Goal: Complete application form: Complete application form

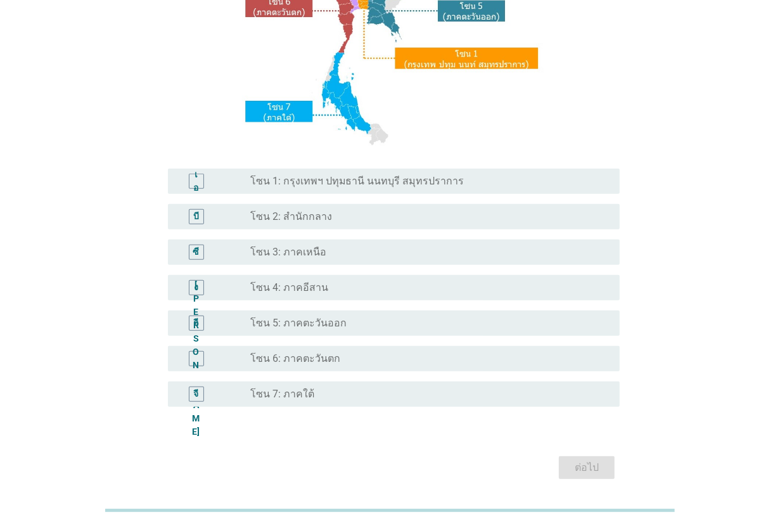
scroll to position [238, 0]
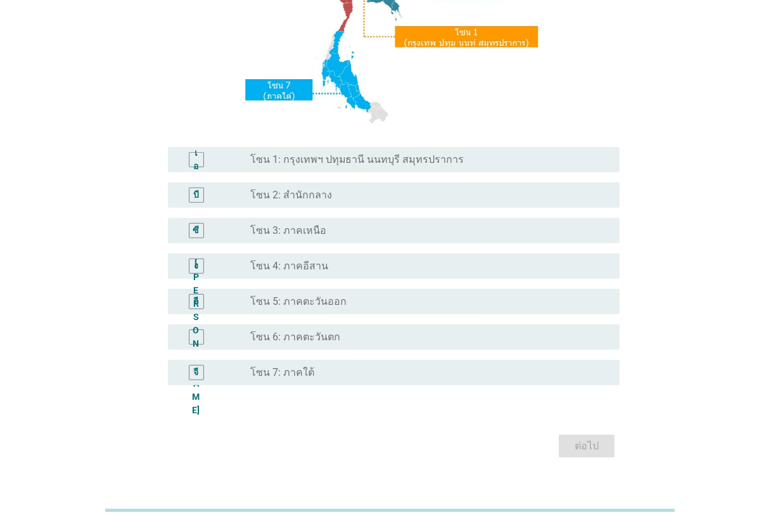
click at [352, 198] on div "ปุ่มวิทยุ[PERSON_NAME]เลือก โซน 2: สำนักกลาง" at bounding box center [424, 195] width 349 height 13
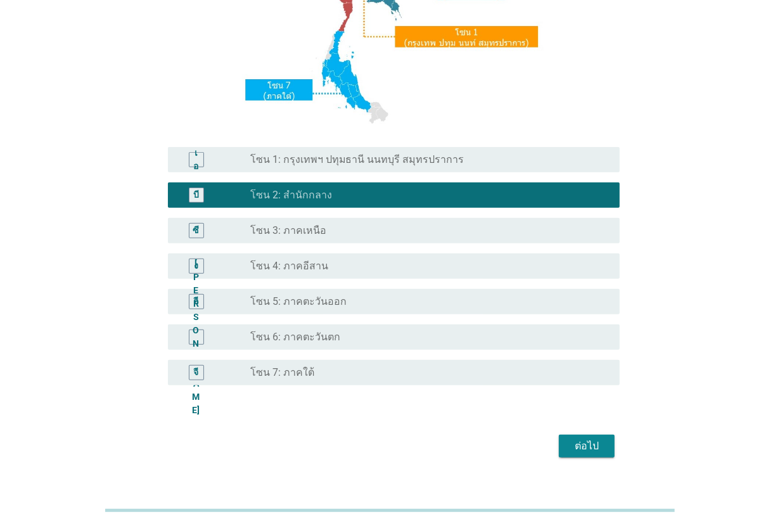
click at [587, 437] on button "ต่อไป" at bounding box center [587, 446] width 56 height 23
click at [587, 437] on div "ต่อไป" at bounding box center [390, 446] width 460 height 30
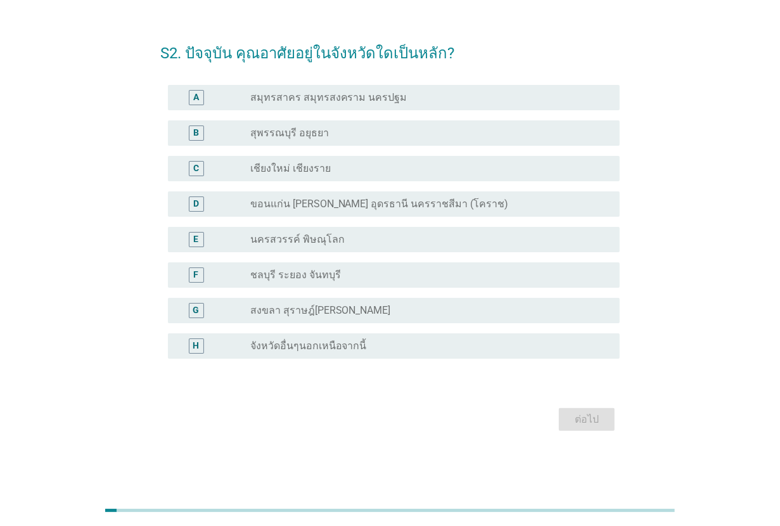
scroll to position [0, 0]
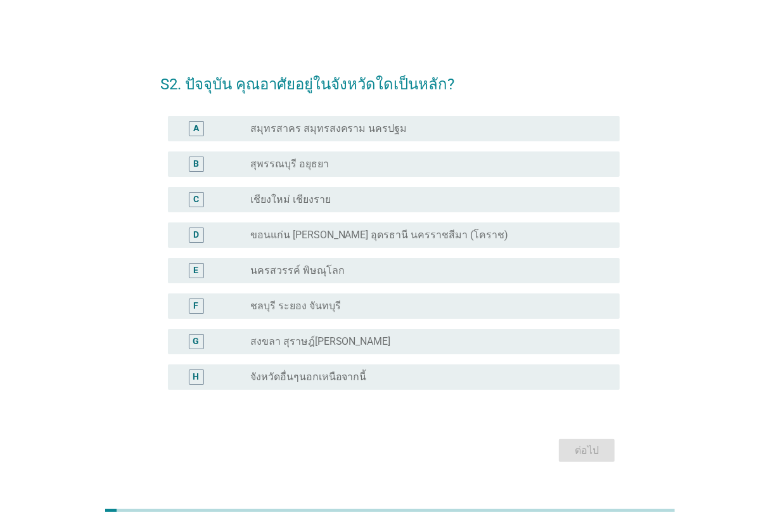
click at [274, 371] on label "จังหวัดอื่นๆนอกเหนือจากนี้" at bounding box center [308, 377] width 117 height 13
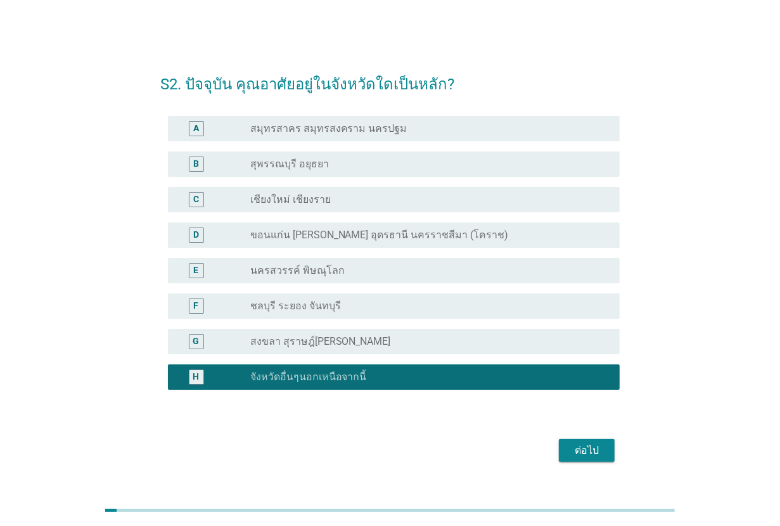
click at [574, 454] on div "ต่อไป" at bounding box center [587, 450] width 36 height 15
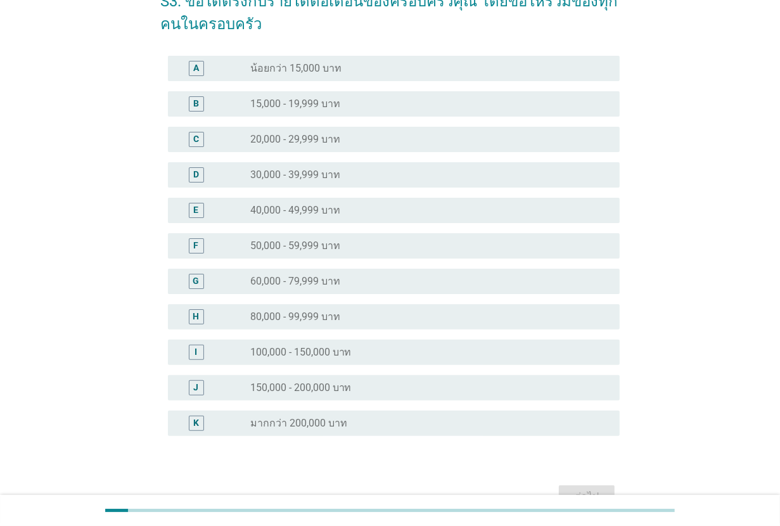
scroll to position [151, 0]
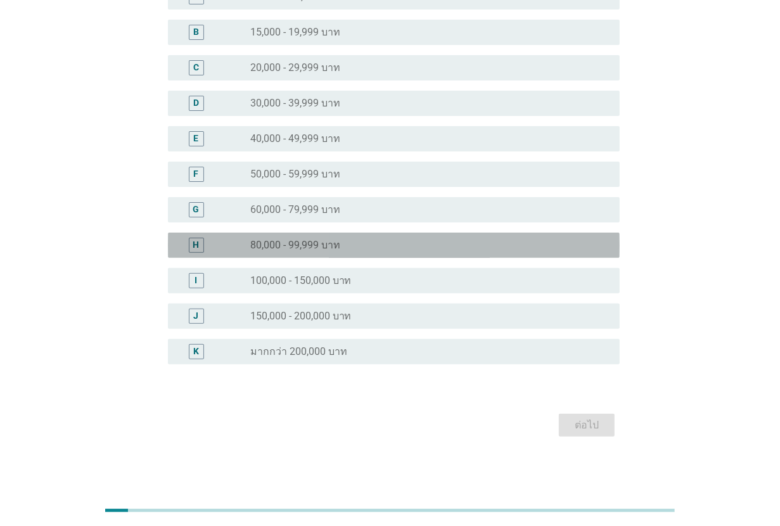
click at [315, 244] on label "80,000 - 99,999 บาท" at bounding box center [295, 245] width 90 height 13
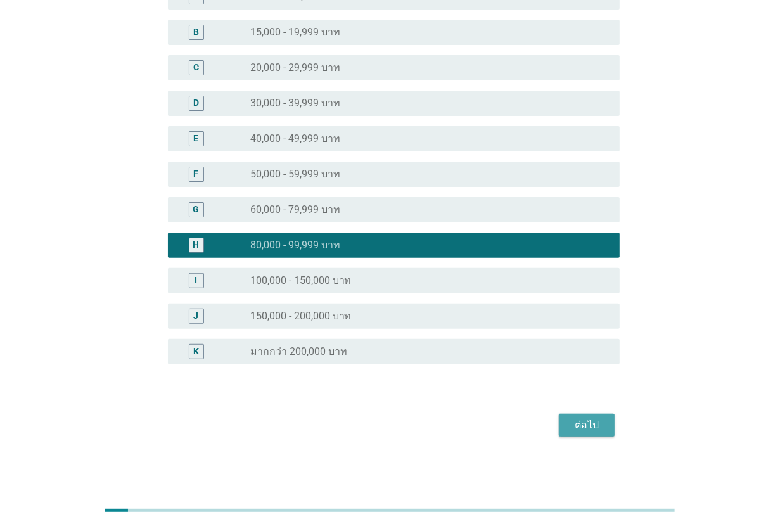
click at [559, 423] on button "ต่อไป" at bounding box center [587, 425] width 56 height 23
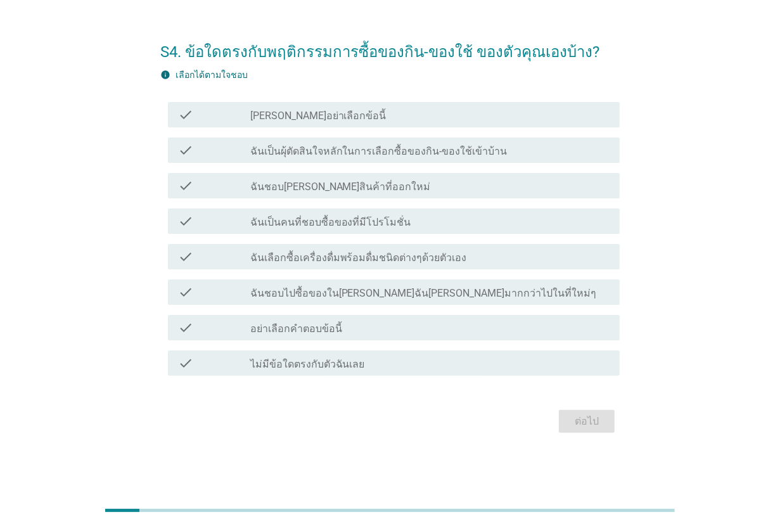
scroll to position [0, 0]
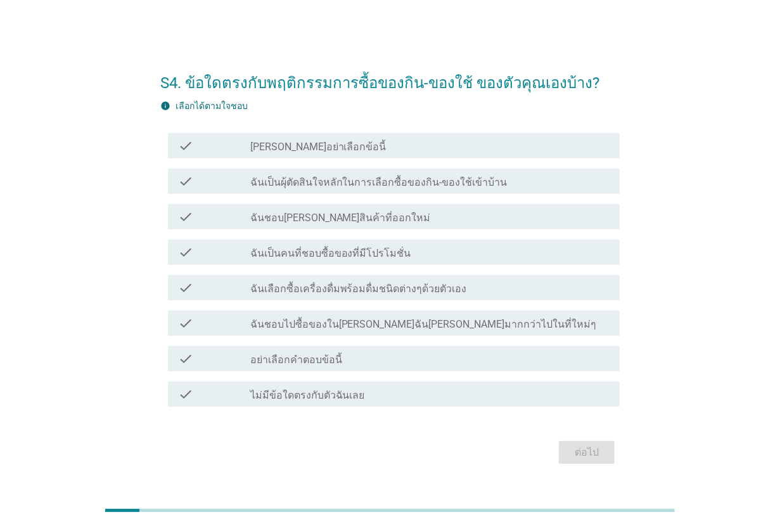
click at [382, 176] on label "ฉันเป็นผุ้ตัดสินใจหลักในการเลือกซื้อของกิน-ของใช้เข้าบ้าน" at bounding box center [378, 182] width 257 height 13
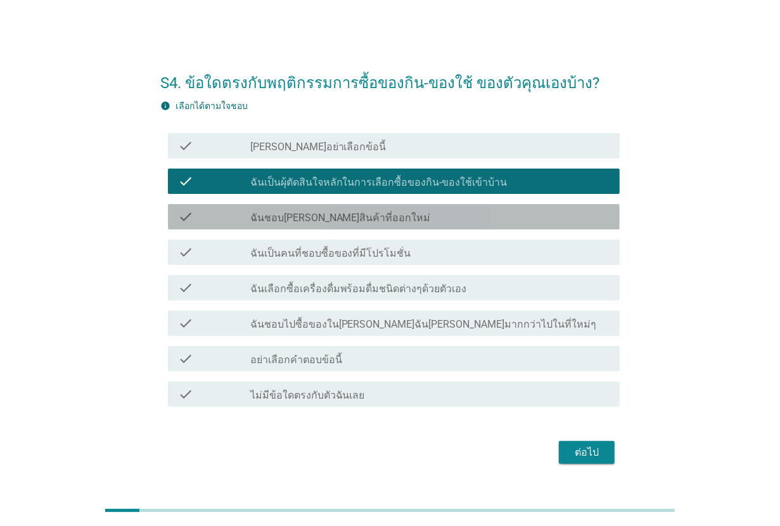
click at [375, 207] on div "check check_box_outline_blank ฉันชอบ[PERSON_NAME]สินค้าที่ออกใหม่" at bounding box center [394, 216] width 452 height 25
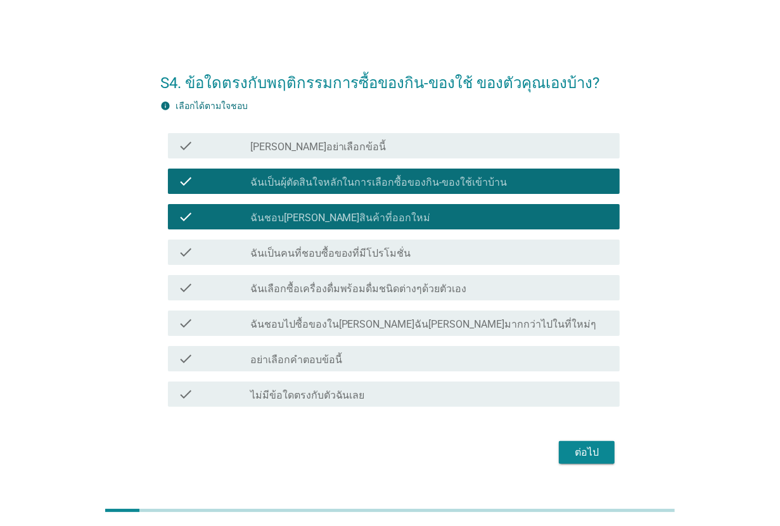
click at [371, 252] on label "ฉันเป็นคนที่ชอบซื้อของที่มีโปรโมชั่น" at bounding box center [330, 253] width 161 height 13
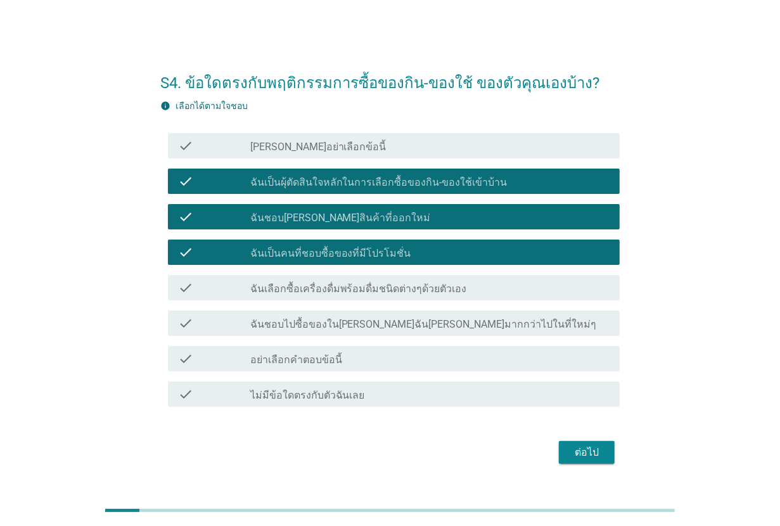
click at [375, 285] on label "ฉันเลือกซื้อเครื่องดื่มพร้อมดื่มชนิดต่างๆด้วยตัวเอง" at bounding box center [358, 289] width 217 height 13
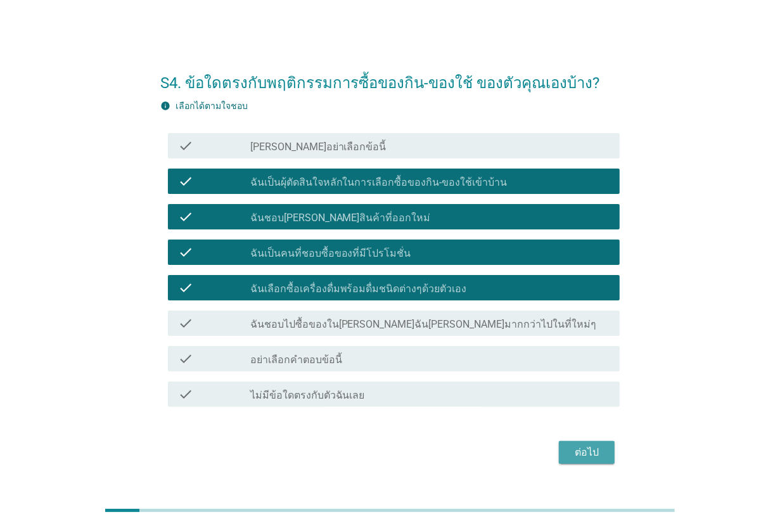
click at [568, 451] on button "ต่อไป" at bounding box center [587, 452] width 56 height 23
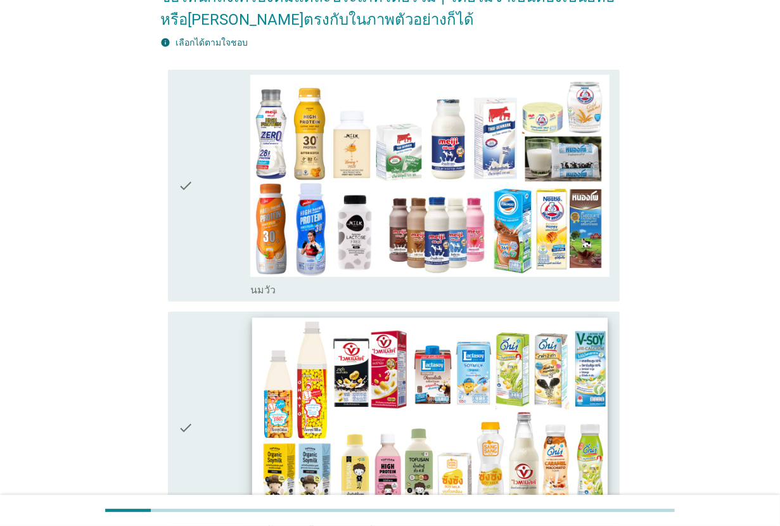
scroll to position [158, 0]
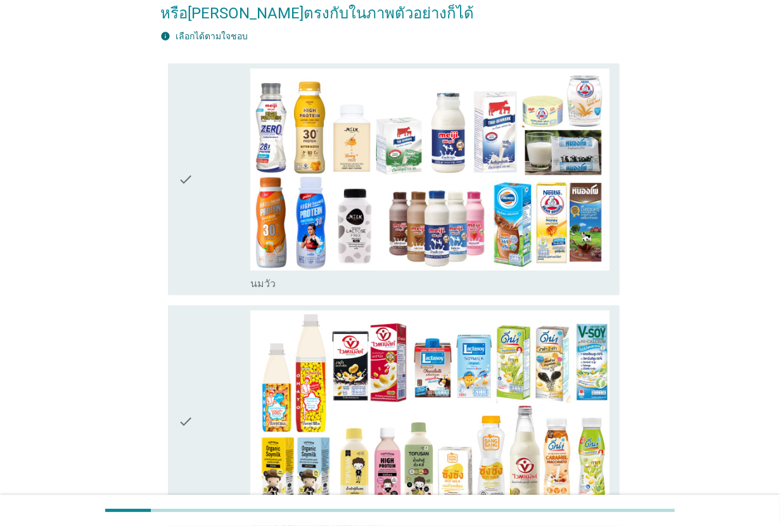
click at [191, 415] on icon "check" at bounding box center [185, 422] width 15 height 222
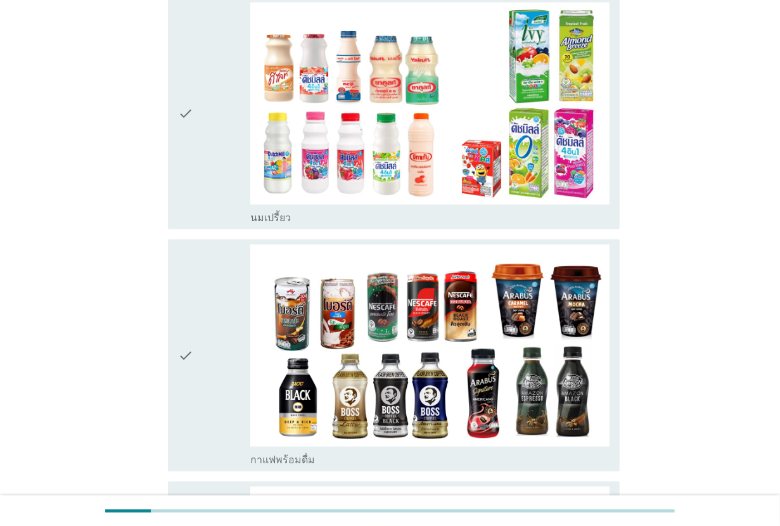
scroll to position [1189, 0]
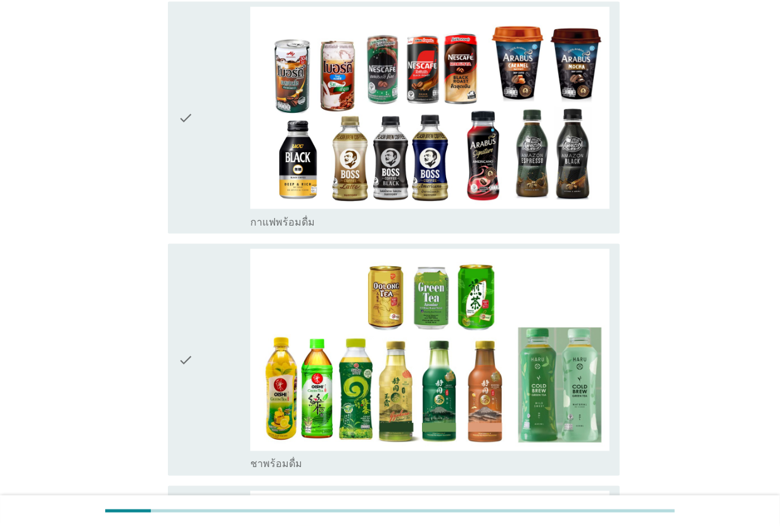
click at [197, 368] on div "check" at bounding box center [214, 360] width 72 height 222
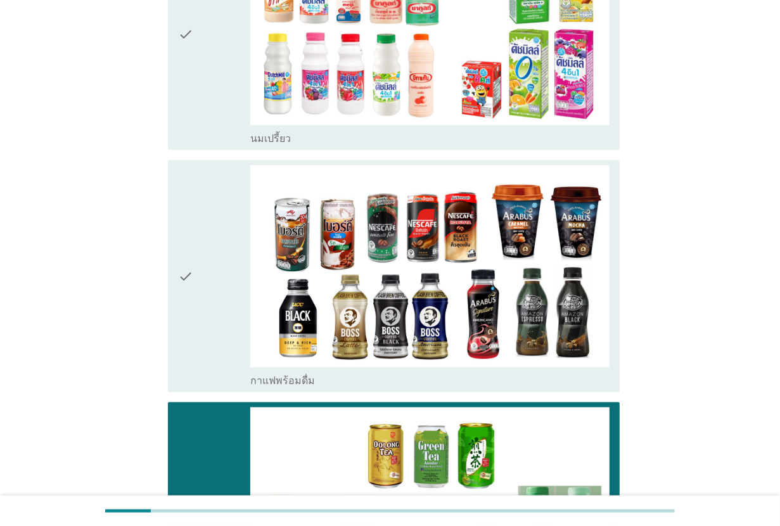
click at [202, 321] on div "check" at bounding box center [214, 276] width 72 height 222
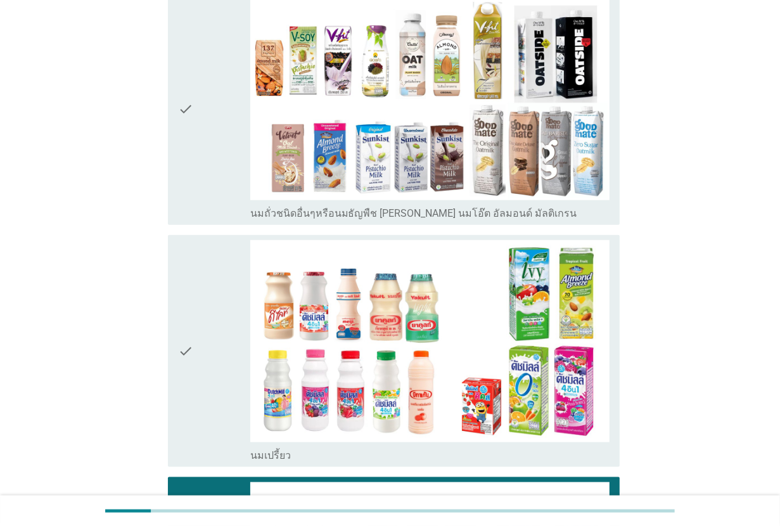
click at [202, 321] on div "check" at bounding box center [214, 351] width 72 height 222
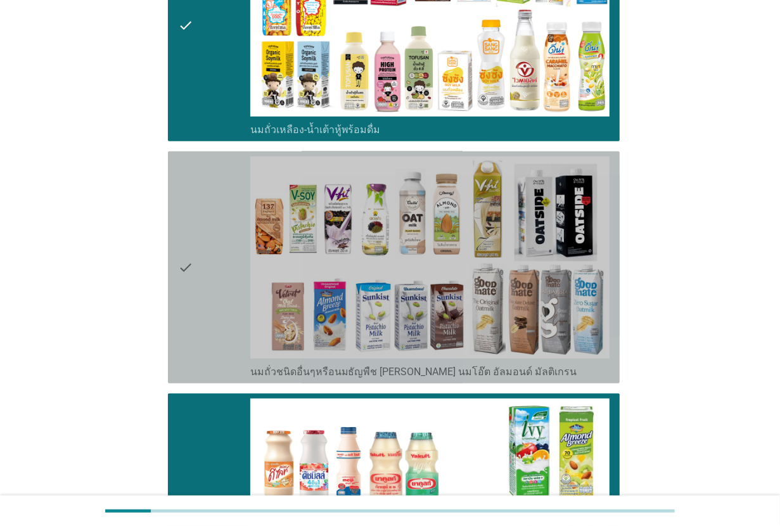
click at [202, 321] on div "check" at bounding box center [214, 268] width 72 height 222
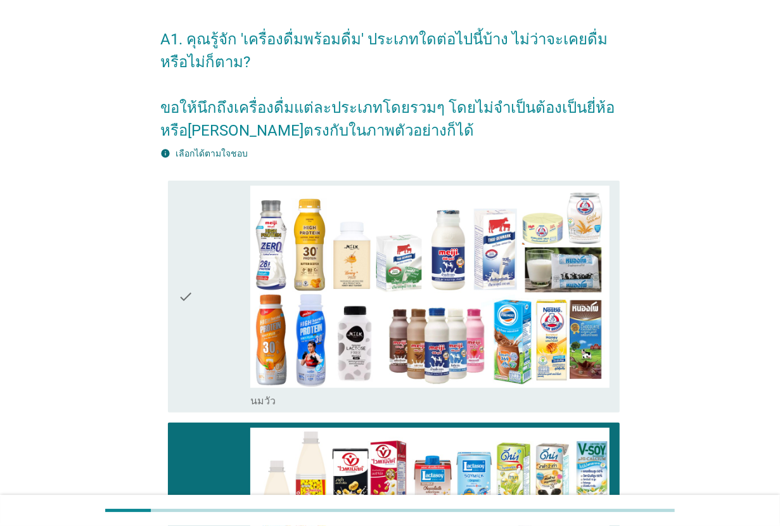
scroll to position [0, 0]
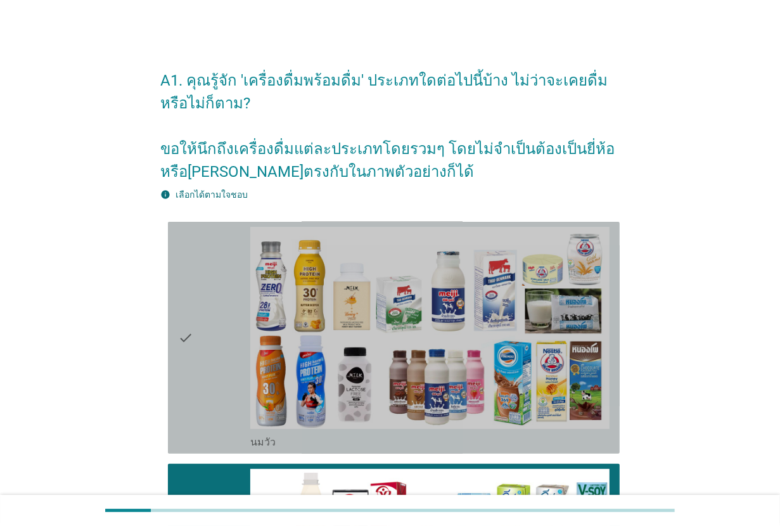
click at [202, 321] on div "check" at bounding box center [214, 338] width 72 height 222
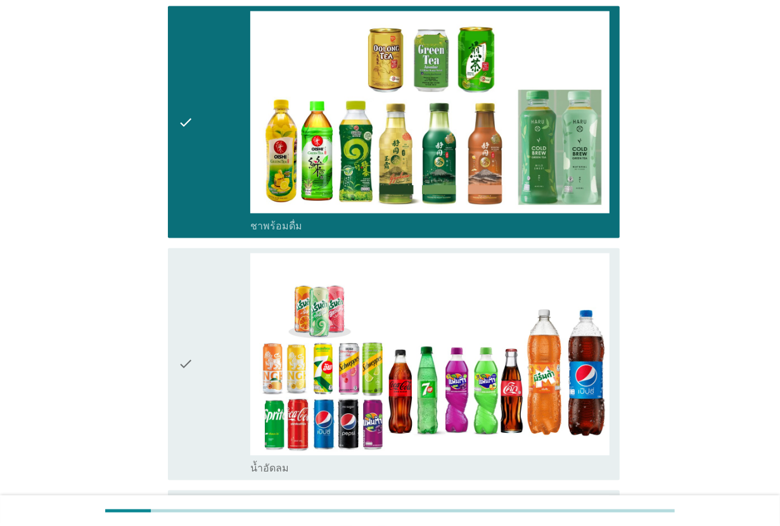
scroll to position [1585, 0]
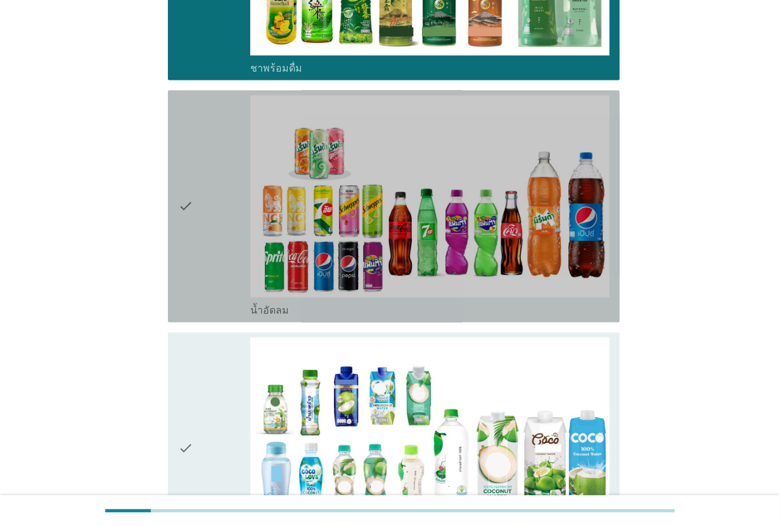
click at [193, 282] on icon "check" at bounding box center [185, 206] width 15 height 222
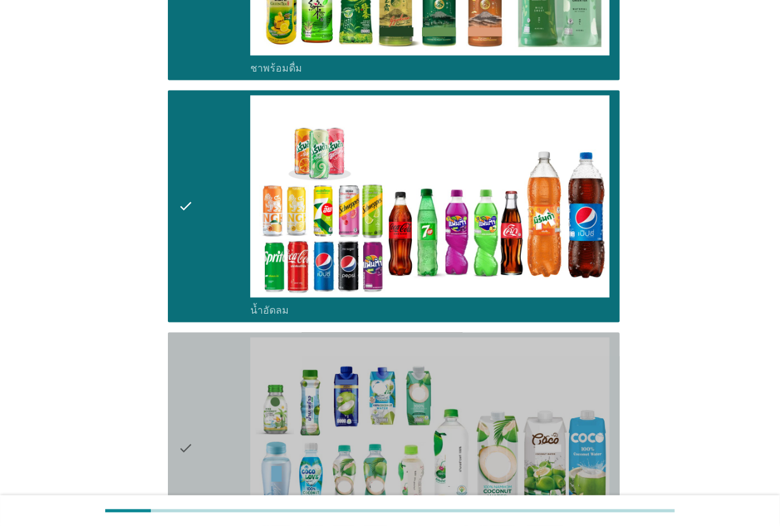
click at [194, 337] on div "check" at bounding box center [214, 448] width 72 height 222
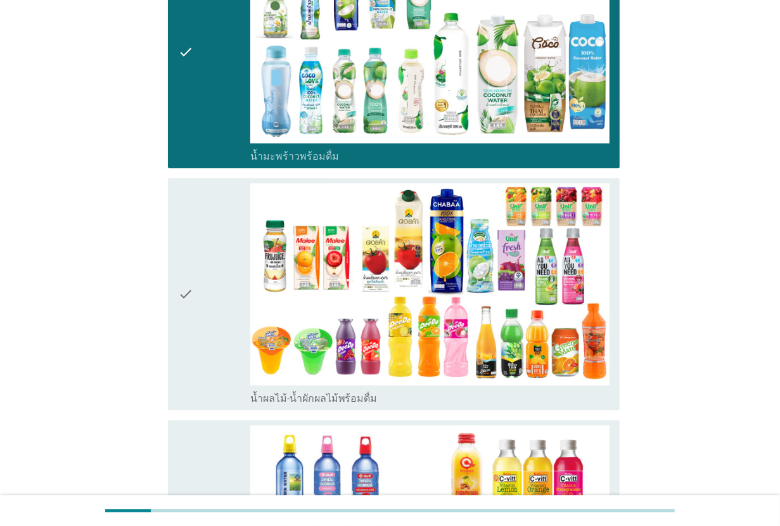
click at [194, 334] on div "check" at bounding box center [214, 294] width 72 height 222
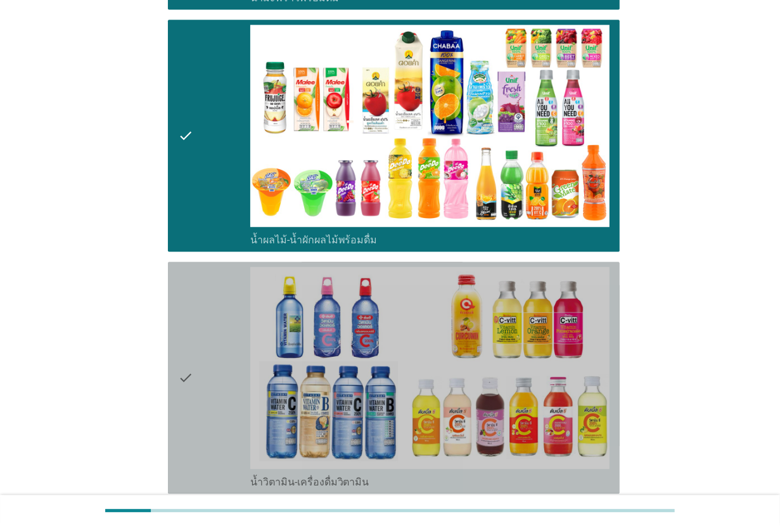
click at [194, 334] on div "check" at bounding box center [214, 378] width 72 height 222
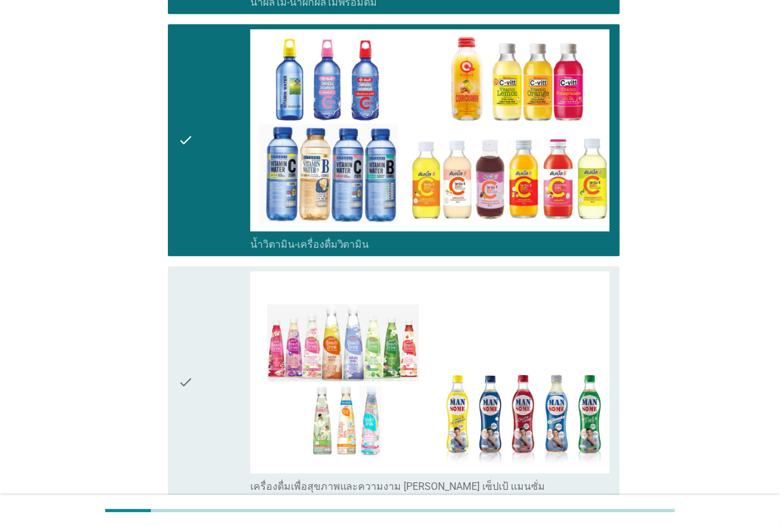
click at [194, 334] on div "check" at bounding box center [214, 382] width 72 height 222
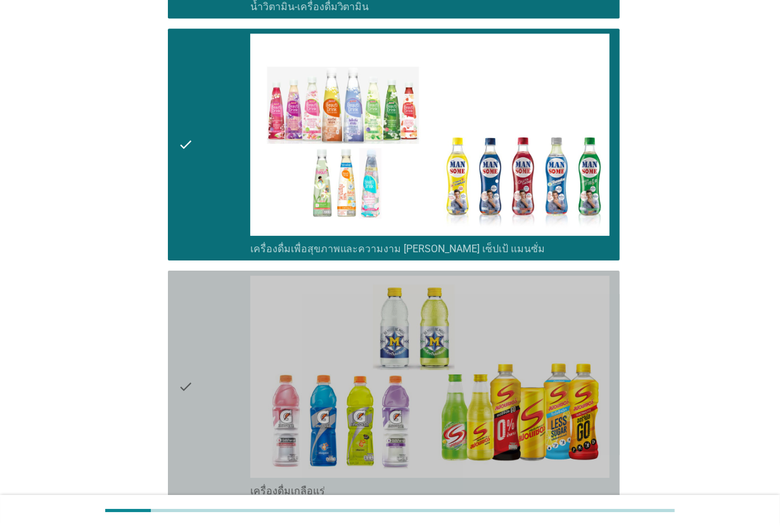
click at [194, 334] on div "check" at bounding box center [214, 387] width 72 height 222
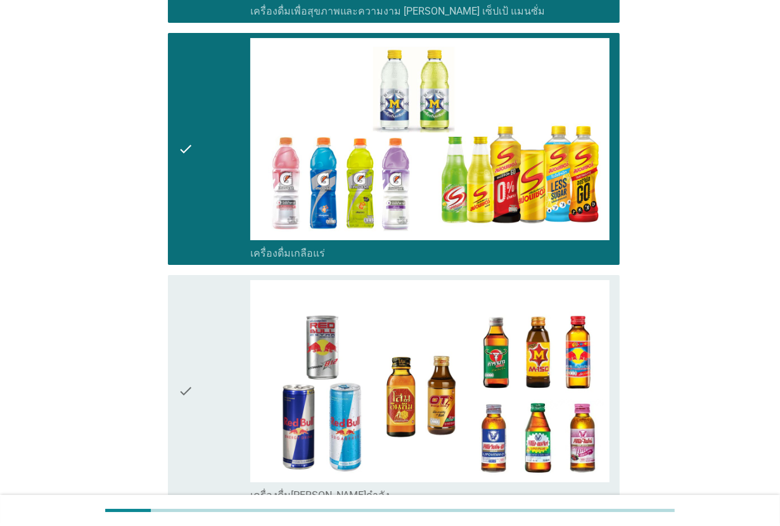
click at [194, 334] on div "check" at bounding box center [214, 391] width 72 height 222
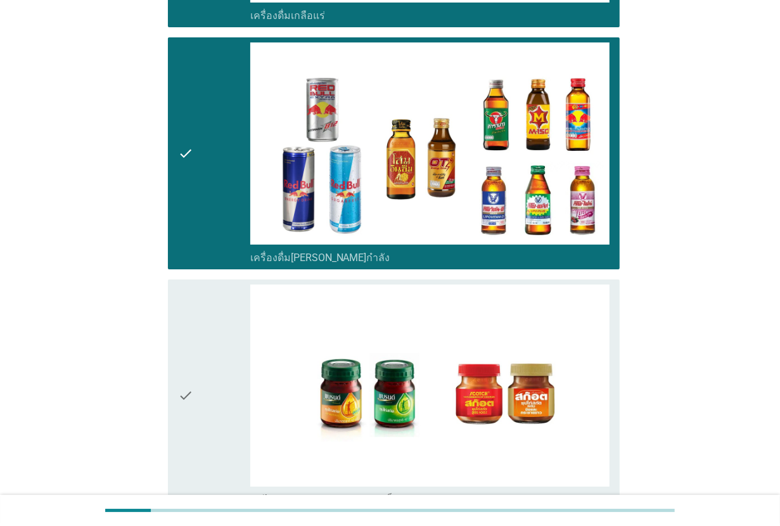
click at [194, 334] on div "check" at bounding box center [214, 396] width 72 height 222
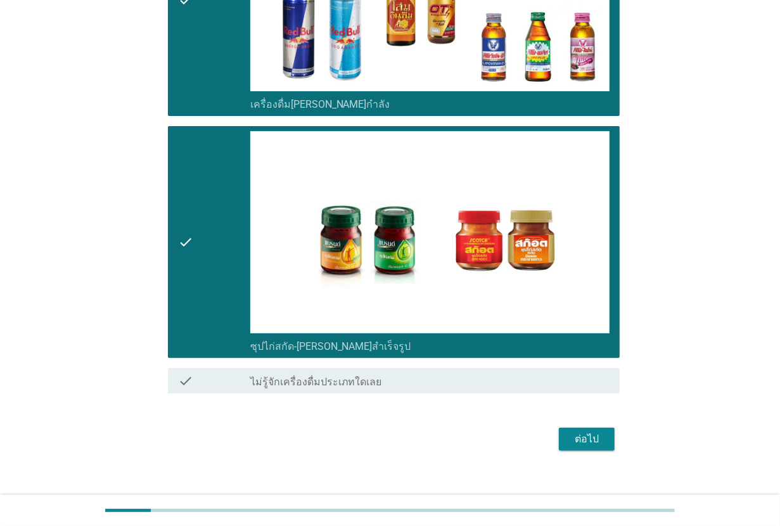
scroll to position [3255, 0]
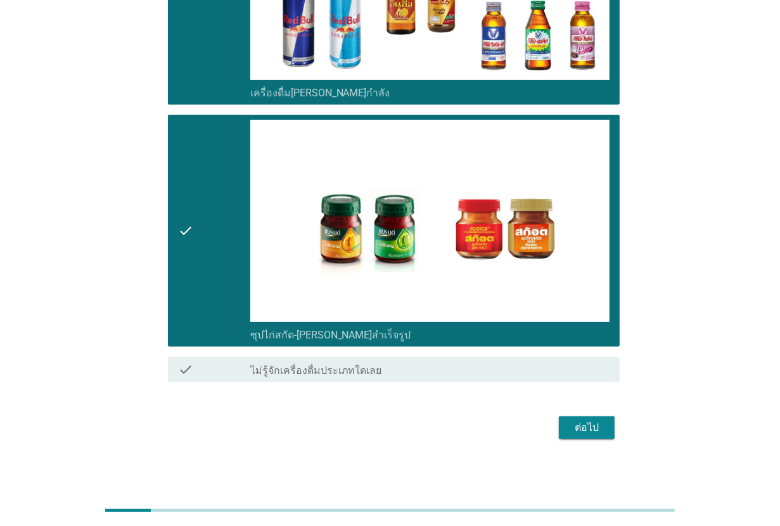
click at [587, 423] on div "ต่อไป" at bounding box center [587, 427] width 36 height 15
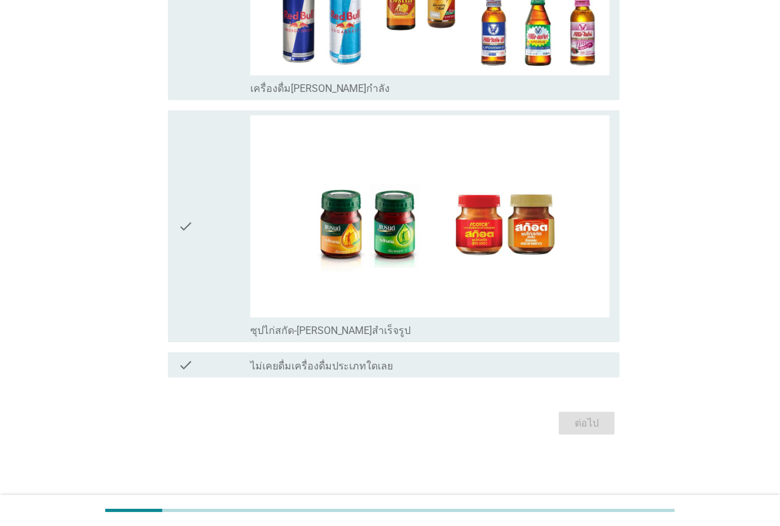
scroll to position [0, 0]
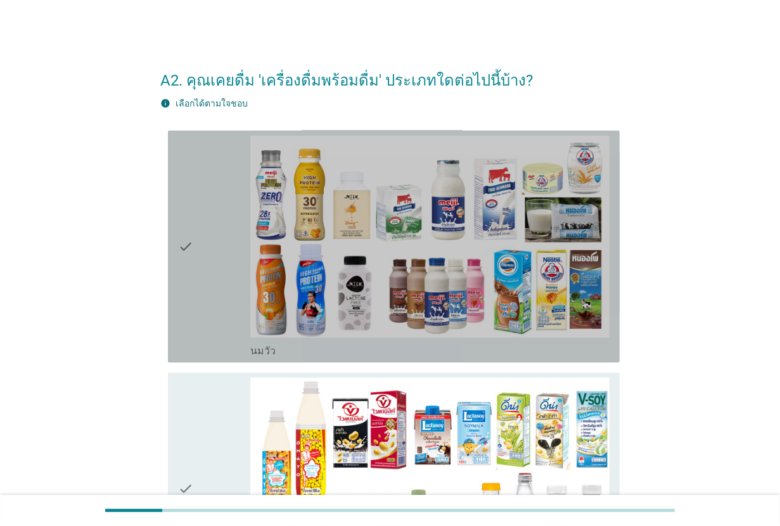
click at [216, 287] on div "check" at bounding box center [214, 247] width 72 height 222
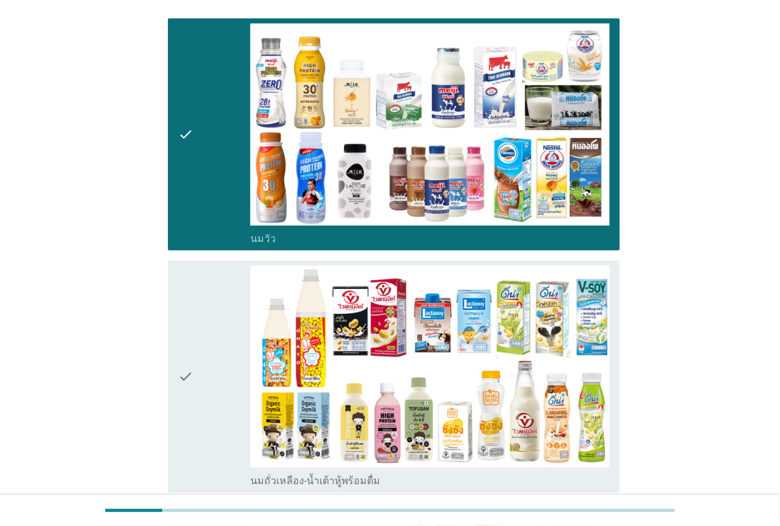
scroll to position [238, 0]
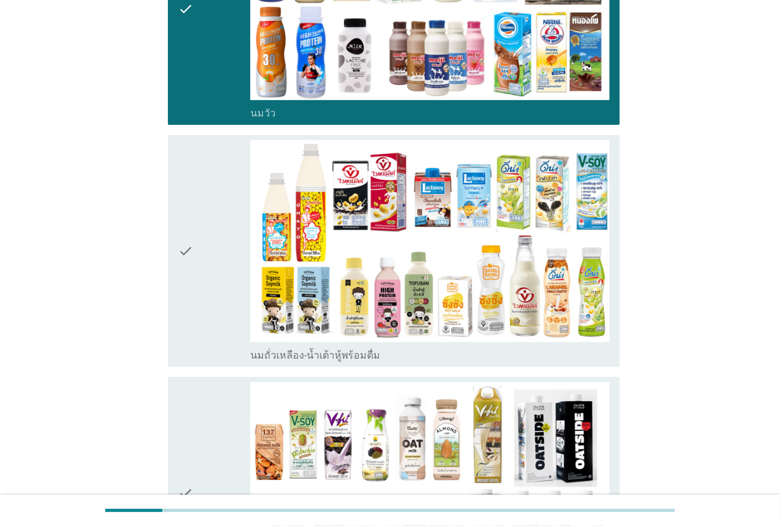
click at [216, 287] on div "check" at bounding box center [214, 251] width 72 height 222
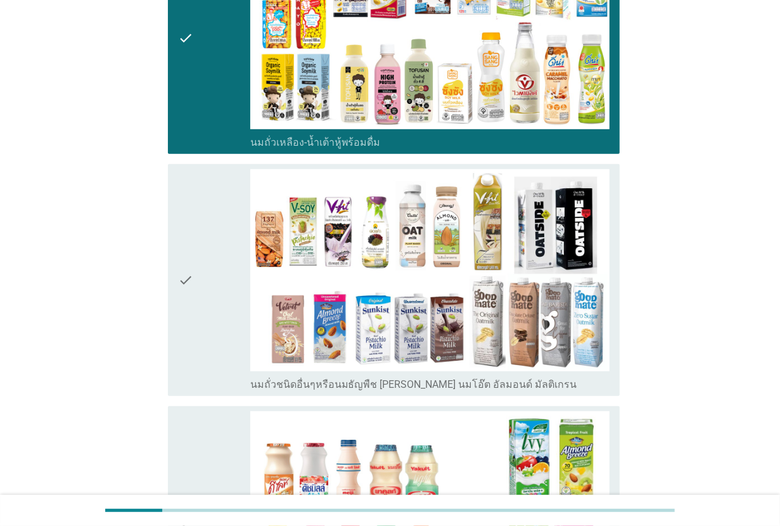
scroll to position [475, 0]
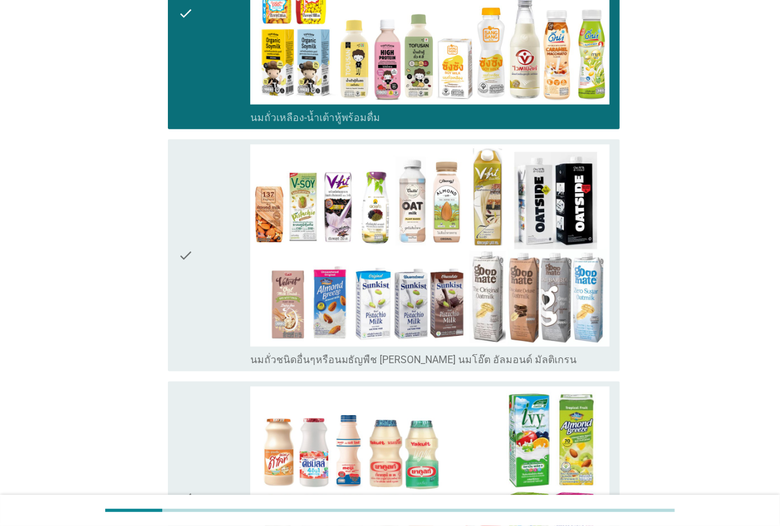
click at [216, 287] on div "check" at bounding box center [214, 256] width 72 height 222
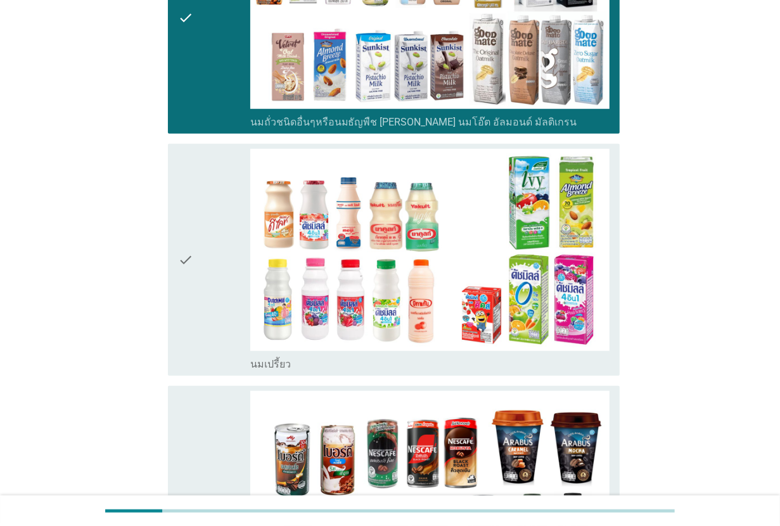
click at [216, 287] on div "check" at bounding box center [214, 260] width 72 height 222
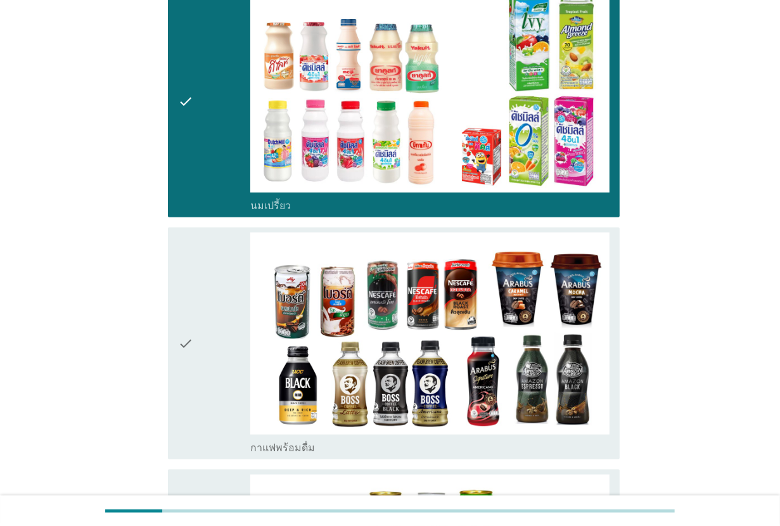
click at [216, 287] on div "check" at bounding box center [214, 344] width 72 height 222
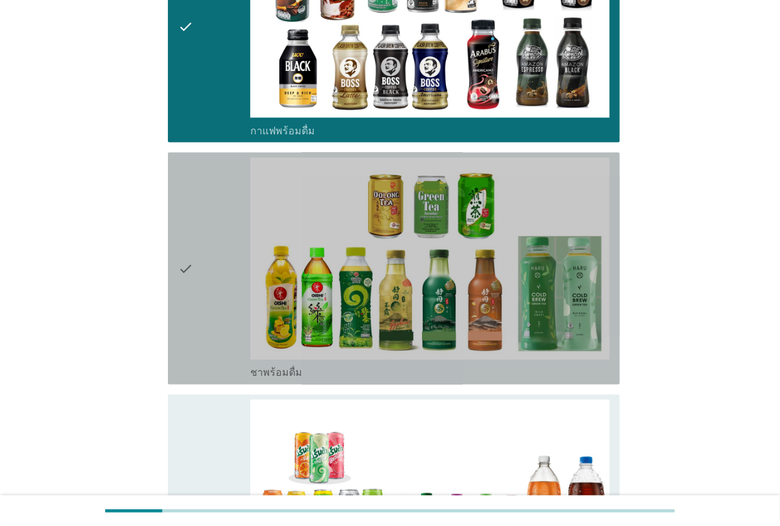
click at [216, 287] on div "check" at bounding box center [214, 269] width 72 height 222
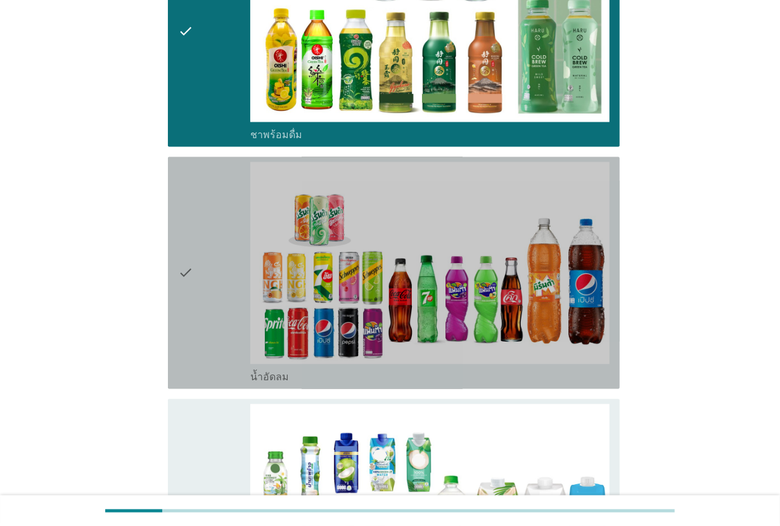
click at [216, 287] on div "check" at bounding box center [214, 273] width 72 height 222
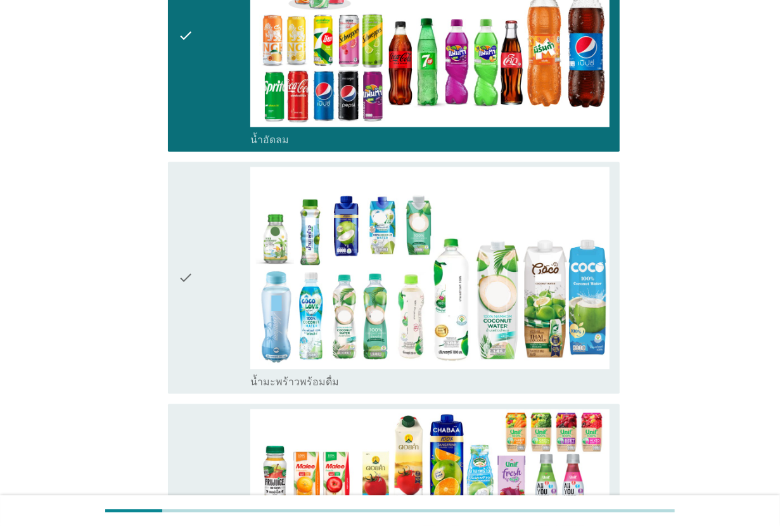
click at [216, 287] on div "check" at bounding box center [214, 278] width 72 height 222
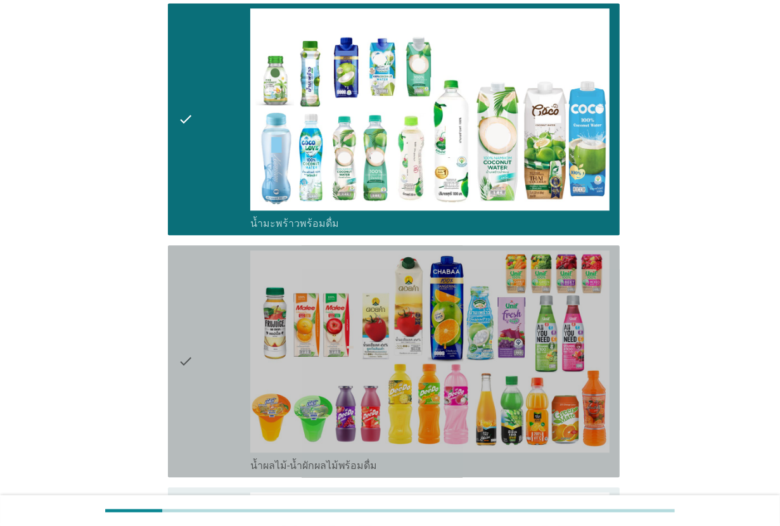
click at [216, 287] on div "check" at bounding box center [214, 361] width 72 height 222
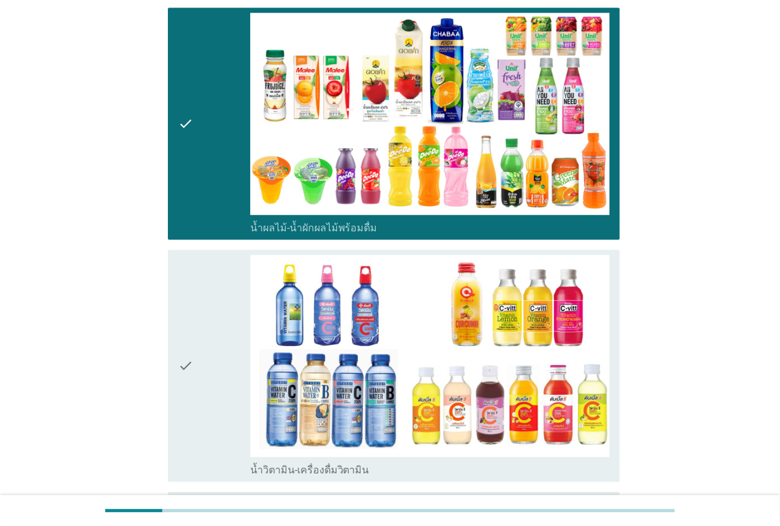
click at [216, 287] on div "check" at bounding box center [214, 366] width 72 height 222
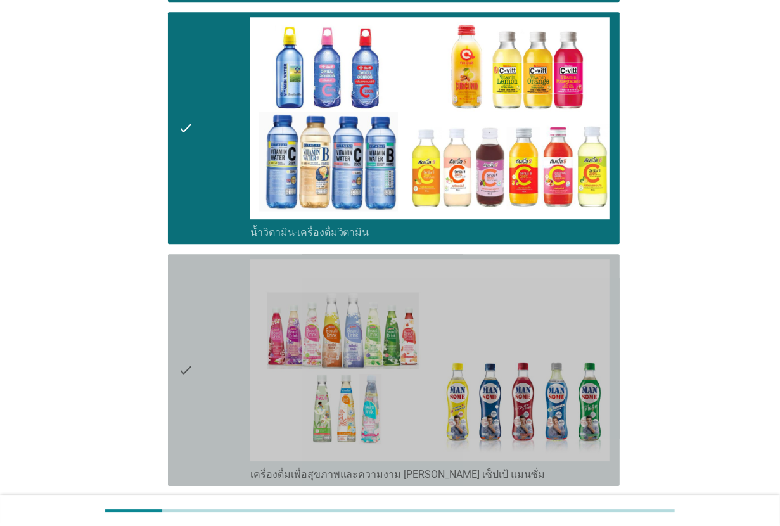
click at [216, 287] on div "check" at bounding box center [214, 370] width 72 height 222
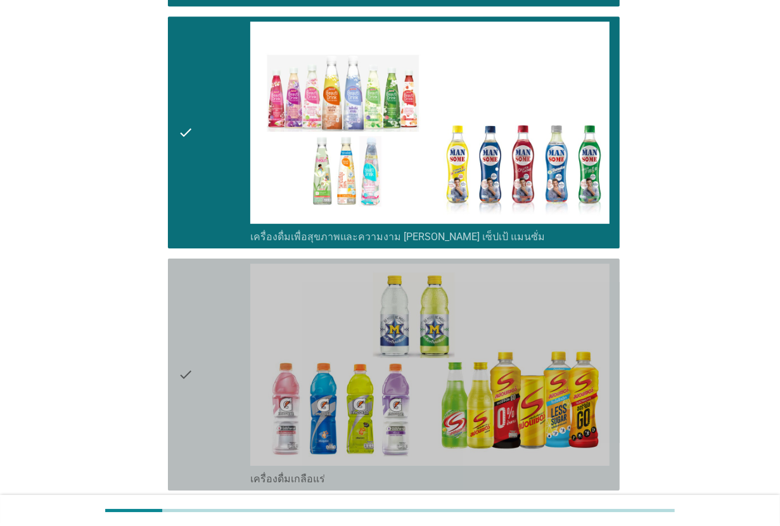
click at [216, 287] on div "check" at bounding box center [214, 375] width 72 height 222
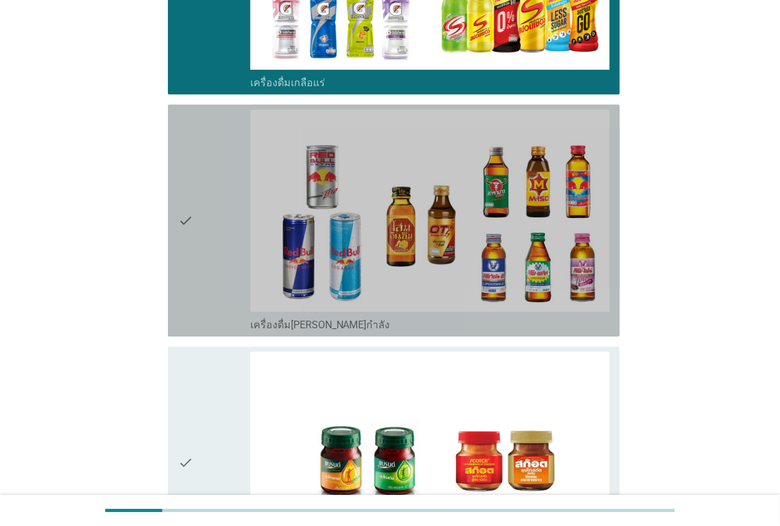
click at [216, 287] on div "check" at bounding box center [214, 221] width 72 height 222
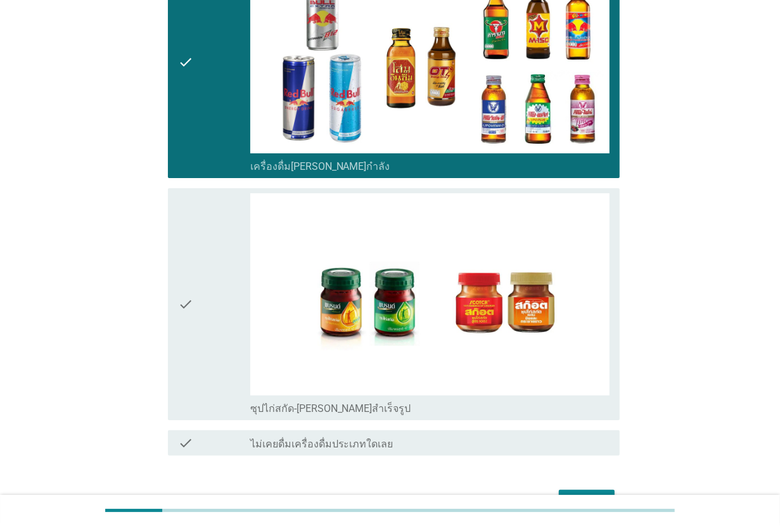
click at [216, 287] on div "check" at bounding box center [214, 304] width 72 height 222
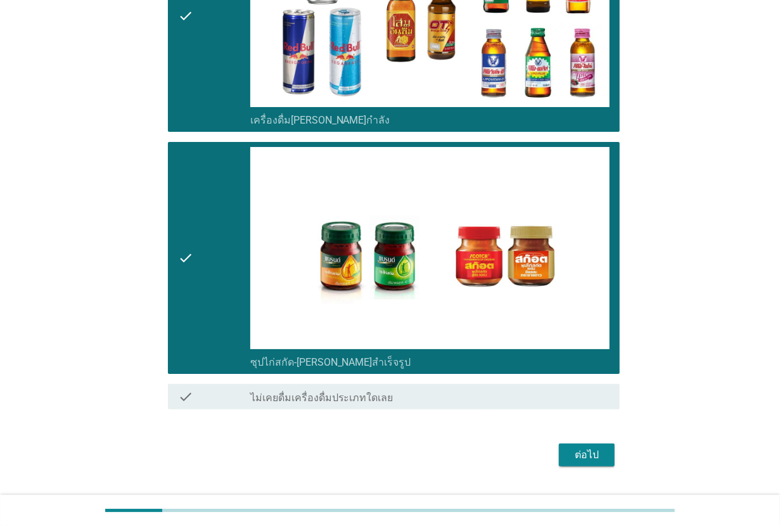
scroll to position [3163, 0]
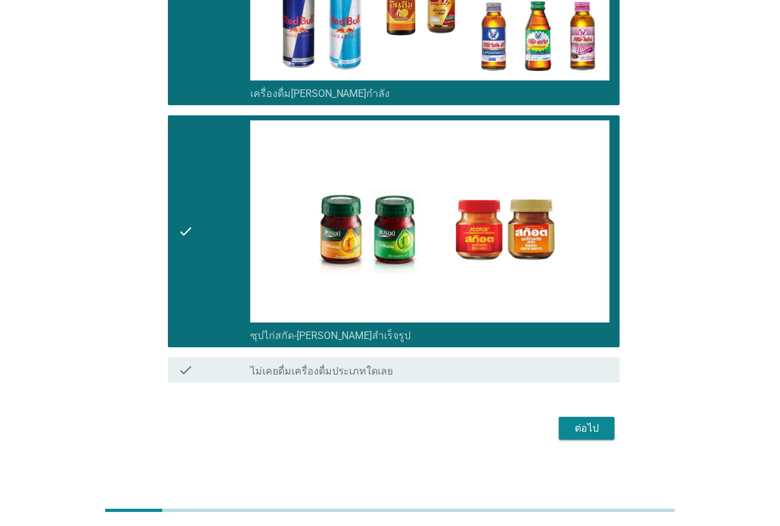
click at [569, 421] on div "ต่อไป" at bounding box center [587, 428] width 36 height 15
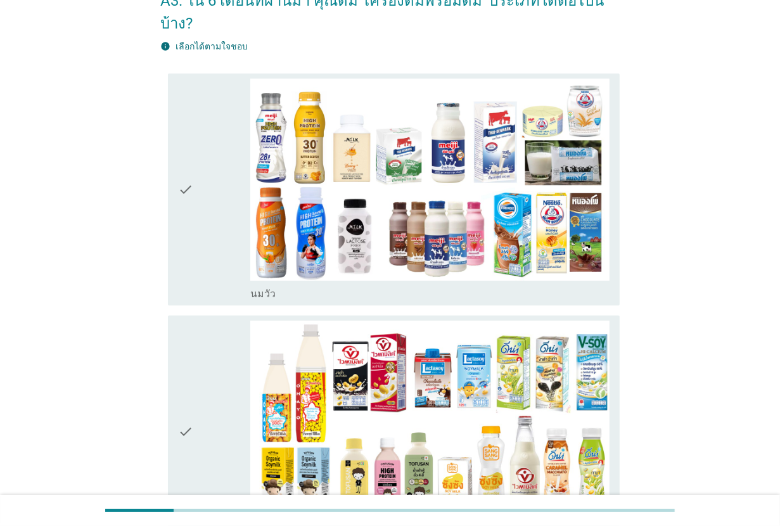
scroll to position [158, 0]
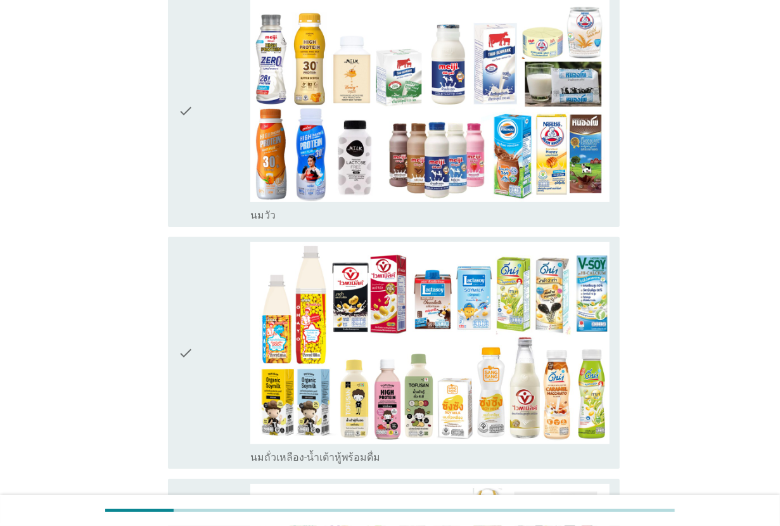
click at [202, 247] on div "check" at bounding box center [214, 353] width 72 height 222
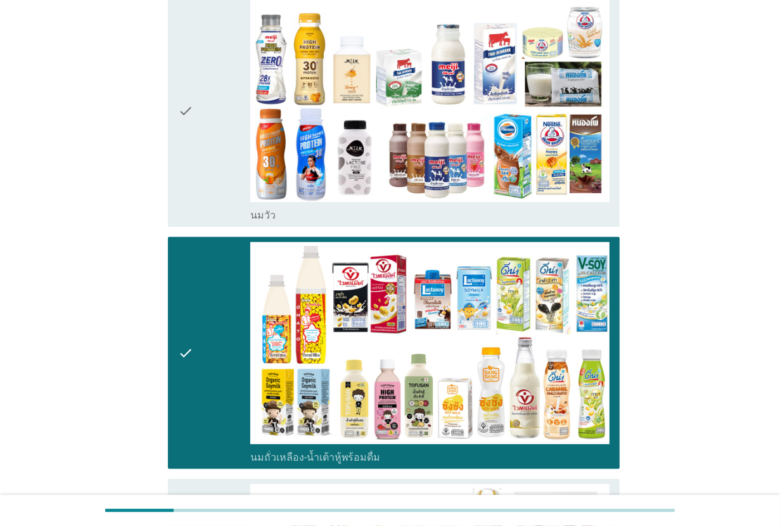
click at [217, 131] on div "check" at bounding box center [214, 111] width 72 height 222
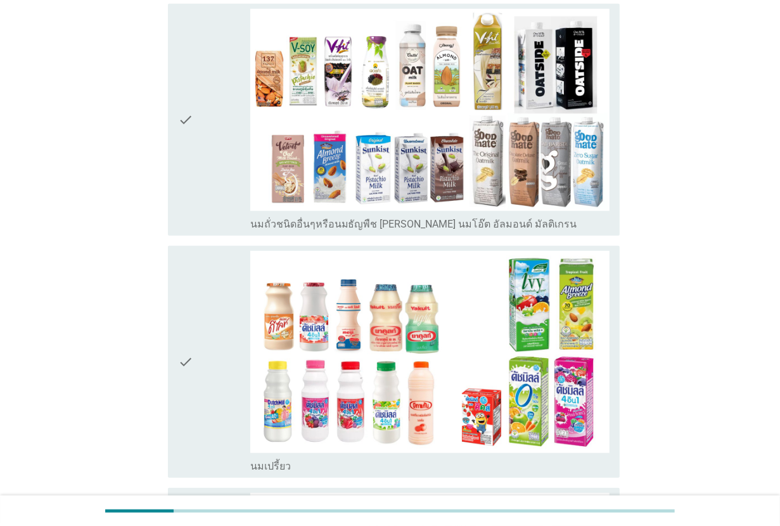
scroll to position [713, 0]
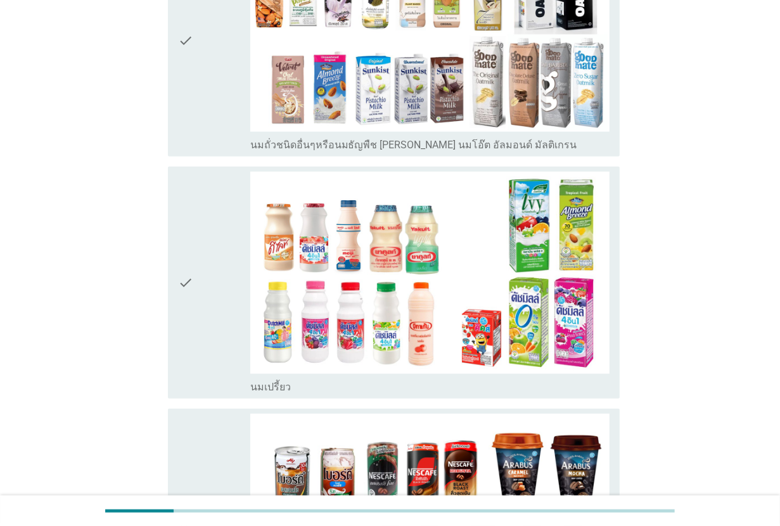
click at [217, 131] on div "check check_box_outline_blank นมถั่วชนิดอื่นๆหรือนมธัญพืช [PERSON_NAME] นมโอ๊ต …" at bounding box center [394, 41] width 452 height 232
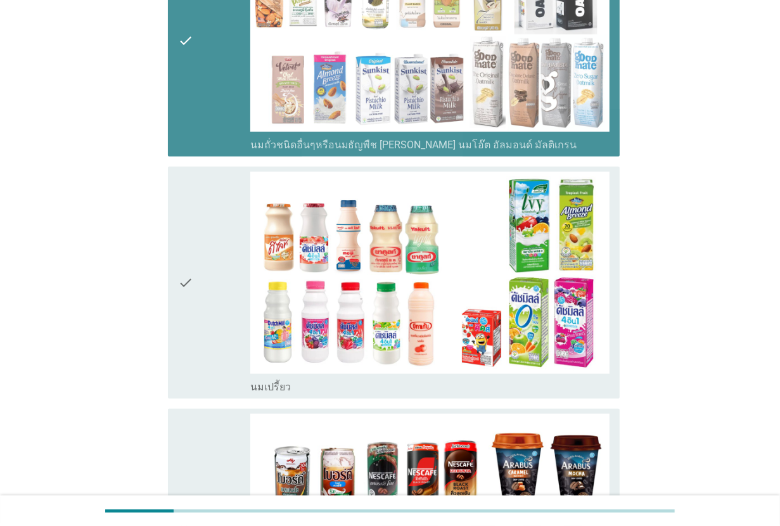
click at [217, 131] on div "check check_box_outline_blank นมถั่วชนิดอื่นๆหรือนมธัญพืช [PERSON_NAME] นมโอ๊ต …" at bounding box center [394, 41] width 452 height 232
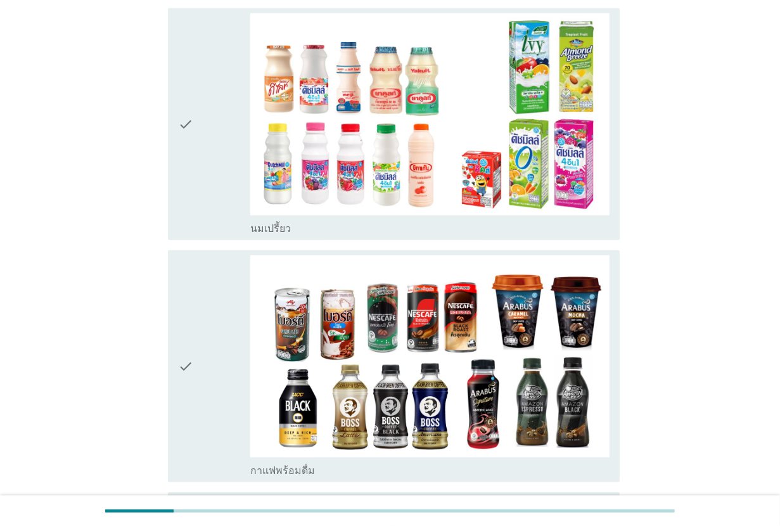
click at [210, 245] on div "check check_box_outline_blank กาแฟพร้อมดื่ม" at bounding box center [390, 366] width 460 height 242
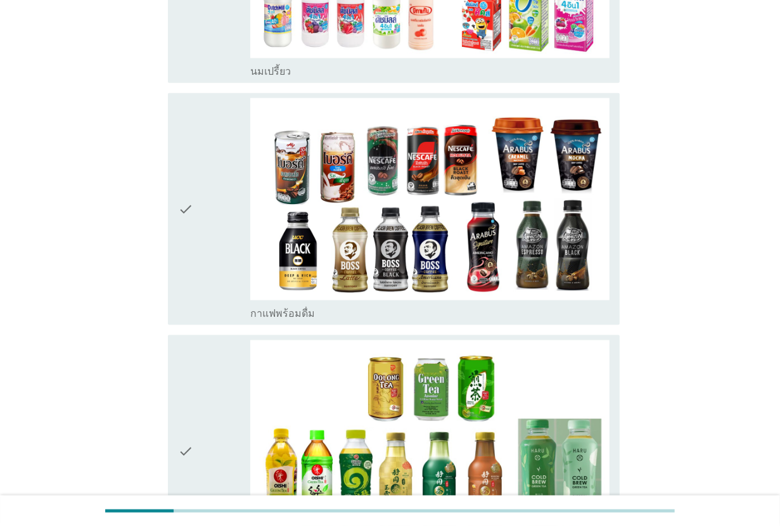
scroll to position [1030, 0]
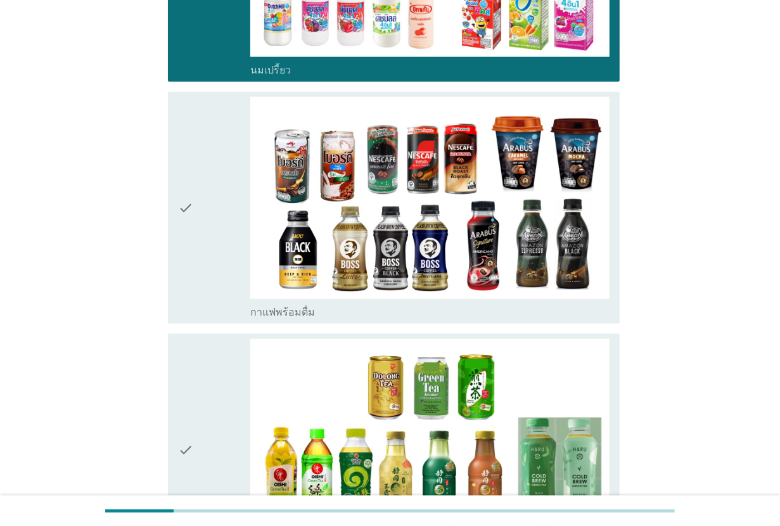
click at [224, 150] on div "check" at bounding box center [214, 208] width 72 height 222
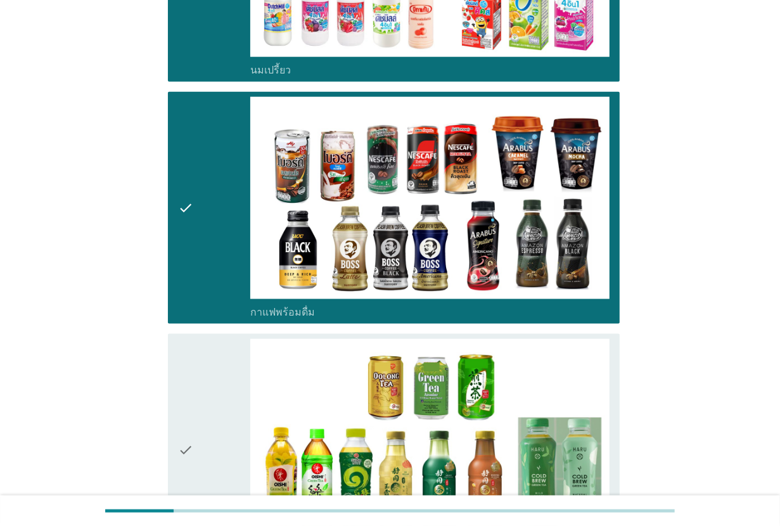
scroll to position [1189, 0]
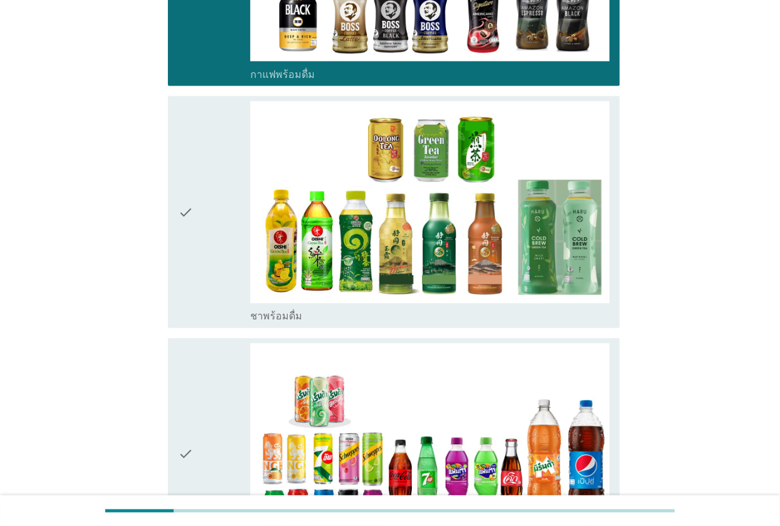
click at [222, 203] on div "check" at bounding box center [214, 212] width 72 height 222
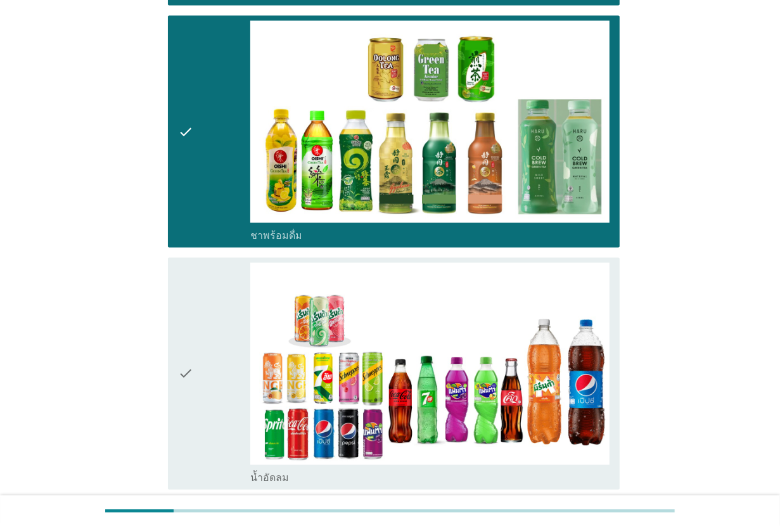
scroll to position [1426, 0]
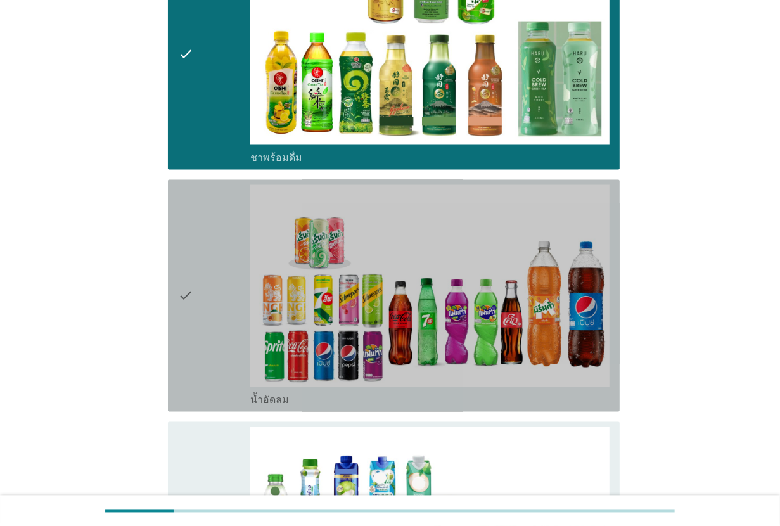
click at [222, 203] on div "check" at bounding box center [214, 296] width 72 height 222
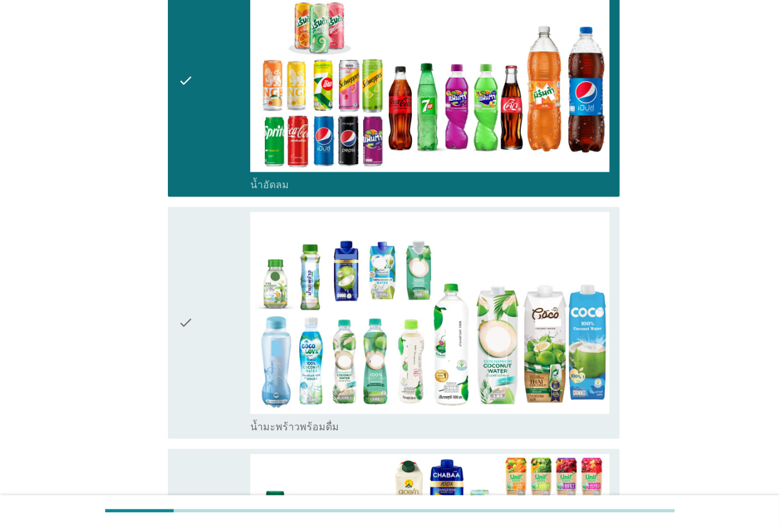
scroll to position [1743, 0]
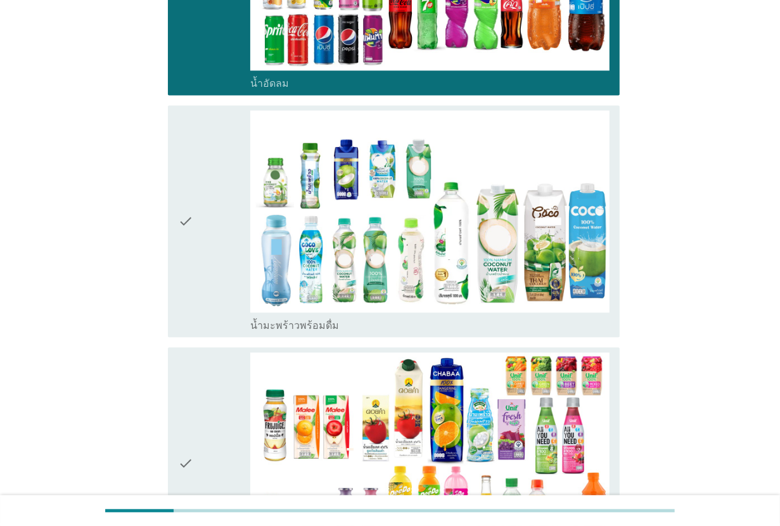
click at [222, 203] on div "check" at bounding box center [214, 221] width 72 height 222
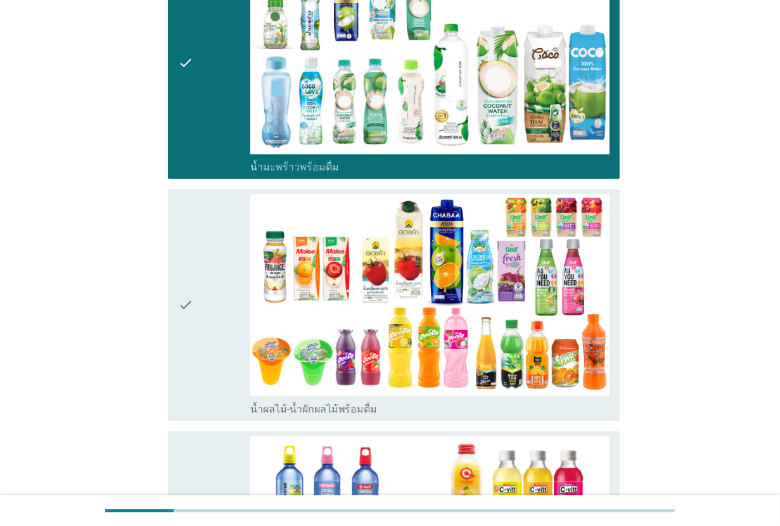
click at [222, 203] on div "check" at bounding box center [214, 305] width 72 height 222
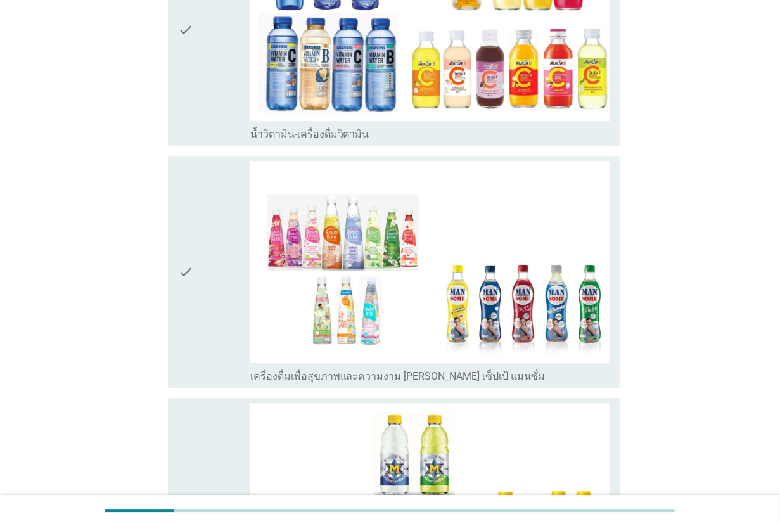
scroll to position [2456, 0]
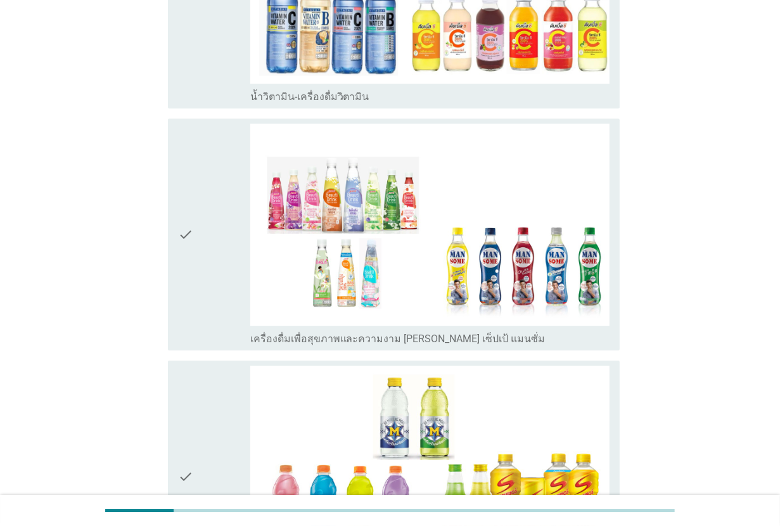
click at [222, 203] on div "check" at bounding box center [214, 235] width 72 height 222
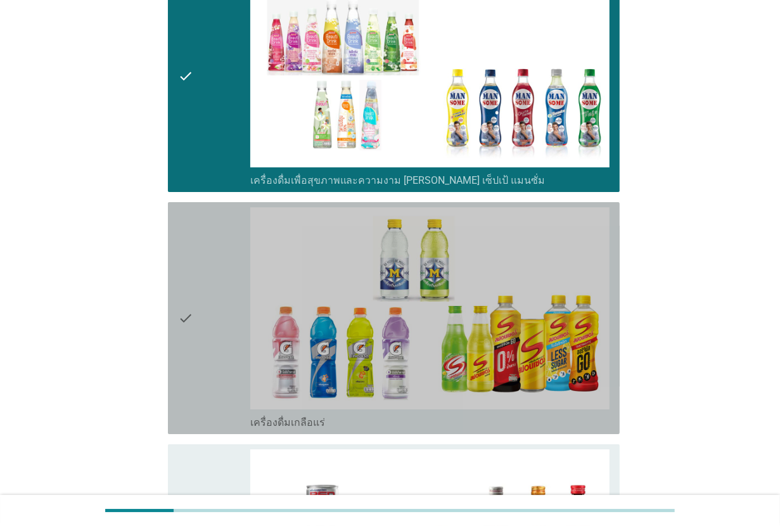
click at [217, 247] on div "check" at bounding box center [214, 318] width 72 height 222
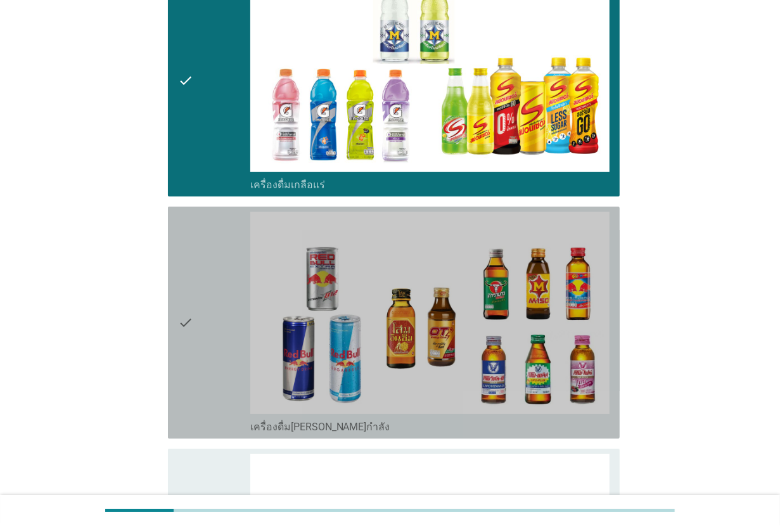
click at [217, 247] on div "check" at bounding box center [214, 323] width 72 height 222
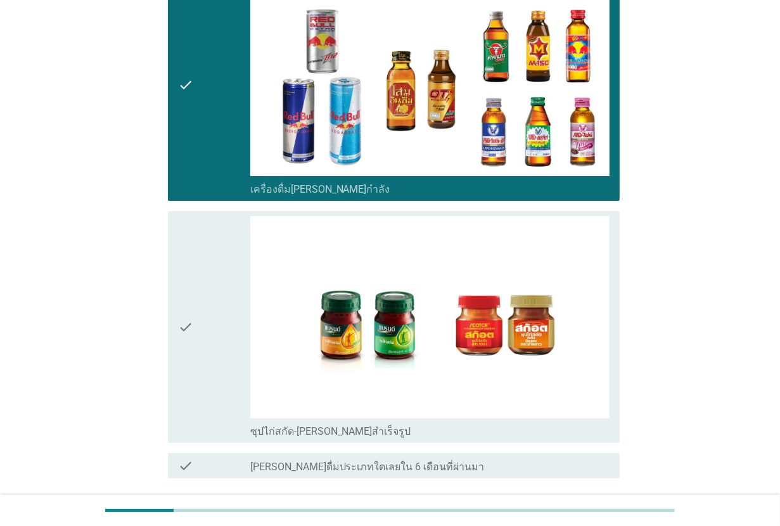
click at [217, 247] on div "check" at bounding box center [214, 327] width 72 height 222
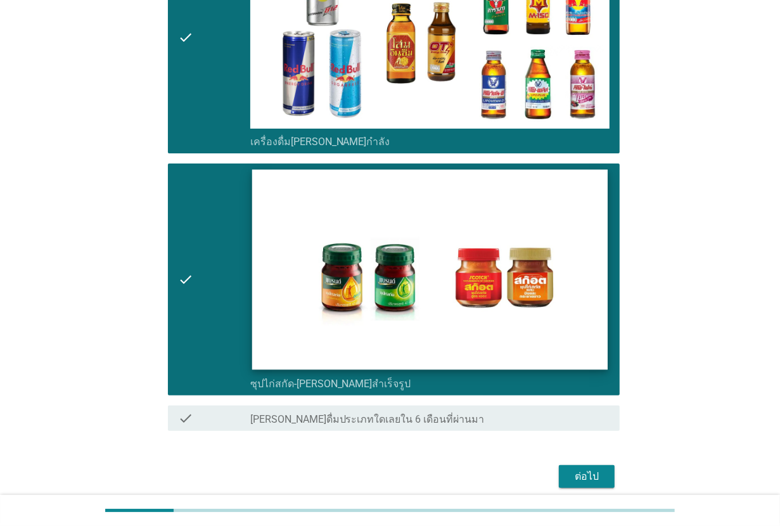
scroll to position [3163, 0]
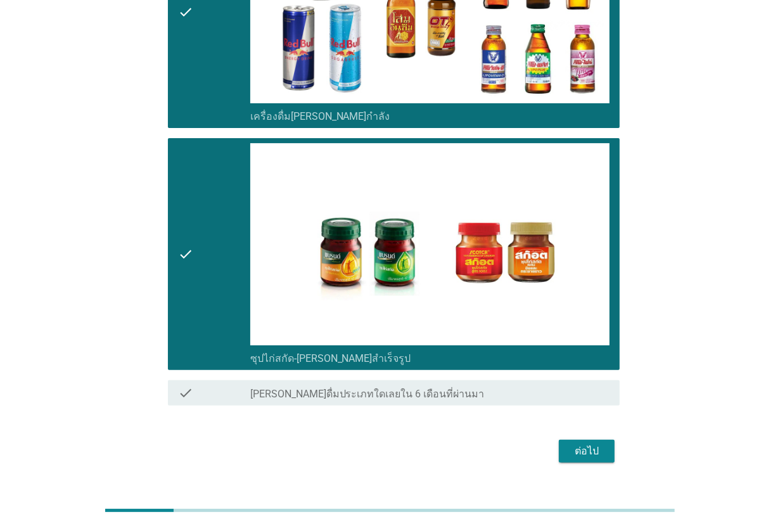
click at [590, 444] on div "ต่อไป" at bounding box center [587, 451] width 36 height 15
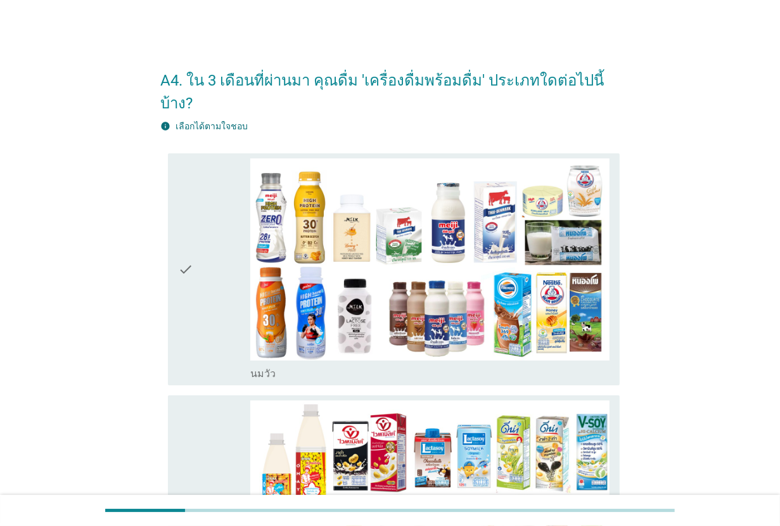
click at [249, 287] on div "check" at bounding box center [214, 269] width 72 height 222
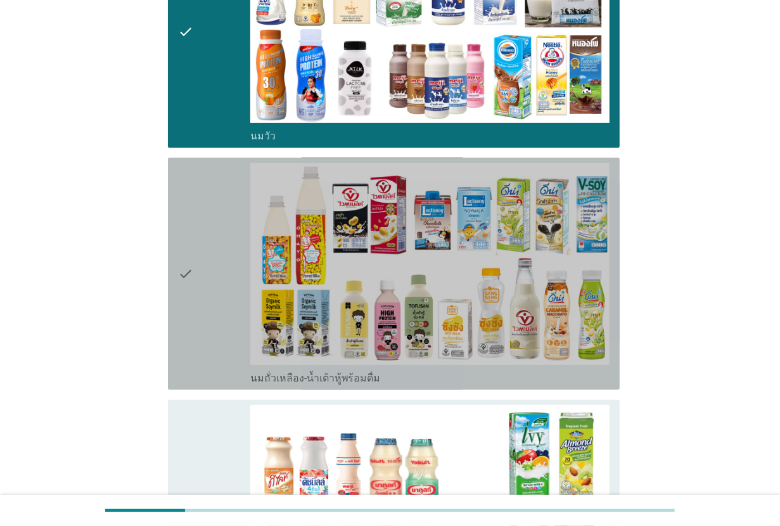
click at [249, 287] on div "check" at bounding box center [214, 274] width 72 height 222
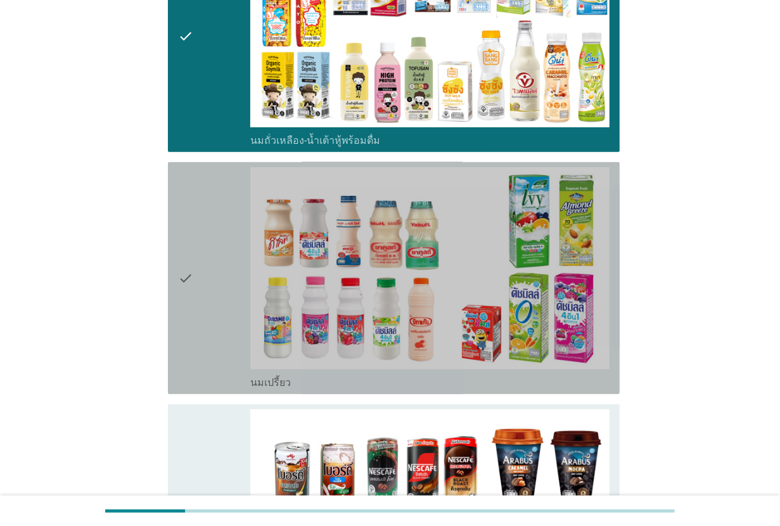
click at [249, 287] on div "check" at bounding box center [214, 278] width 72 height 222
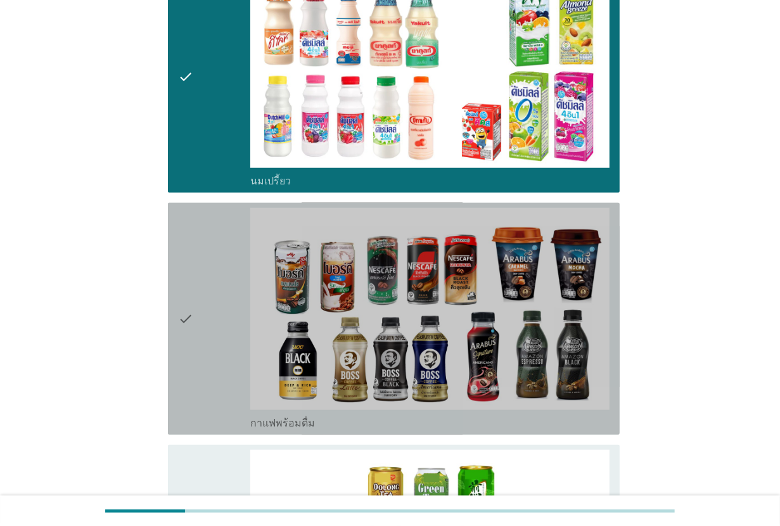
click at [249, 287] on div "check" at bounding box center [214, 319] width 72 height 222
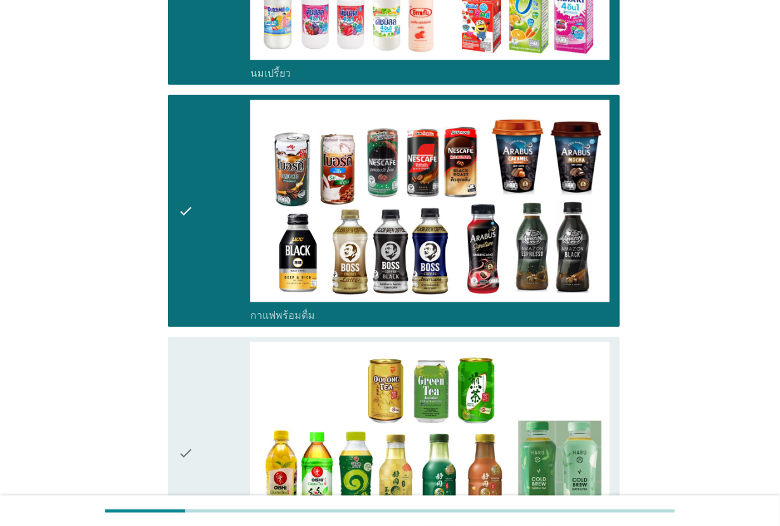
scroll to position [872, 0]
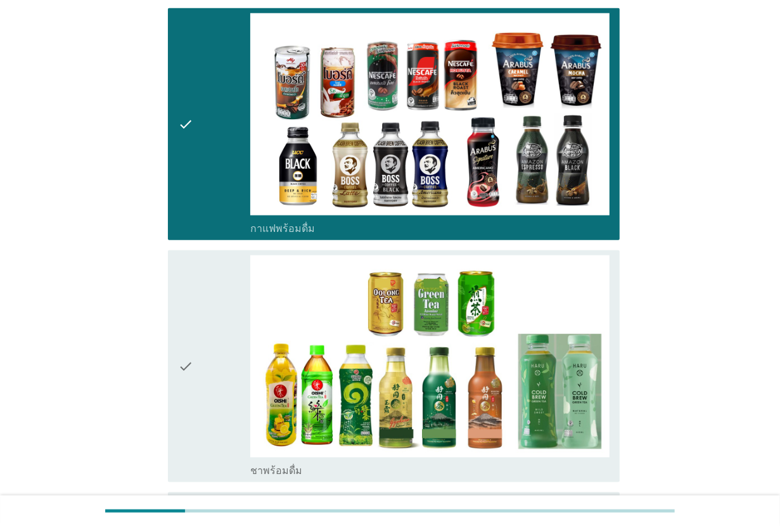
click at [230, 287] on div "check" at bounding box center [214, 366] width 72 height 222
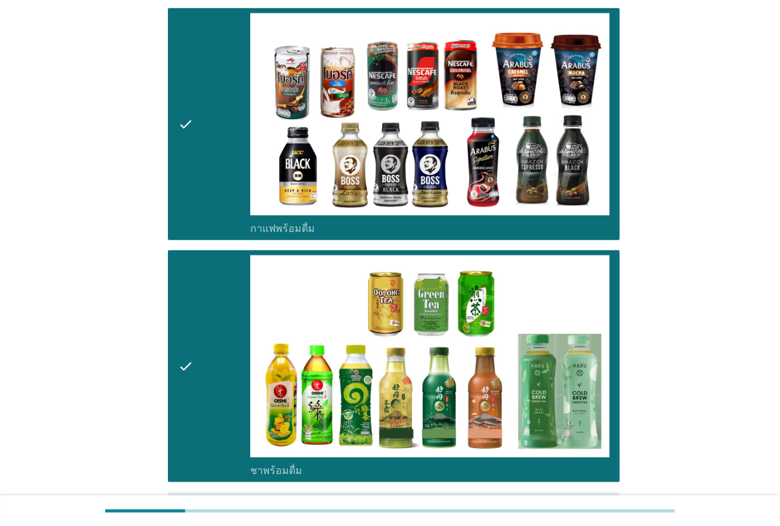
scroll to position [1030, 0]
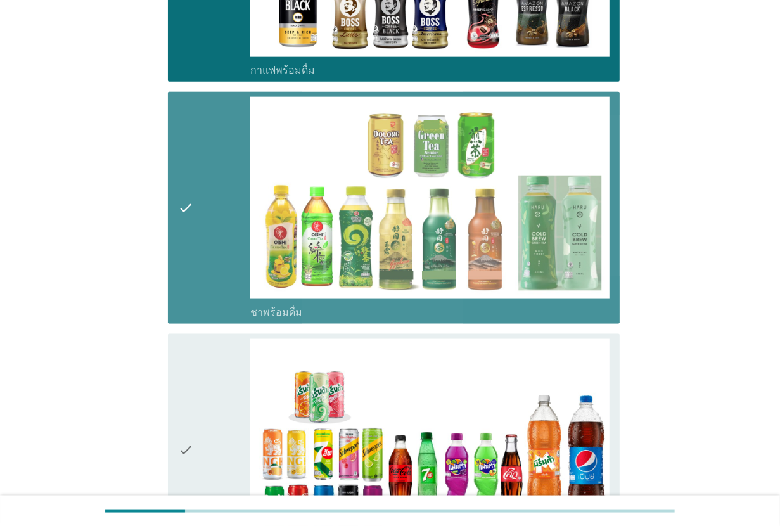
click at [230, 287] on div "check" at bounding box center [214, 208] width 72 height 222
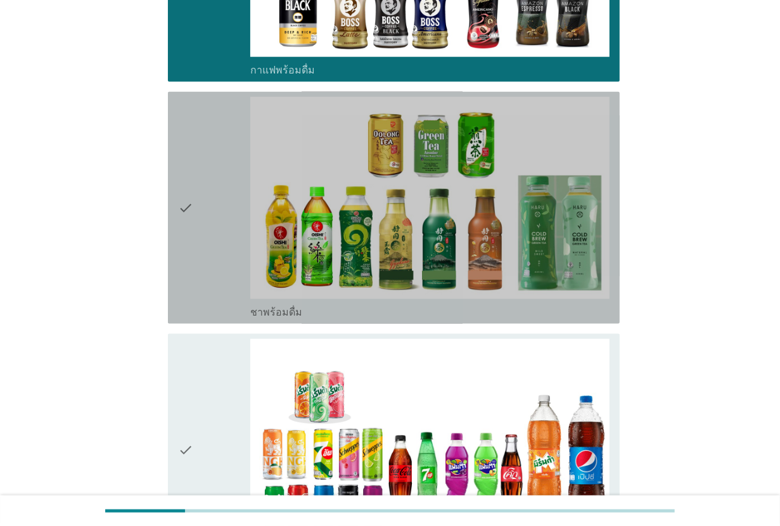
click at [230, 287] on div "check" at bounding box center [214, 208] width 72 height 222
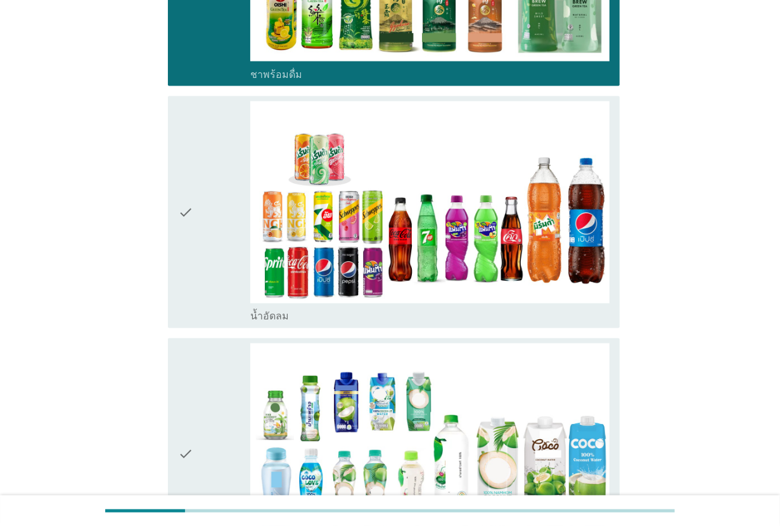
click at [230, 287] on div "check" at bounding box center [214, 212] width 72 height 222
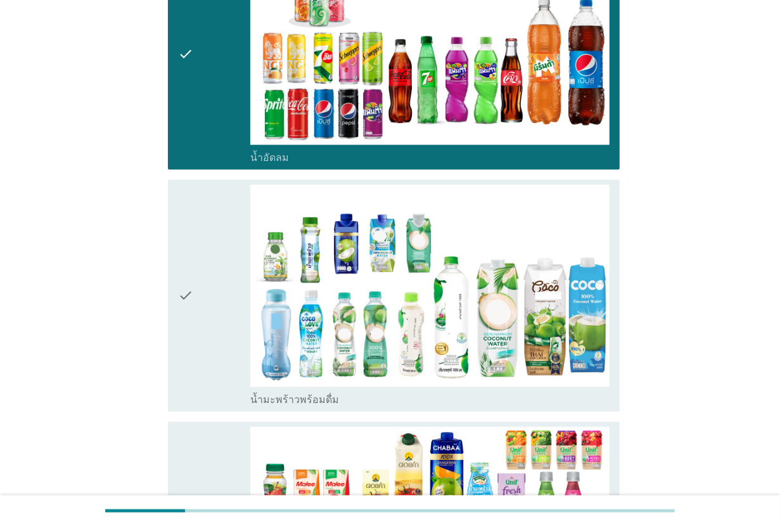
click at [230, 287] on div "check" at bounding box center [214, 296] width 72 height 222
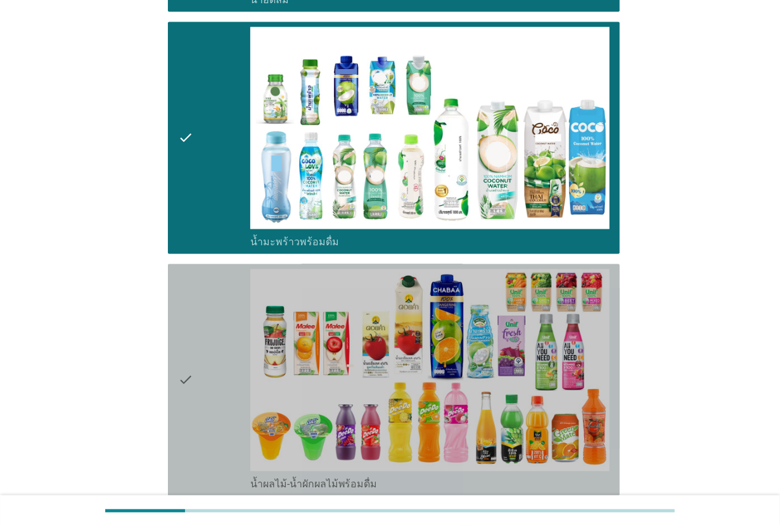
click at [230, 287] on div "check" at bounding box center [214, 380] width 72 height 222
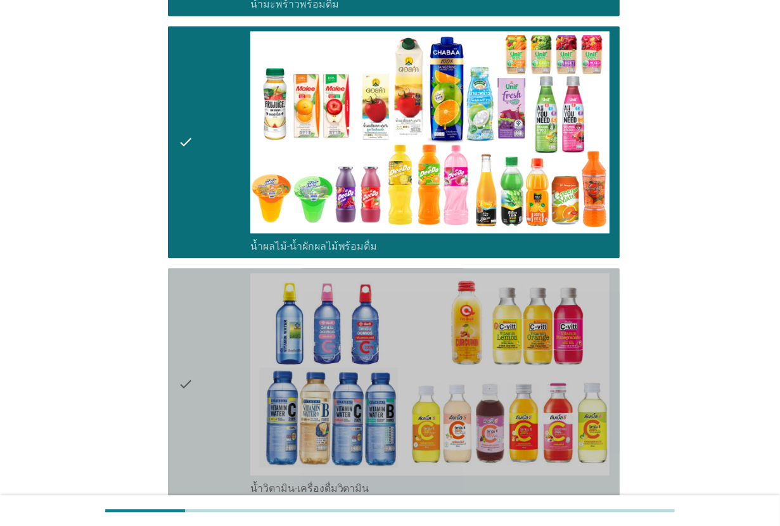
click at [230, 287] on div "check" at bounding box center [214, 384] width 72 height 222
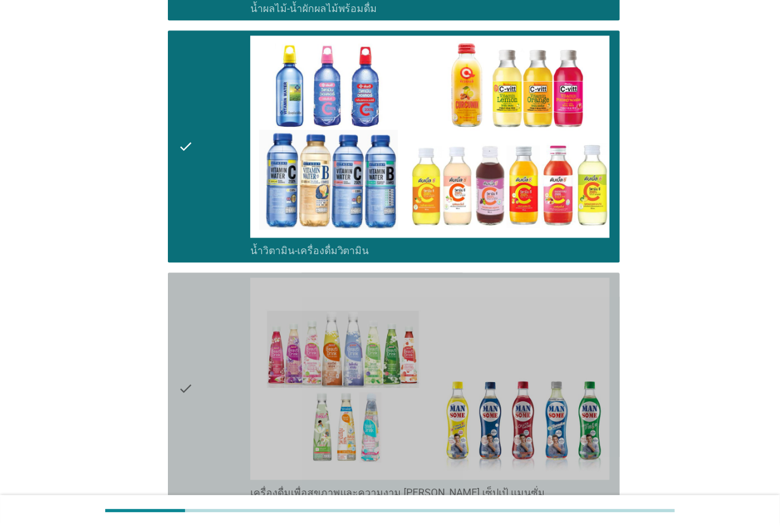
click at [230, 287] on div "check" at bounding box center [214, 389] width 72 height 222
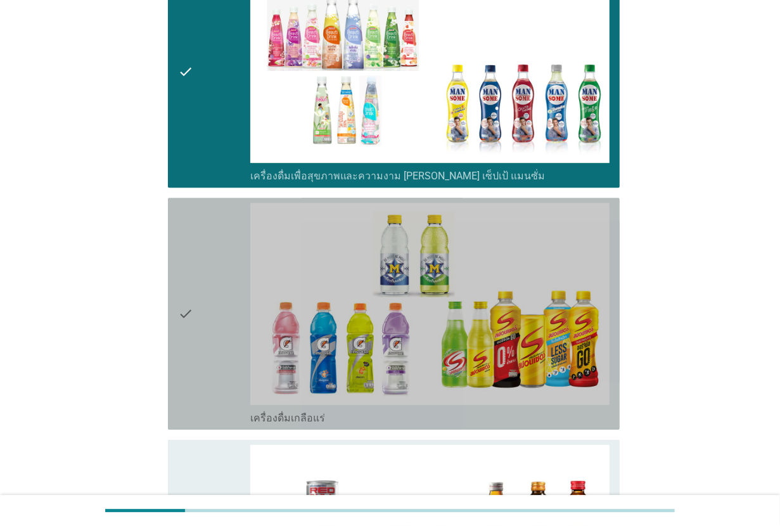
click at [230, 287] on div "check" at bounding box center [214, 314] width 72 height 222
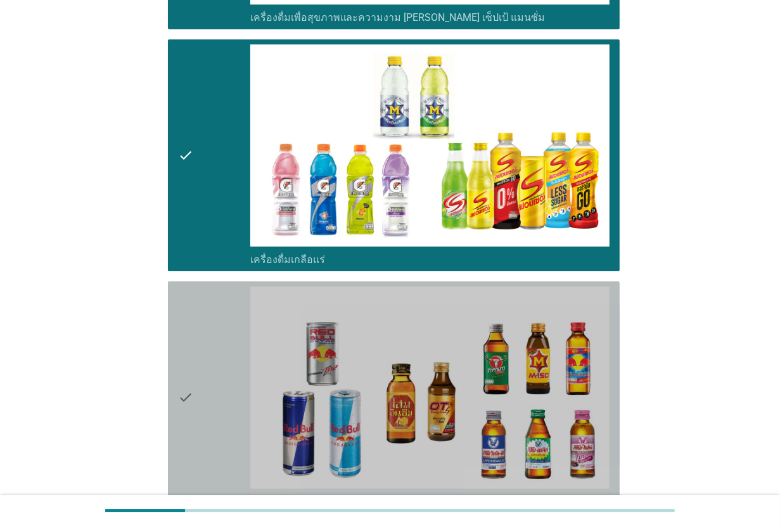
click at [230, 287] on div "check" at bounding box center [214, 398] width 72 height 222
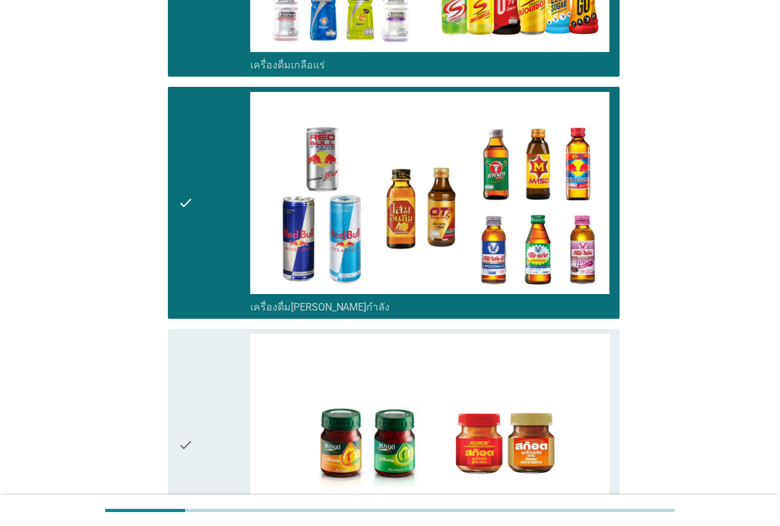
scroll to position [2773, 0]
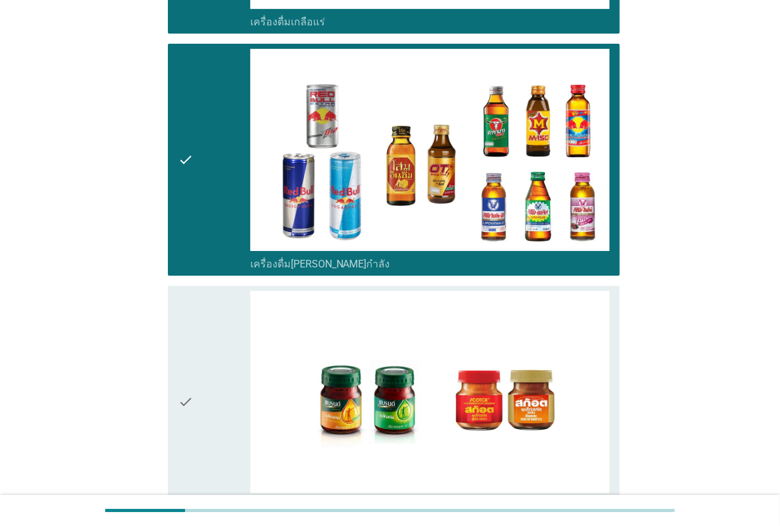
click at [230, 291] on div "check" at bounding box center [214, 402] width 72 height 222
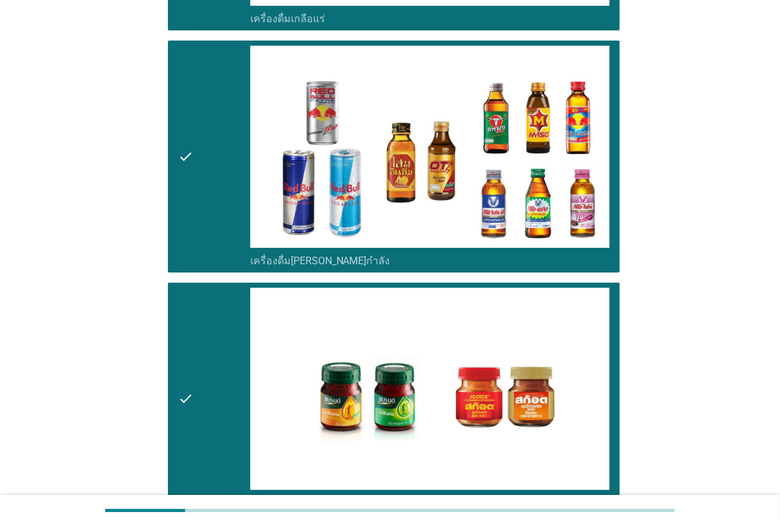
scroll to position [2921, 0]
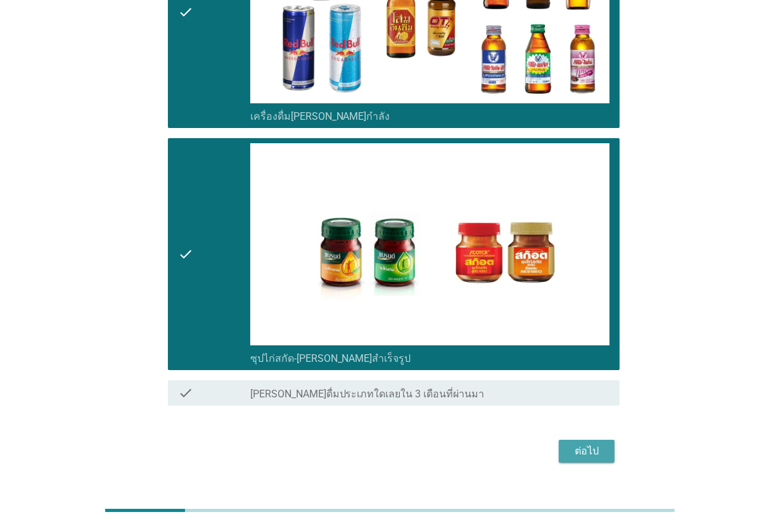
click at [567, 440] on button "ต่อไป" at bounding box center [587, 451] width 56 height 23
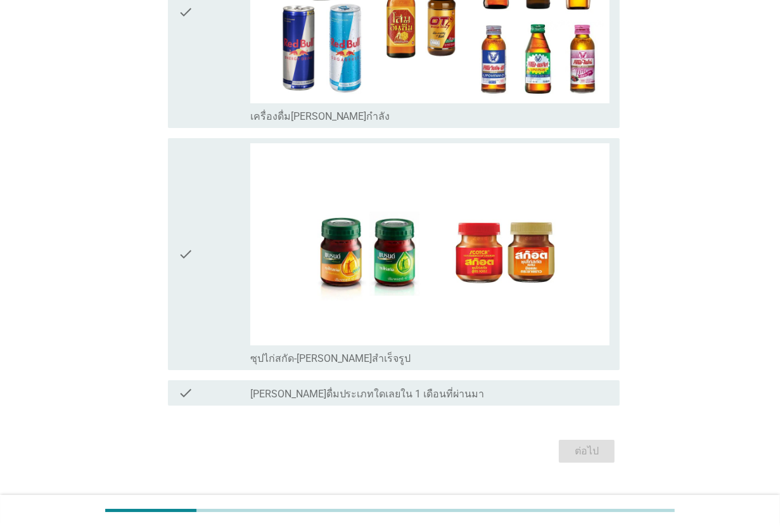
scroll to position [0, 0]
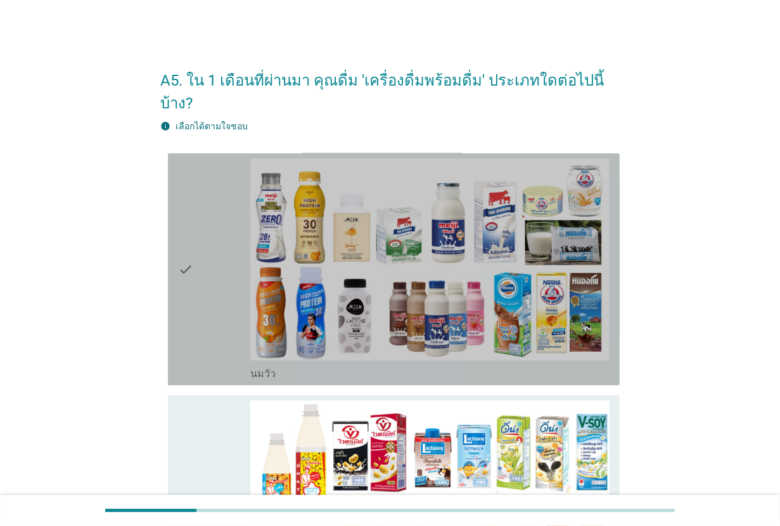
click at [200, 319] on div "check" at bounding box center [214, 269] width 72 height 222
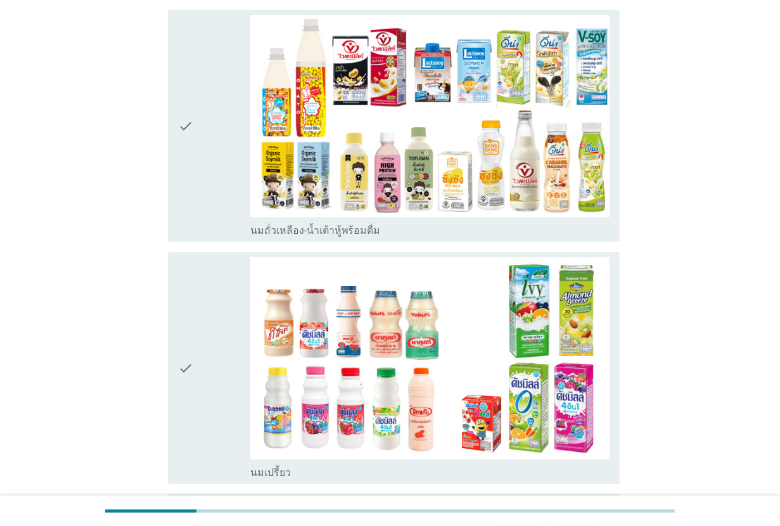
scroll to position [396, 0]
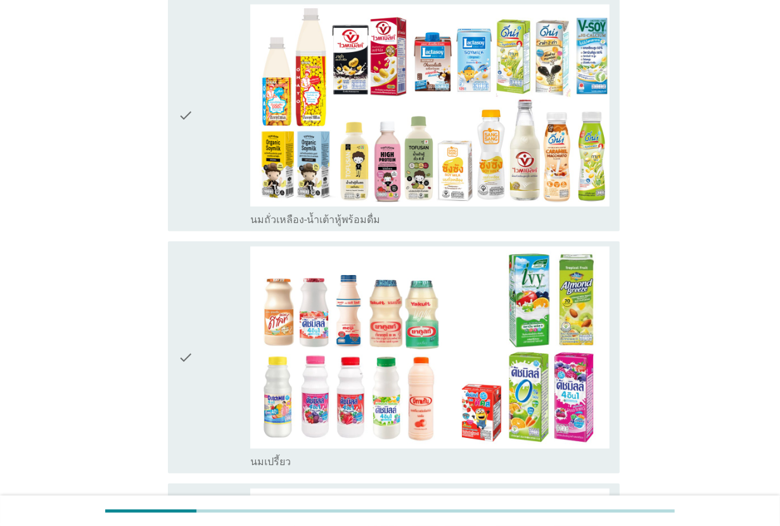
click at [200, 319] on div "check" at bounding box center [214, 358] width 72 height 222
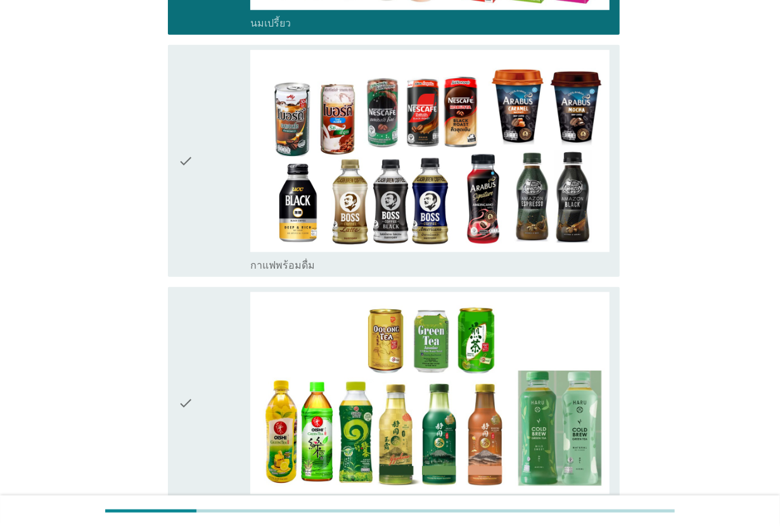
scroll to position [872, 0]
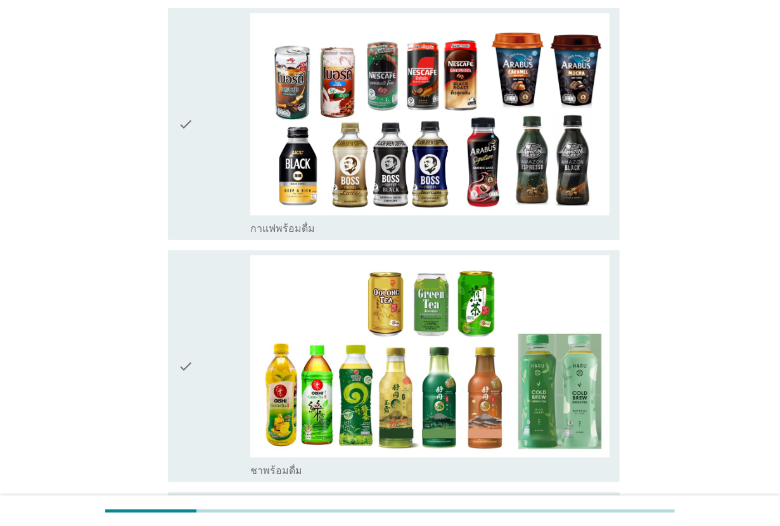
click at [220, 143] on div "check" at bounding box center [214, 124] width 72 height 222
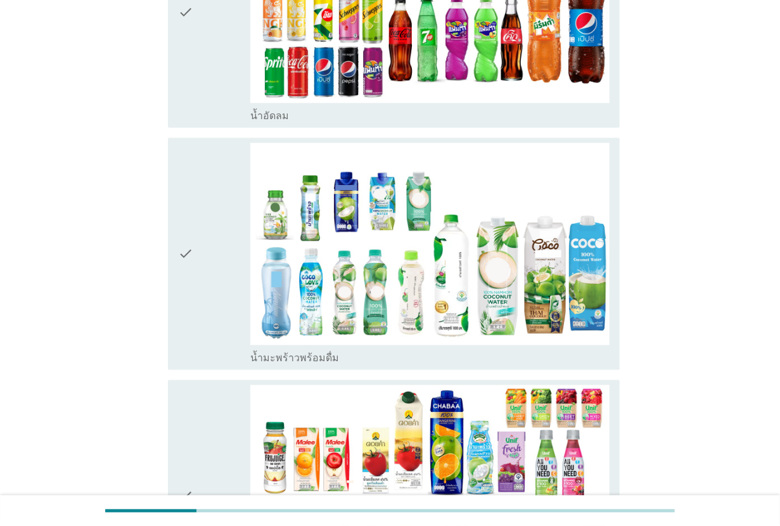
scroll to position [1506, 0]
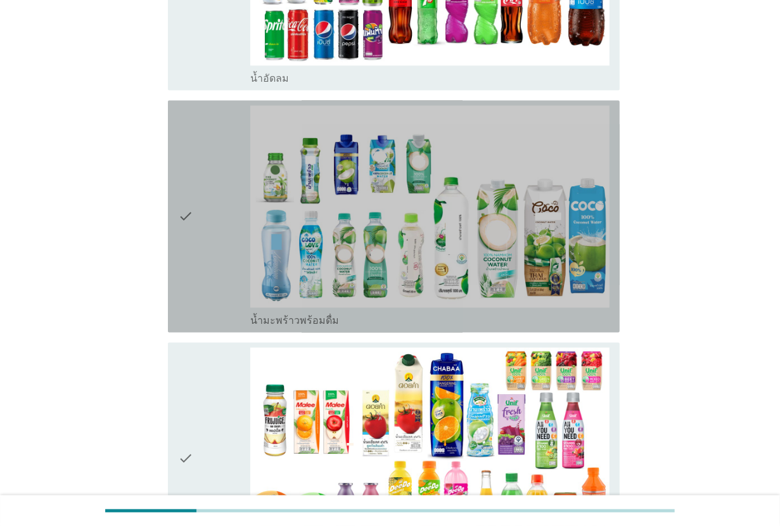
click at [194, 236] on div "check" at bounding box center [214, 217] width 72 height 222
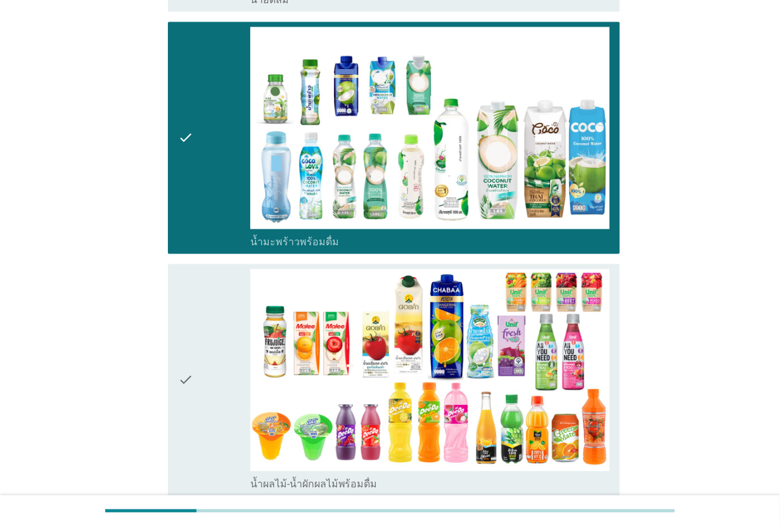
click at [203, 276] on div "check" at bounding box center [214, 380] width 72 height 222
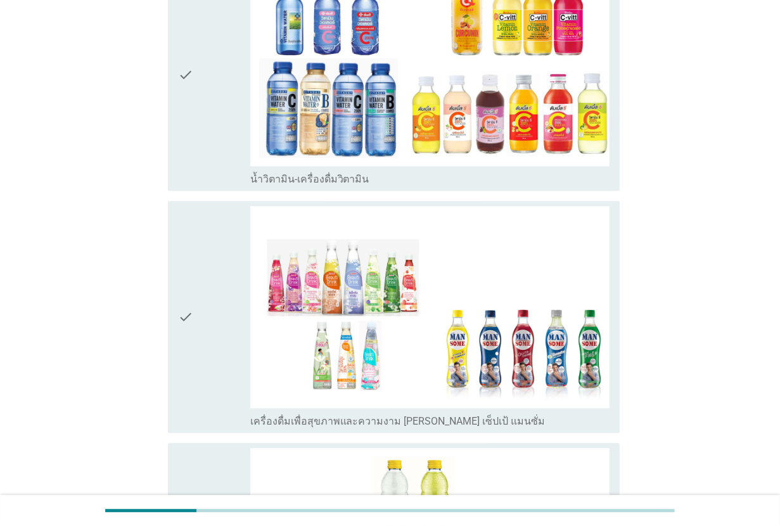
scroll to position [2140, 0]
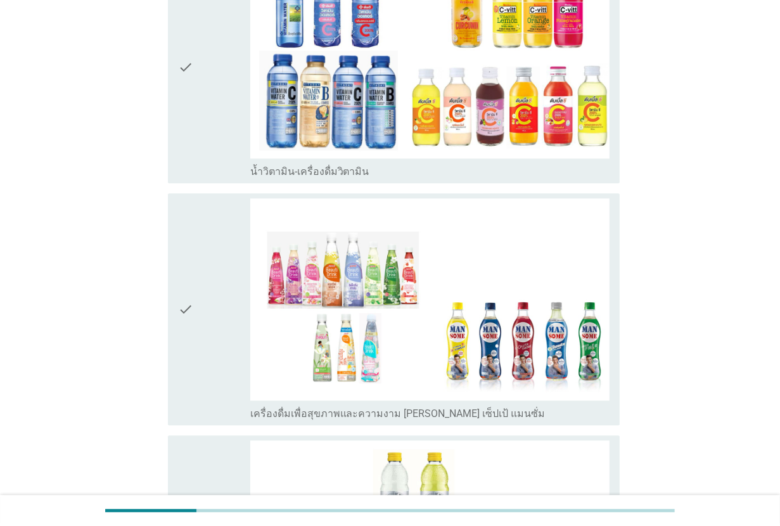
click at [203, 276] on div "check" at bounding box center [214, 309] width 72 height 222
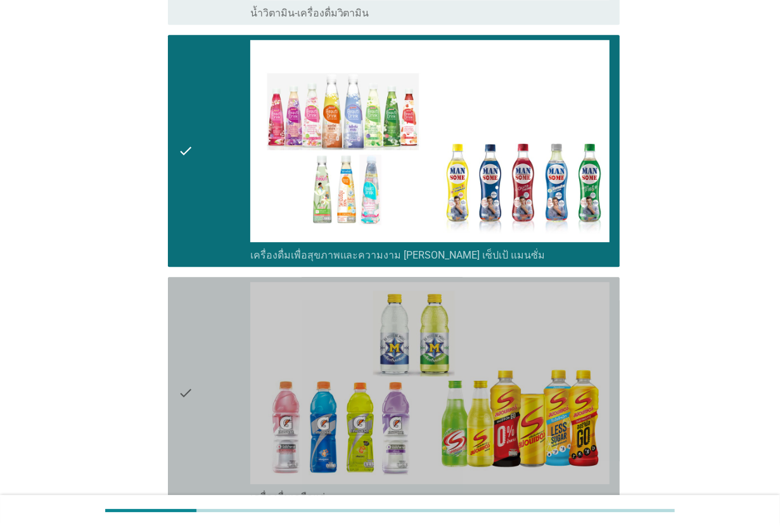
click at [203, 282] on div "check" at bounding box center [214, 393] width 72 height 222
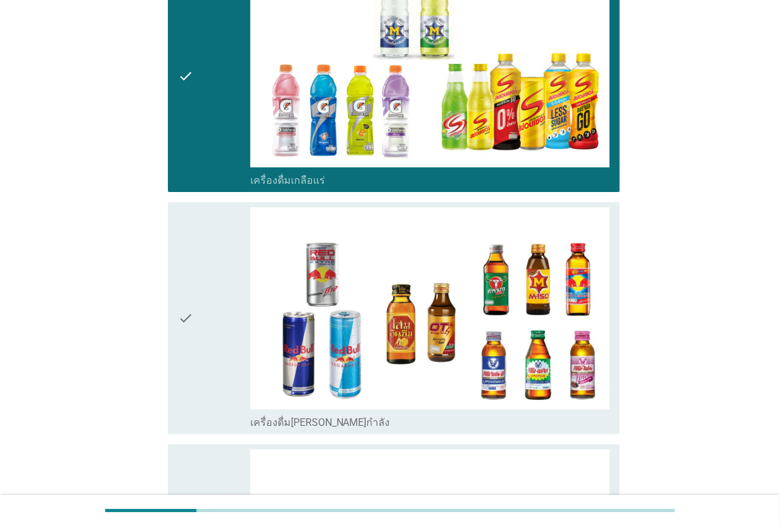
click at [203, 276] on div "check" at bounding box center [214, 318] width 72 height 222
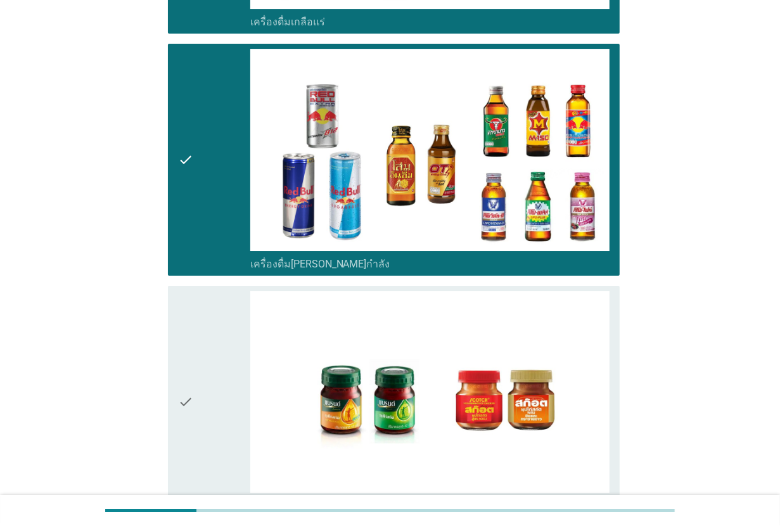
click at [203, 291] on div "check" at bounding box center [214, 402] width 72 height 222
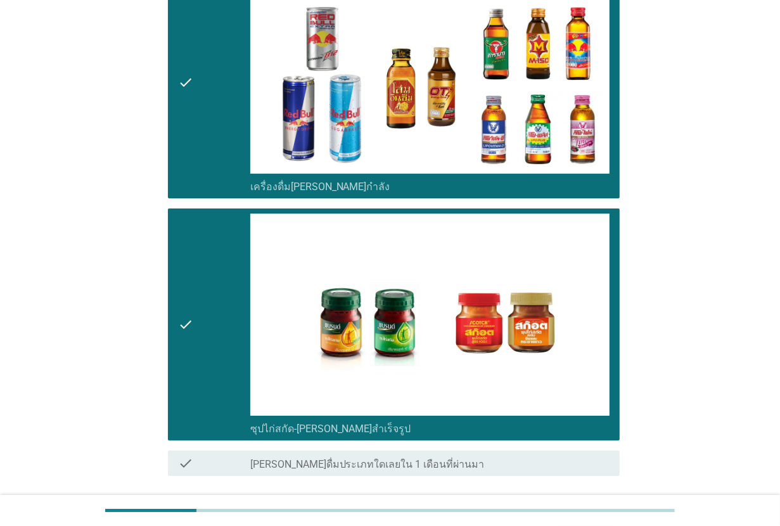
scroll to position [2921, 0]
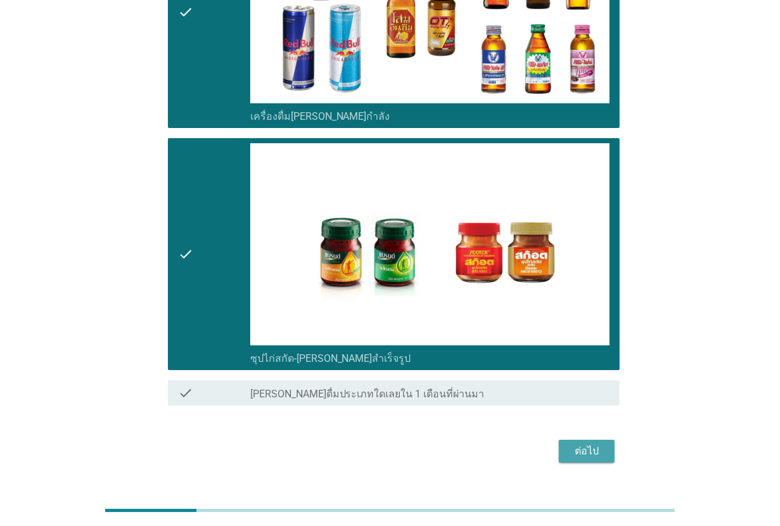
click at [583, 444] on div "ต่อไป" at bounding box center [587, 451] width 36 height 15
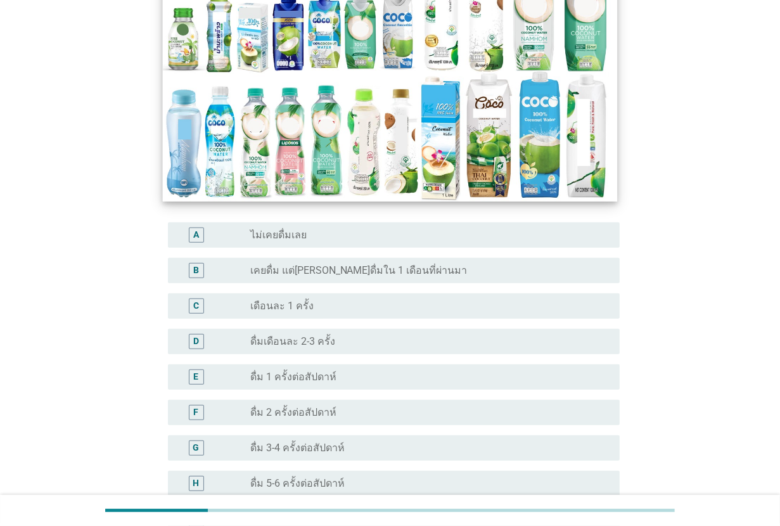
scroll to position [238, 0]
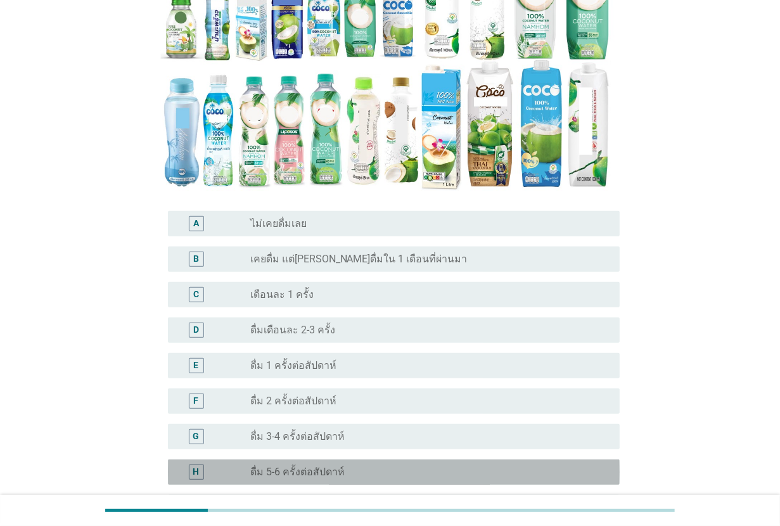
click at [325, 462] on div "H radio_button_unchecked ดื่ม 5-6 ครั้งต่อสัปดาห์" at bounding box center [394, 472] width 452 height 25
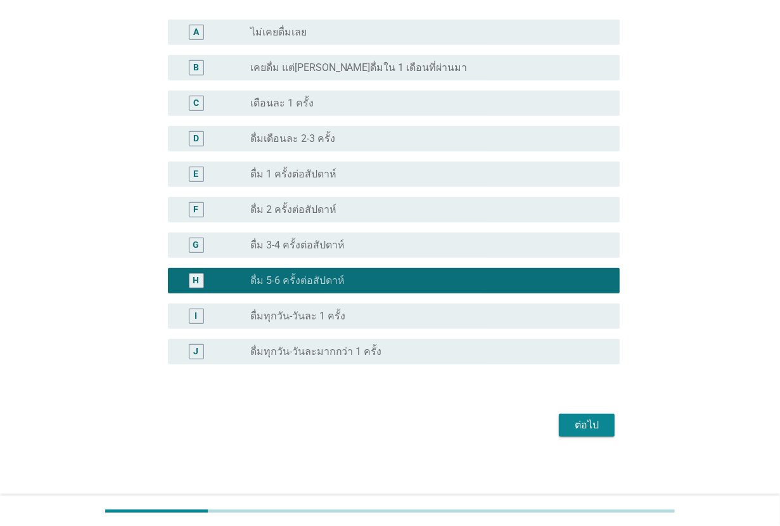
scroll to position [430, 0]
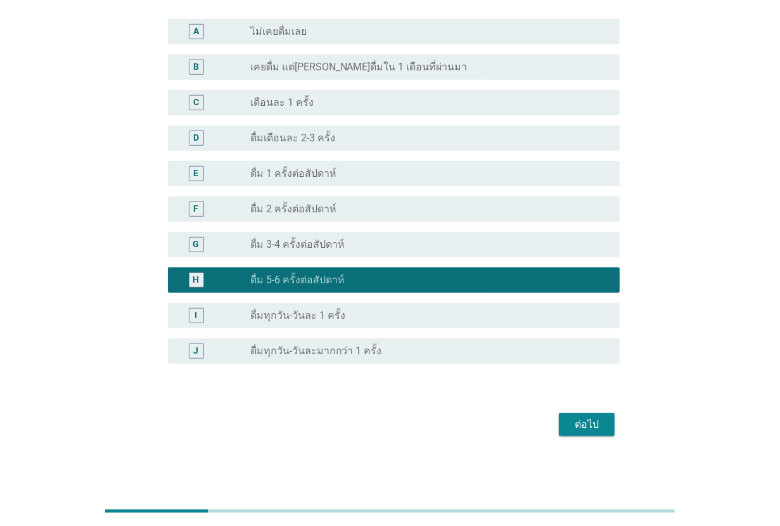
click at [623, 427] on div "A6. จากภาพตัวอย่าง น้ำมะพร้าวพร้อมดื่ม 100% ด้านล่างนี้ ข้อใดตรงกับการดื่มน้ำมะ…" at bounding box center [390, 33] width 480 height 834
click at [584, 428] on div "ต่อไป" at bounding box center [587, 424] width 36 height 15
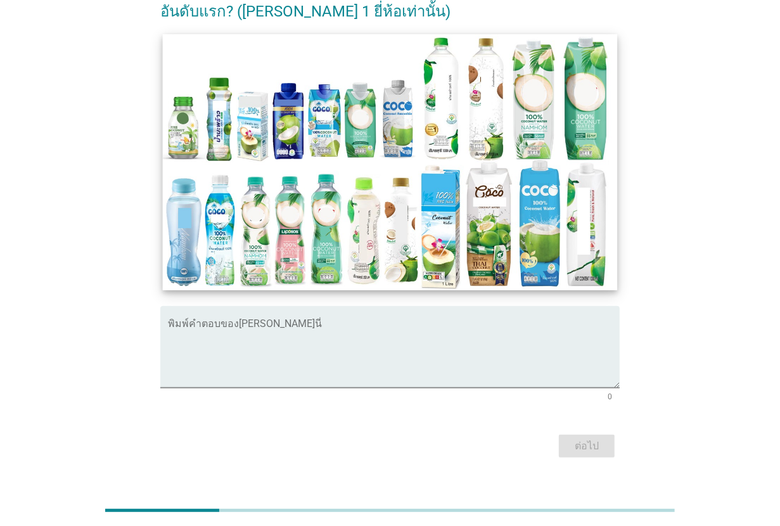
scroll to position [238, 0]
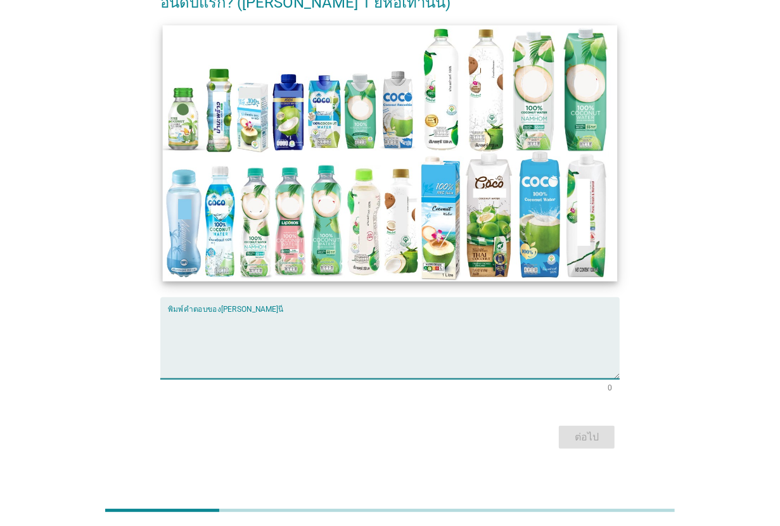
click at [389, 357] on textarea "พิมพ์คำตอบของคุณ ที่นี่" at bounding box center [394, 346] width 452 height 67
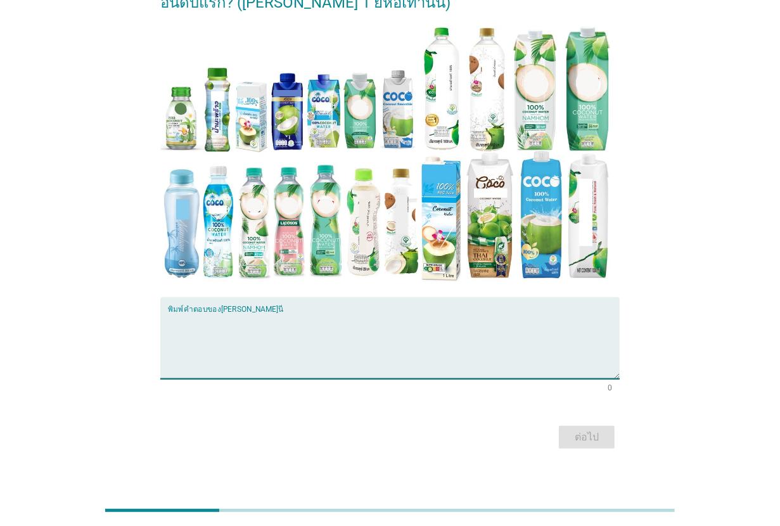
click at [332, 335] on textarea "พิมพ์คำตอบของคุณ ที่นี่" at bounding box center [394, 346] width 452 height 67
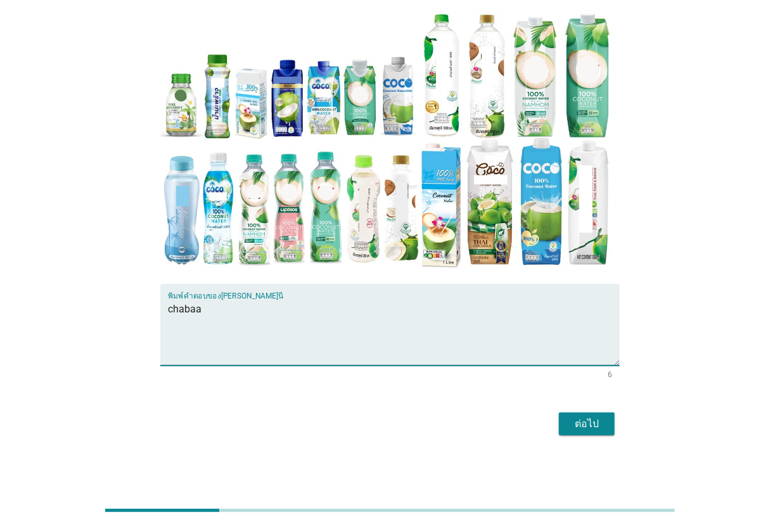
type textarea "chabaa"
click at [594, 419] on div "ต่อไป" at bounding box center [587, 423] width 36 height 15
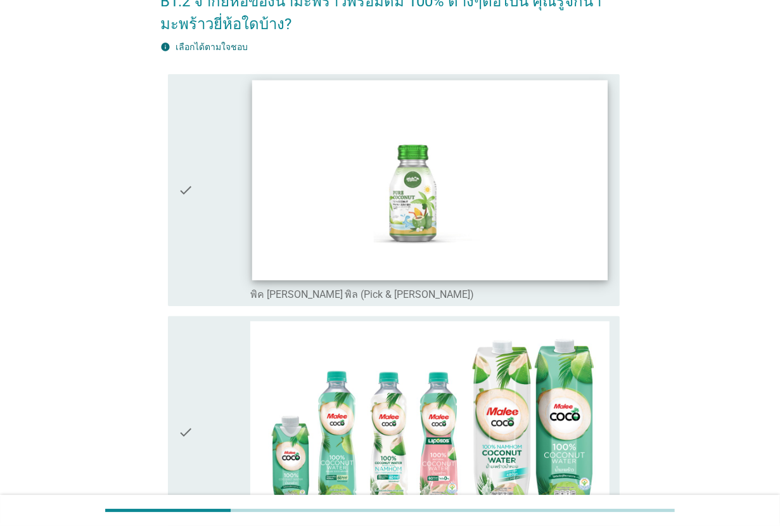
scroll to position [158, 0]
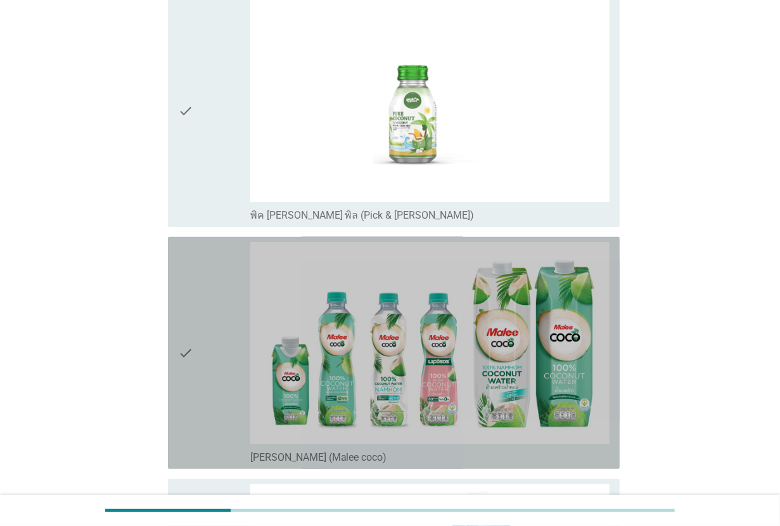
click at [223, 350] on div "check" at bounding box center [214, 353] width 72 height 222
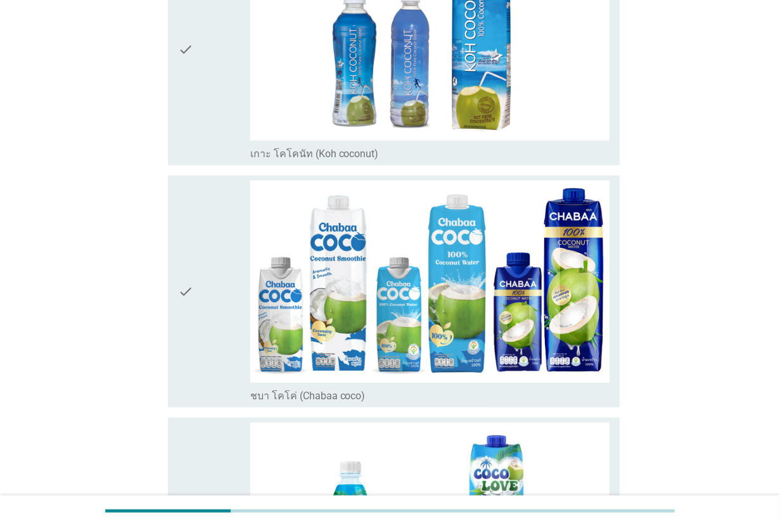
scroll to position [713, 0]
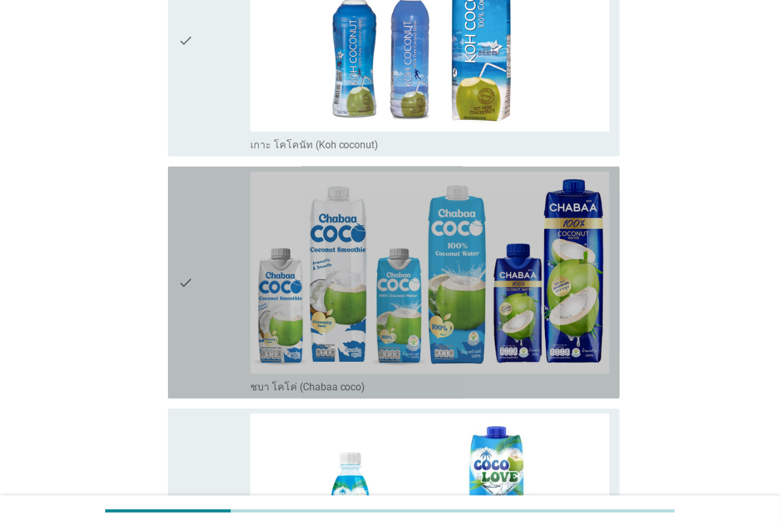
click at [223, 350] on div "check" at bounding box center [214, 283] width 72 height 222
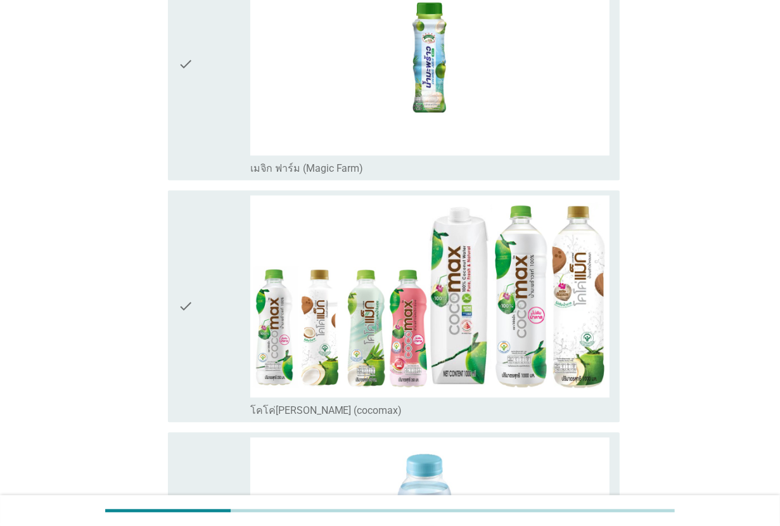
scroll to position [1664, 0]
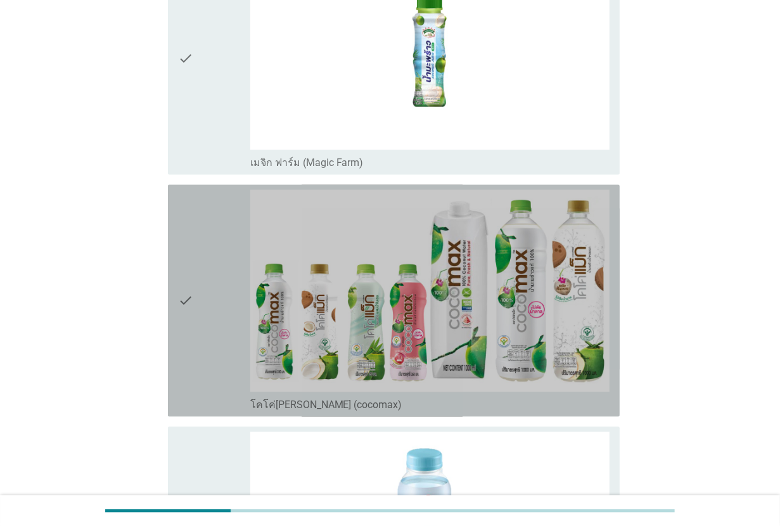
click at [219, 350] on div "check" at bounding box center [214, 301] width 72 height 222
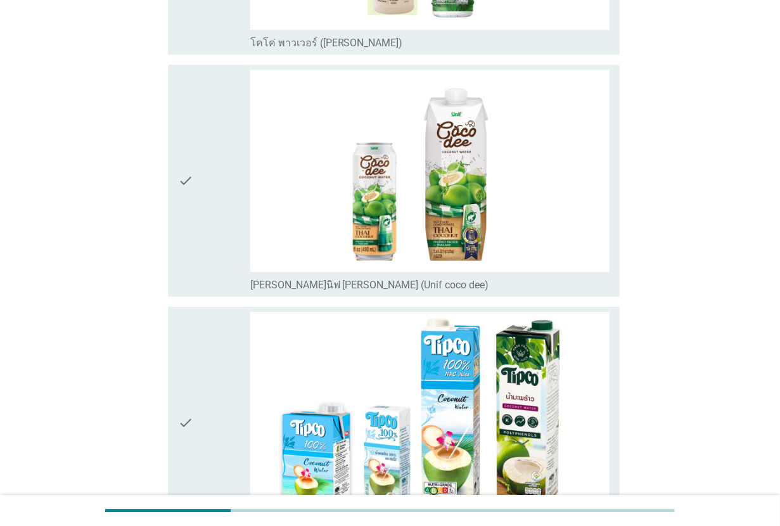
scroll to position [2536, 0]
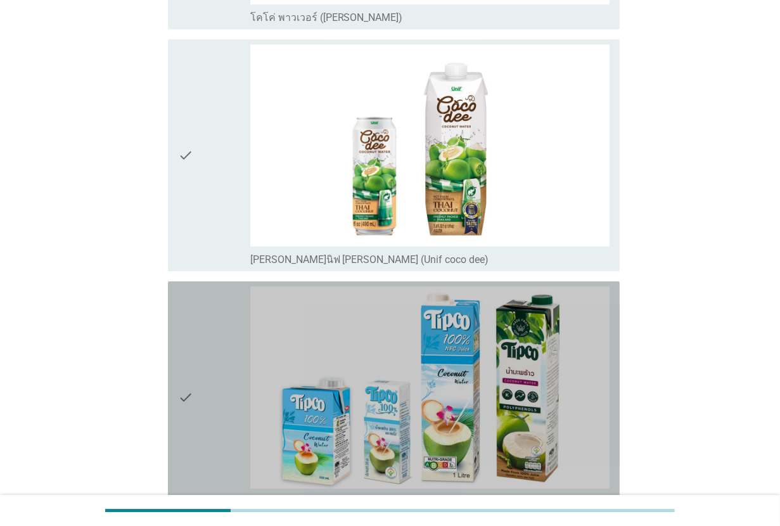
click at [169, 393] on div "check check_box_outline_blank ทิปโก้ (Tipco)" at bounding box center [394, 397] width 452 height 232
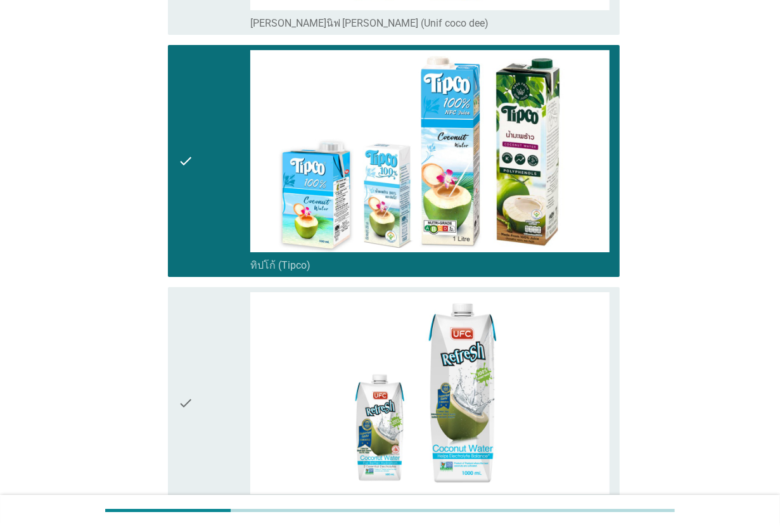
scroll to position [2773, 0]
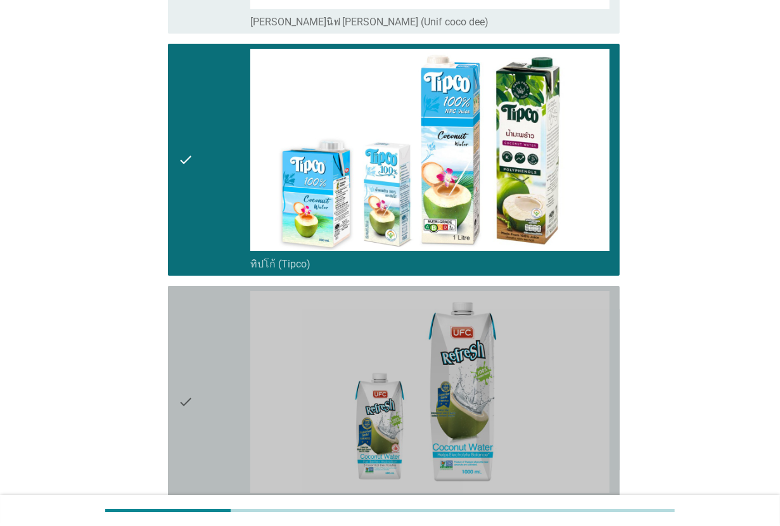
click at [197, 394] on div "check" at bounding box center [214, 402] width 72 height 222
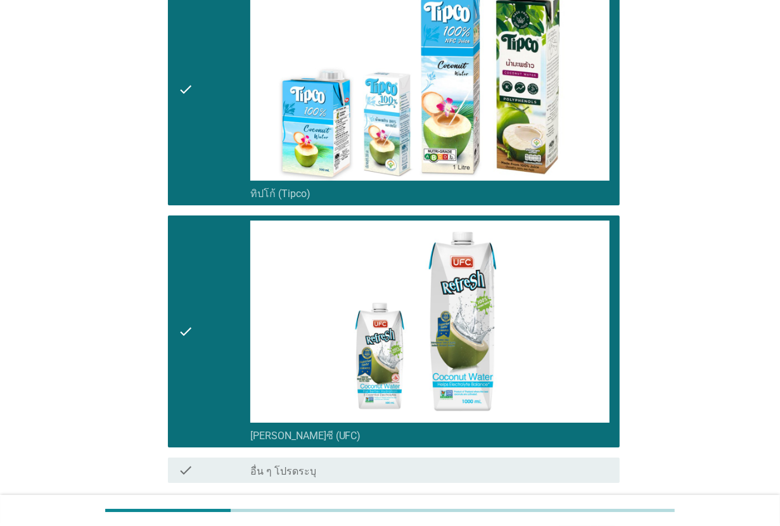
scroll to position [2945, 0]
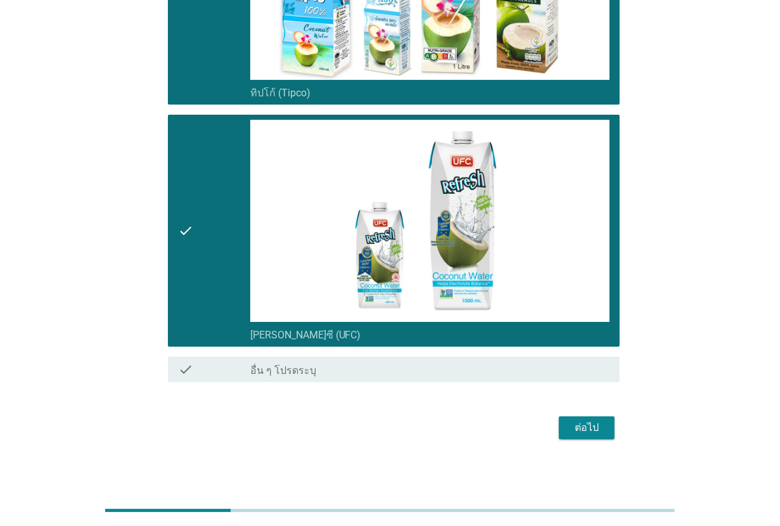
click at [594, 430] on div "ต่อไป" at bounding box center [587, 427] width 36 height 15
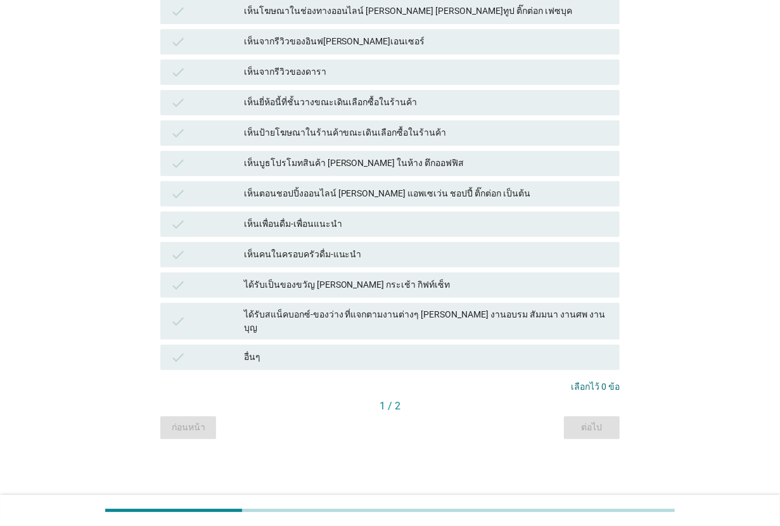
scroll to position [0, 0]
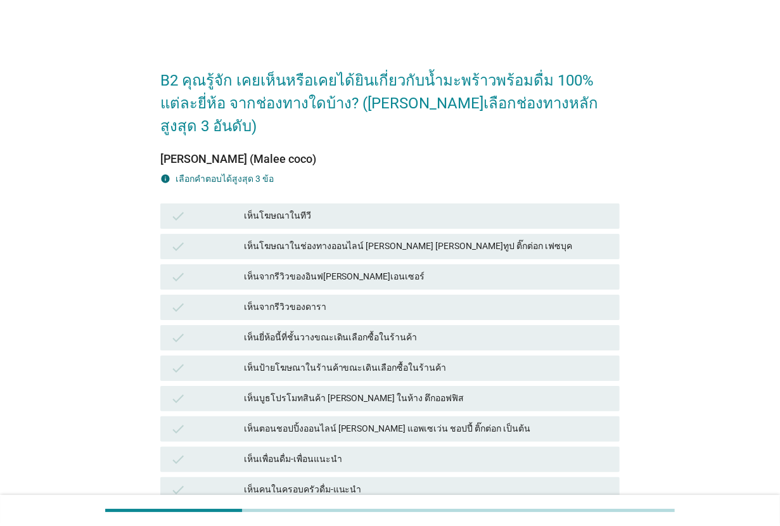
click at [342, 209] on div "เห็นโฆษณาในทีวี" at bounding box center [427, 216] width 366 height 15
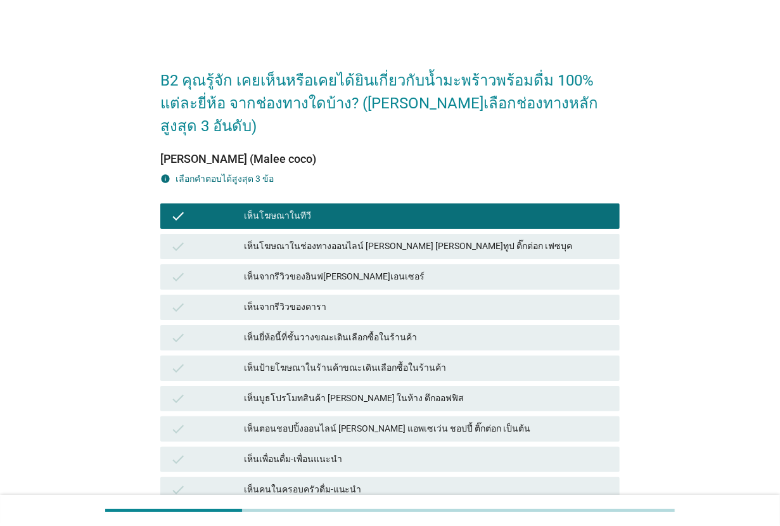
click at [340, 269] on div "เห็นจากรีวิวของอินฟ[PERSON_NAME]เอนเซอร์" at bounding box center [427, 276] width 366 height 15
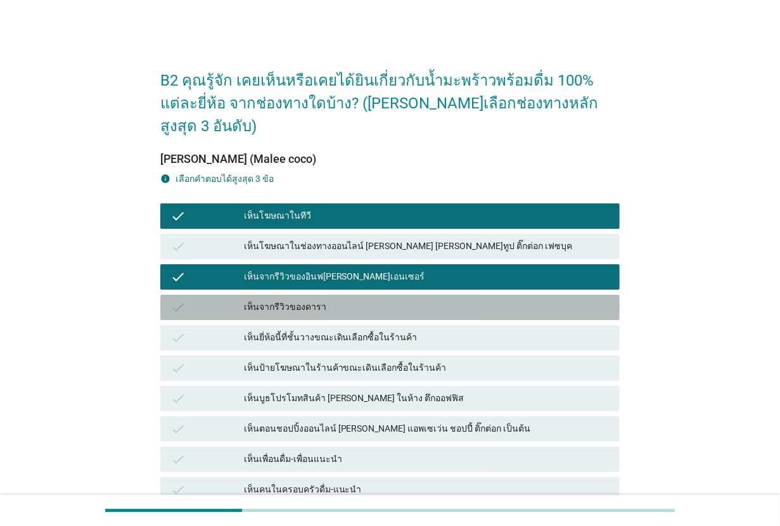
click at [340, 300] on div "เห็นจากรีวิวของดารา" at bounding box center [427, 307] width 366 height 15
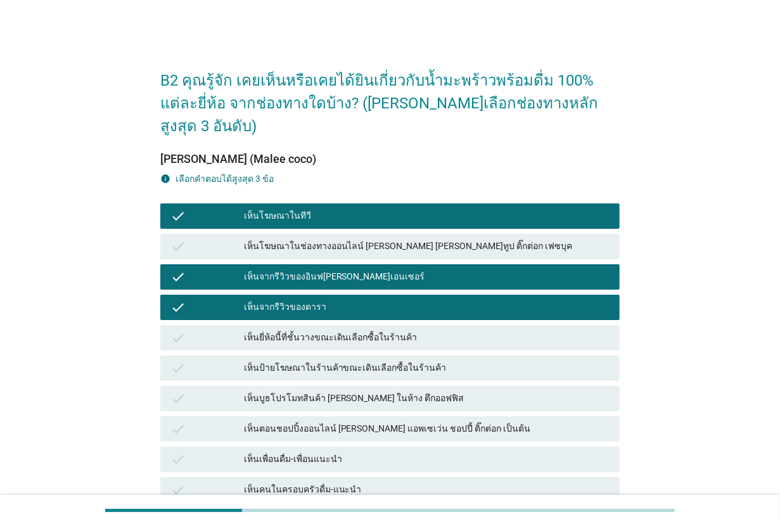
click at [344, 239] on div "เห็นโฆษณาในช่องทางออนไลน์ [PERSON_NAME] [PERSON_NAME]ทูป ติ๊กต่อก เฟซบุค" at bounding box center [427, 246] width 366 height 15
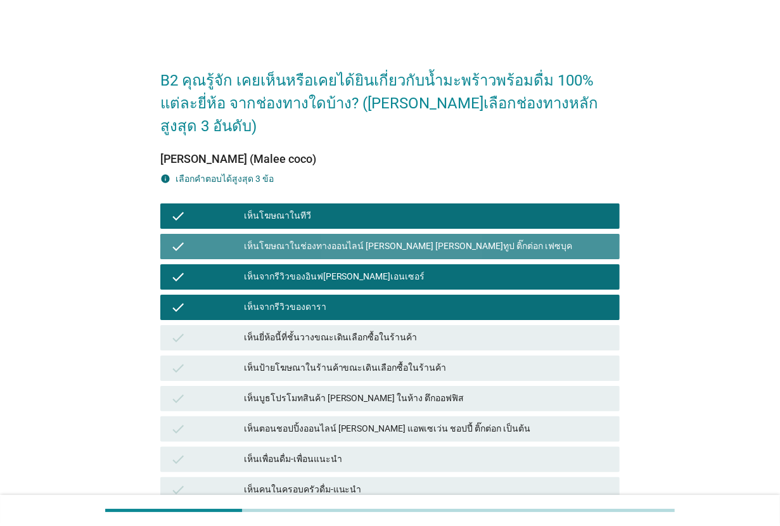
click at [344, 239] on div "เห็นโฆษณาในช่องทางออนไลน์ [PERSON_NAME] [PERSON_NAME]ทูป ติ๊กต่อก เฟซบุค" at bounding box center [427, 246] width 366 height 15
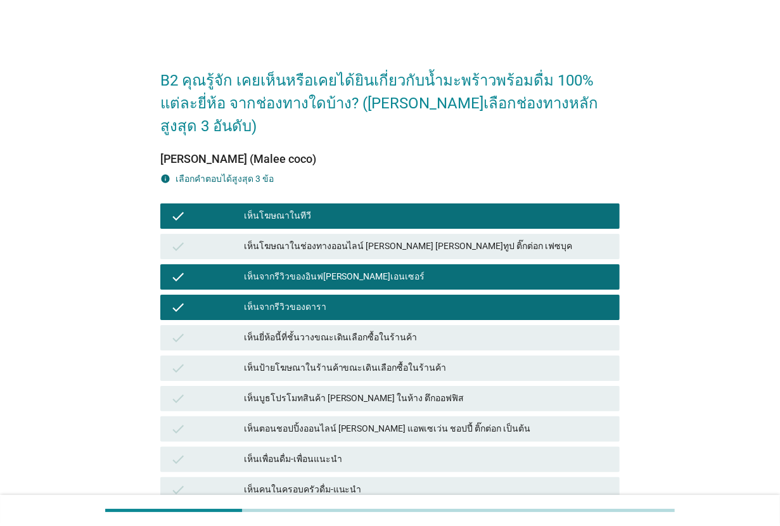
scroll to position [158, 0]
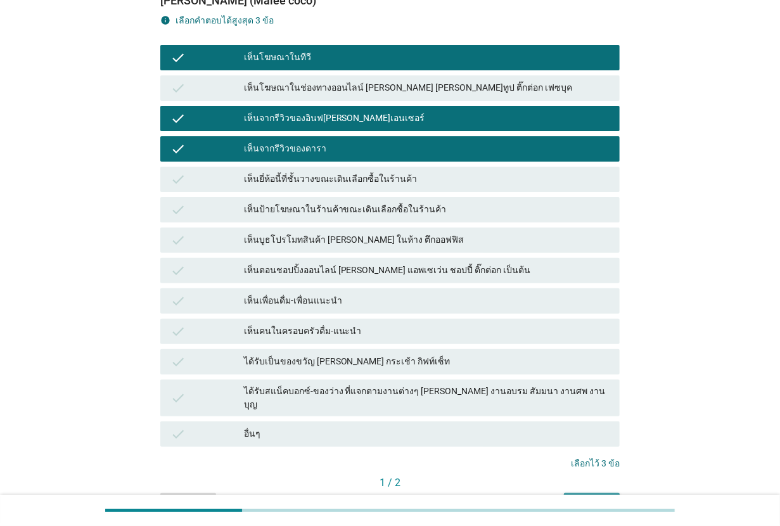
click at [598, 498] on div "ต่อไป" at bounding box center [592, 504] width 36 height 13
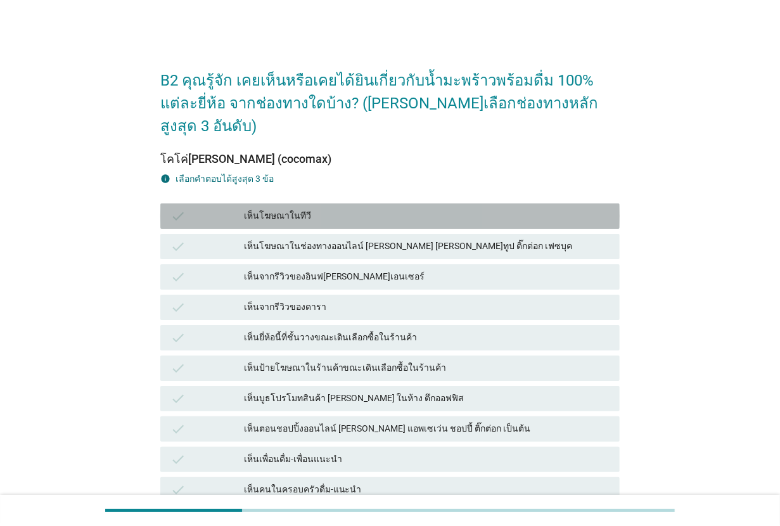
click at [343, 209] on div "เห็นโฆษณาในทีวี" at bounding box center [427, 216] width 366 height 15
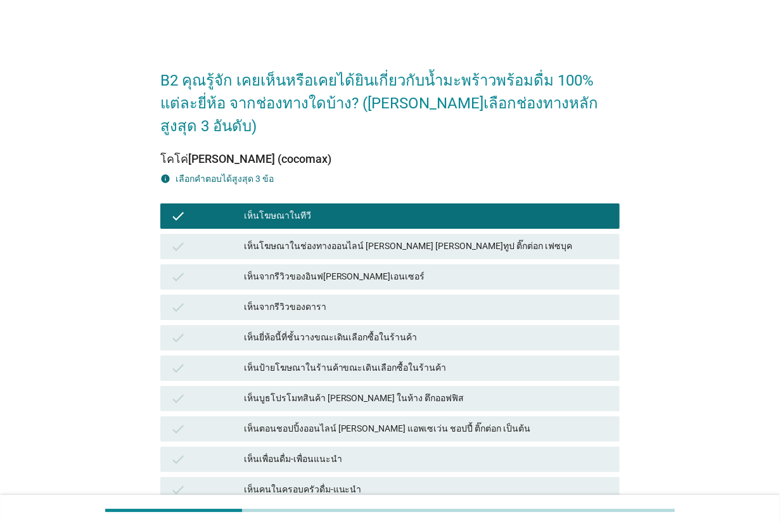
click at [340, 264] on div "check เห็นจากรีวิวของอินฟ[PERSON_NAME]เอนเซอร์" at bounding box center [390, 276] width 460 height 25
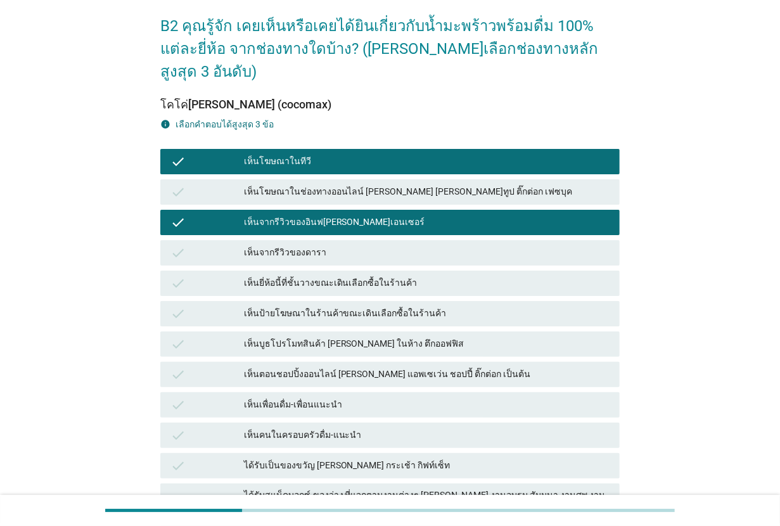
scroll to position [79, 0]
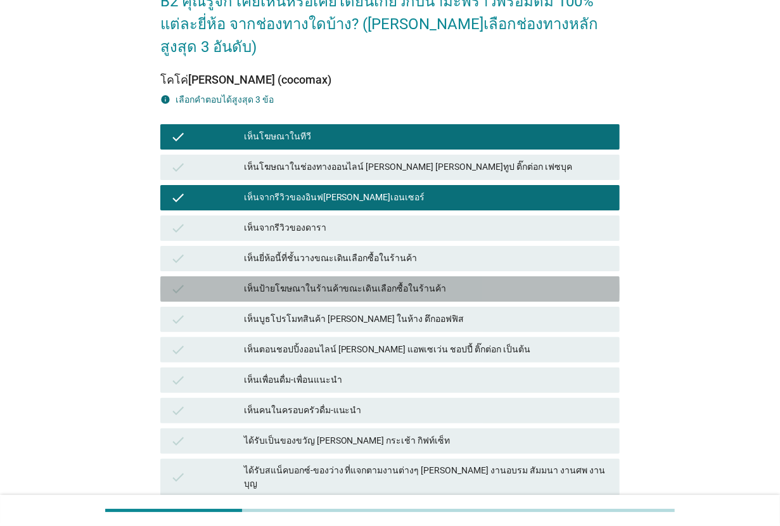
click at [340, 281] on div "เห็นป้ายโฆษณาในร้านค้าขณะเดินเลือกซื้อในร้านค้า" at bounding box center [427, 288] width 366 height 15
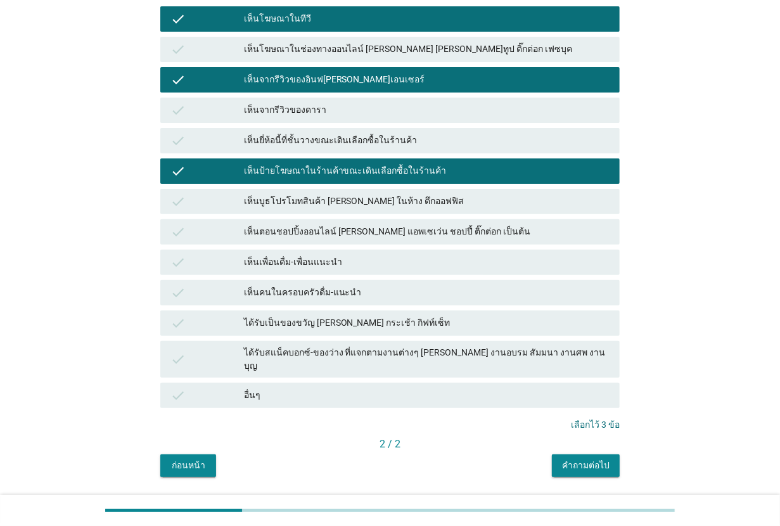
scroll to position [200, 0]
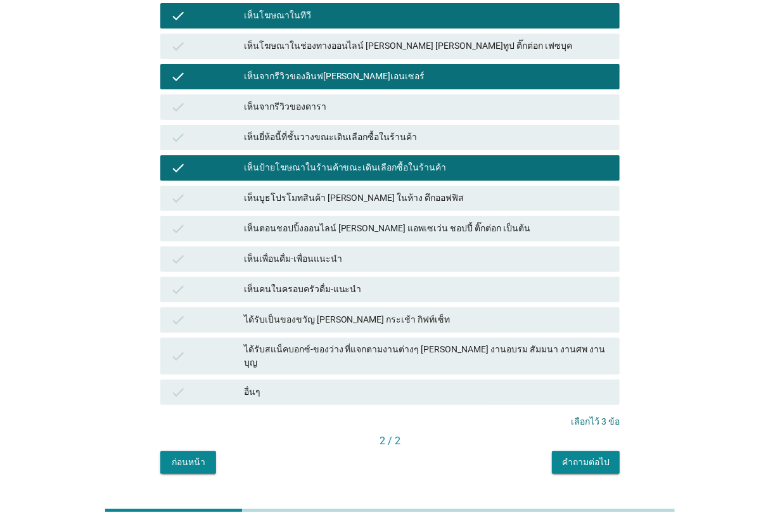
click at [590, 456] on div "คำถามต่อไป" at bounding box center [586, 462] width 48 height 13
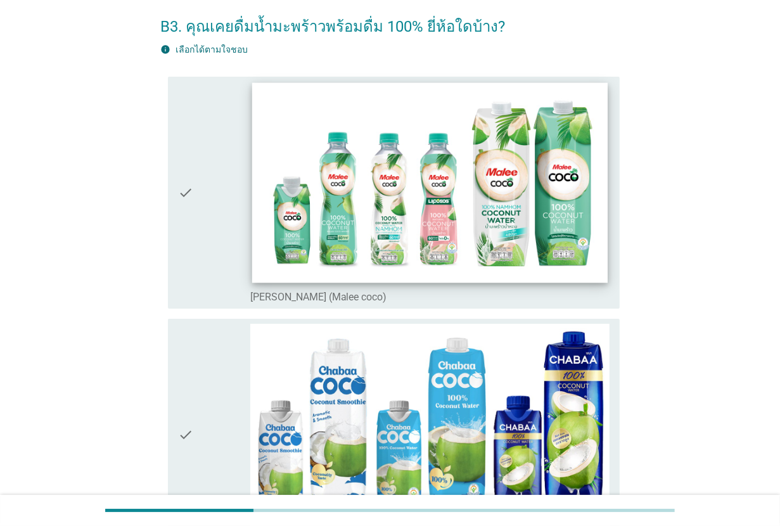
scroll to position [79, 0]
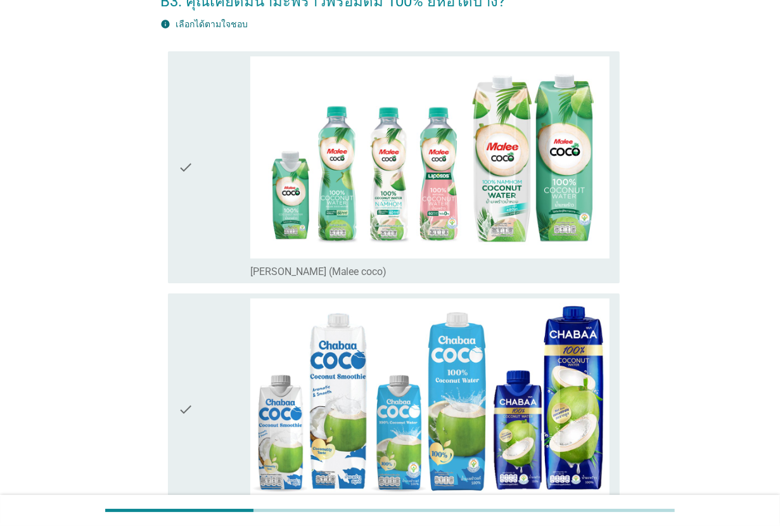
click at [225, 192] on div "check" at bounding box center [214, 167] width 72 height 222
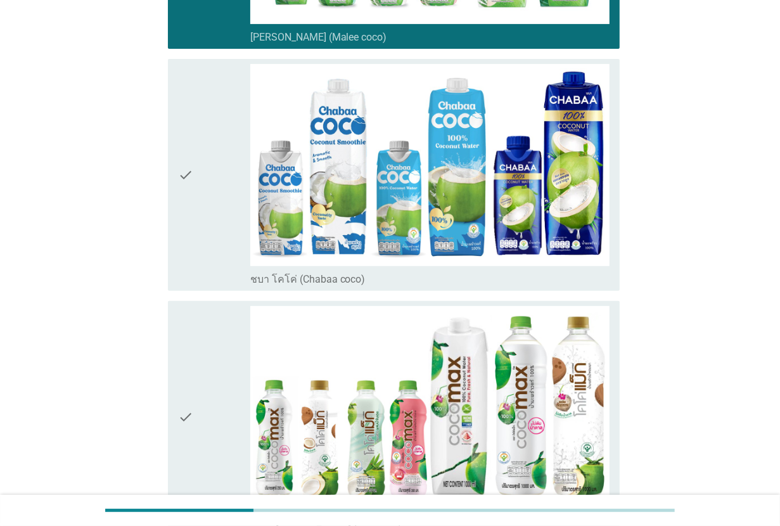
scroll to position [317, 0]
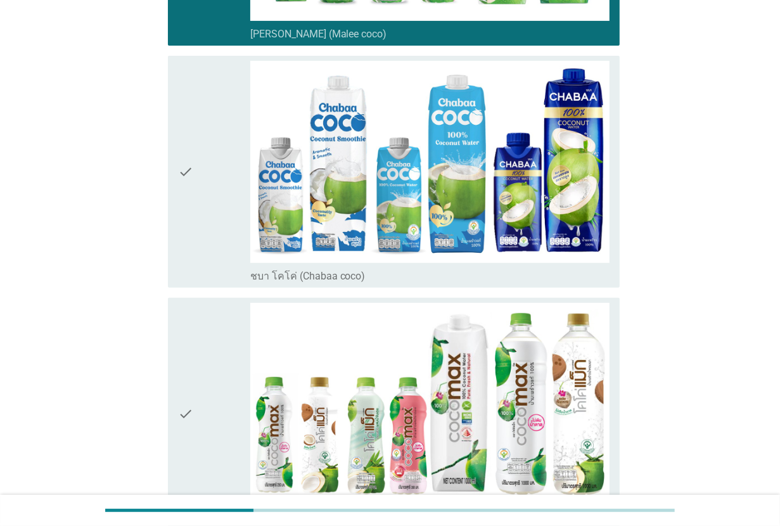
click at [225, 192] on div "check" at bounding box center [214, 172] width 72 height 222
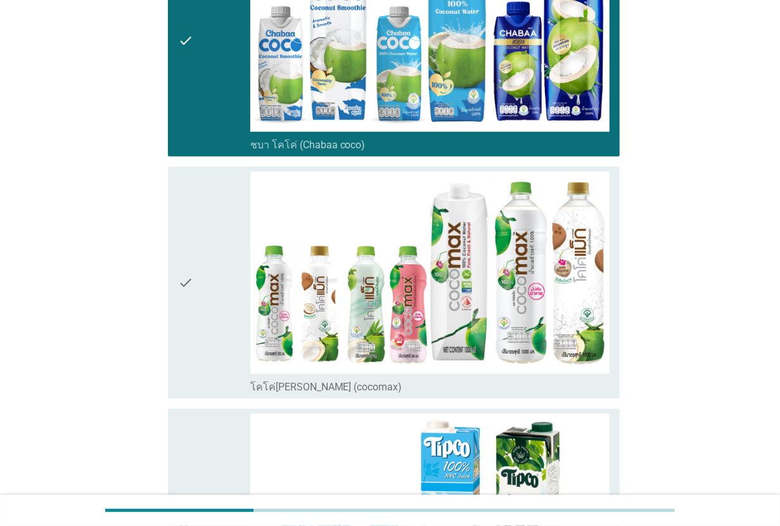
scroll to position [475, 0]
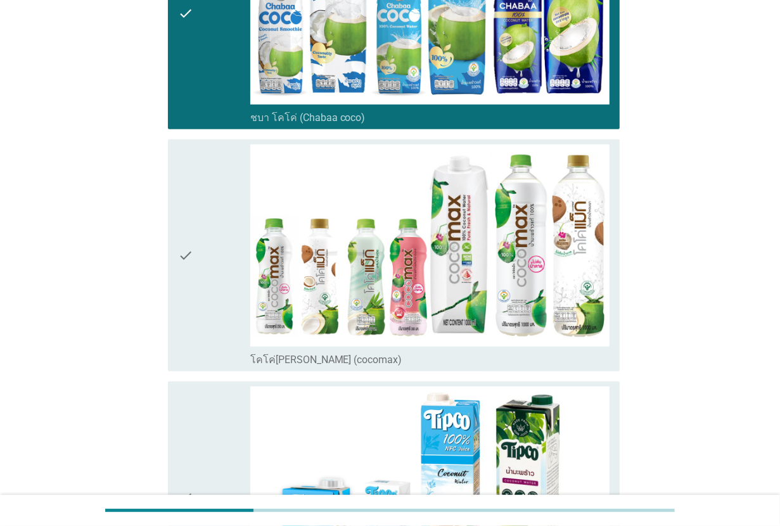
click at [225, 192] on div "check" at bounding box center [214, 256] width 72 height 222
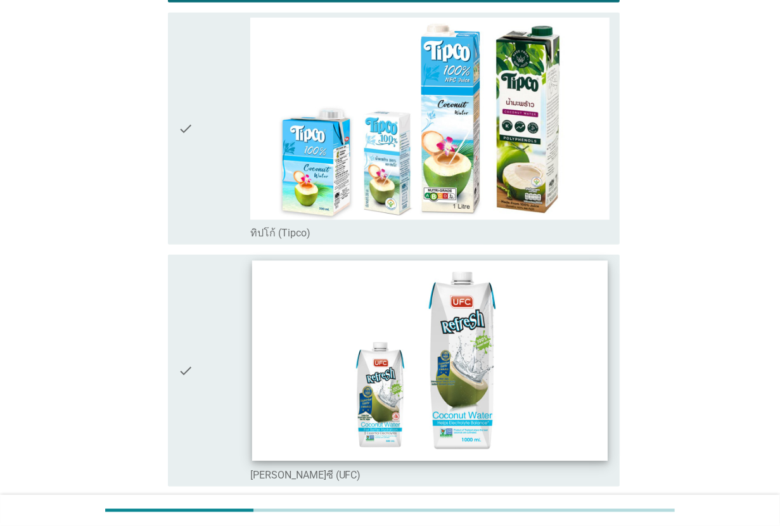
scroll to position [872, 0]
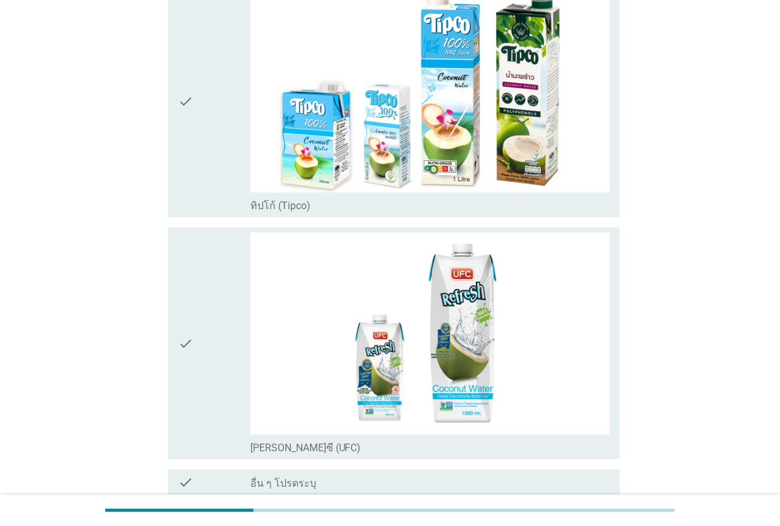
click at [238, 377] on div "check" at bounding box center [214, 344] width 72 height 222
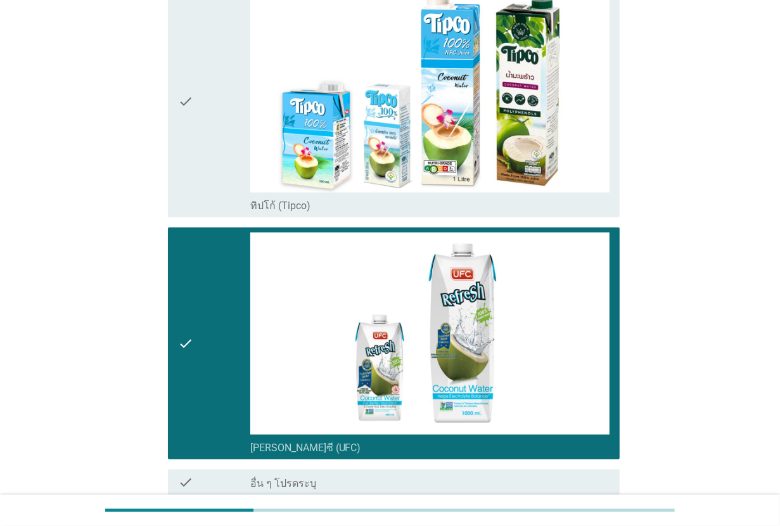
scroll to position [986, 0]
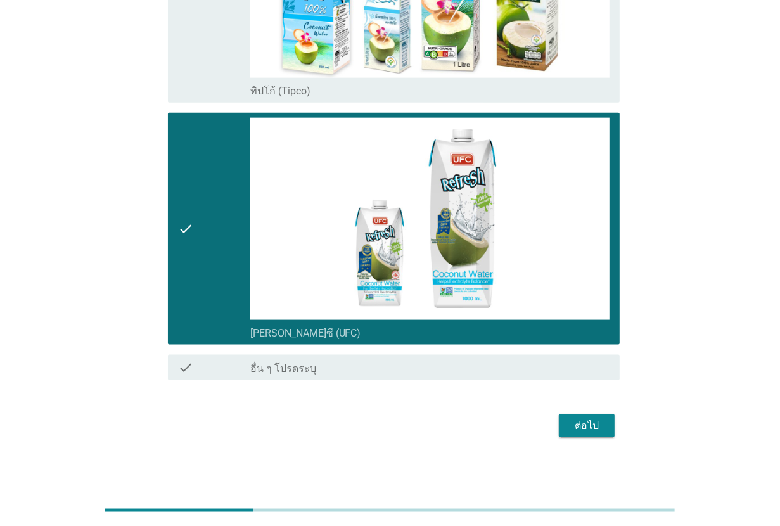
click at [584, 418] on div "ต่อไป" at bounding box center [587, 425] width 36 height 15
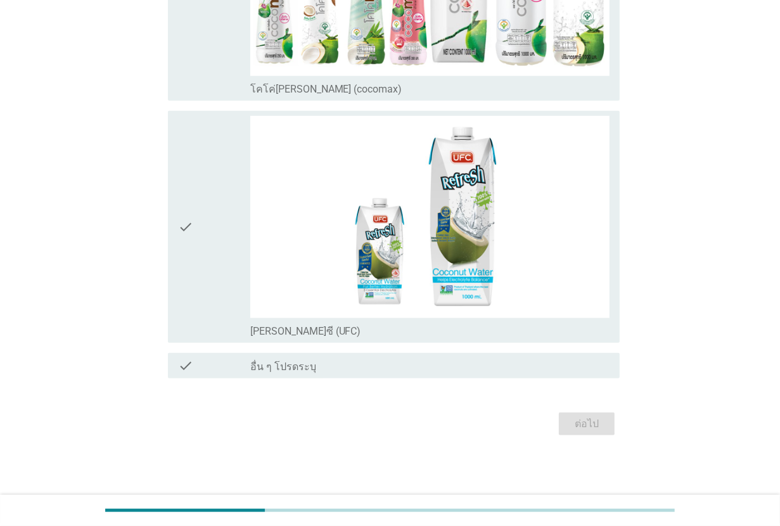
scroll to position [0, 0]
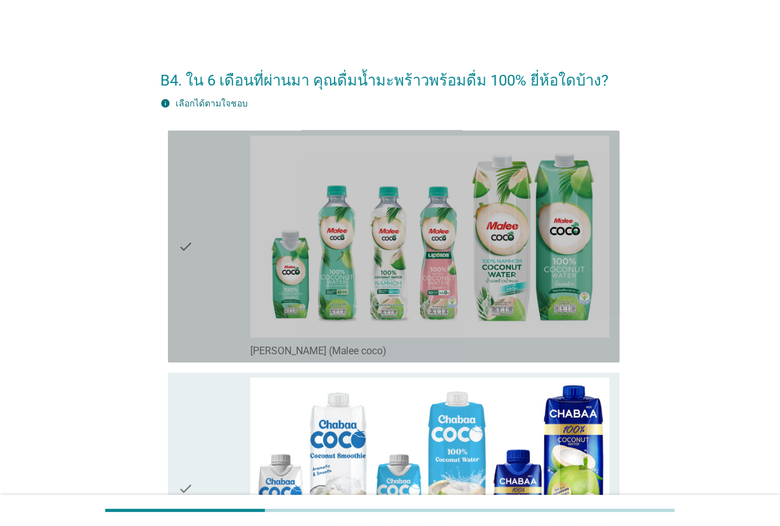
click at [223, 284] on div "check" at bounding box center [214, 247] width 72 height 222
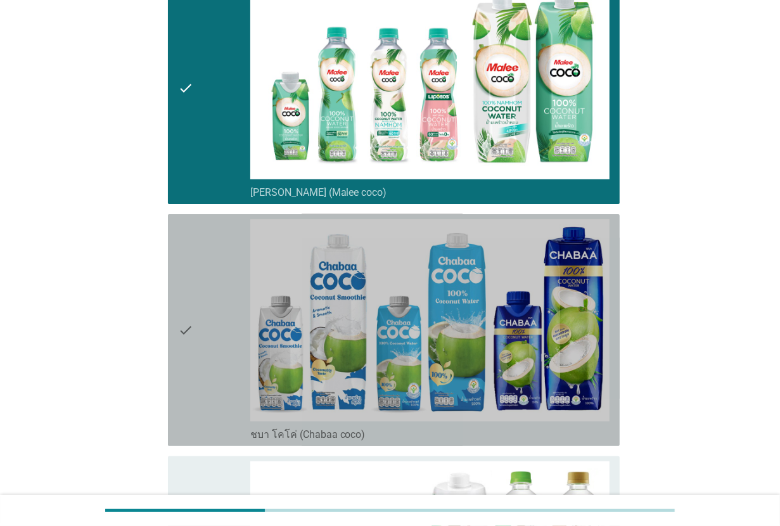
click at [223, 284] on div "check" at bounding box center [214, 330] width 72 height 222
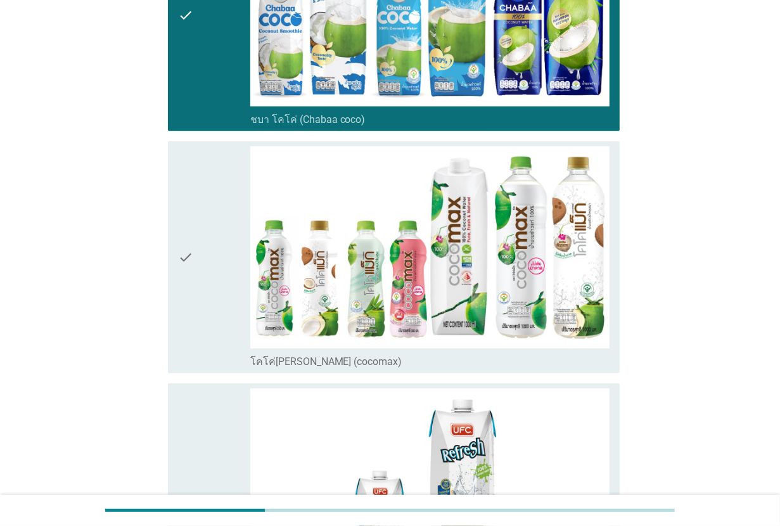
scroll to position [634, 0]
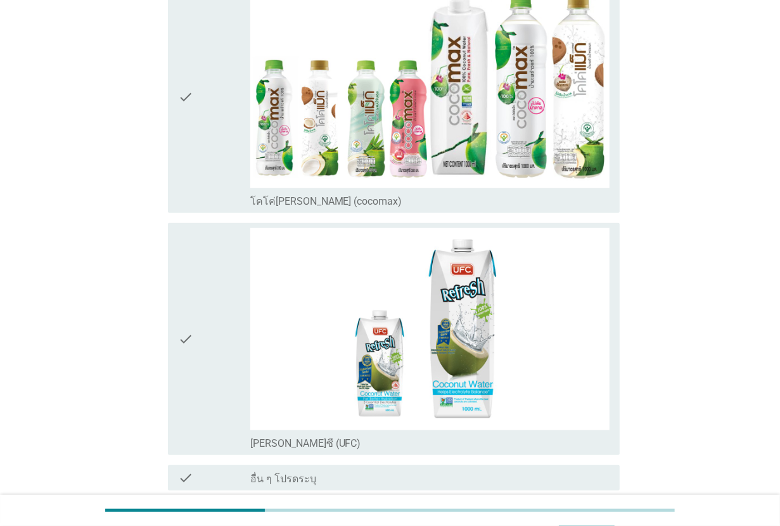
click at [213, 134] on div "check" at bounding box center [214, 97] width 72 height 222
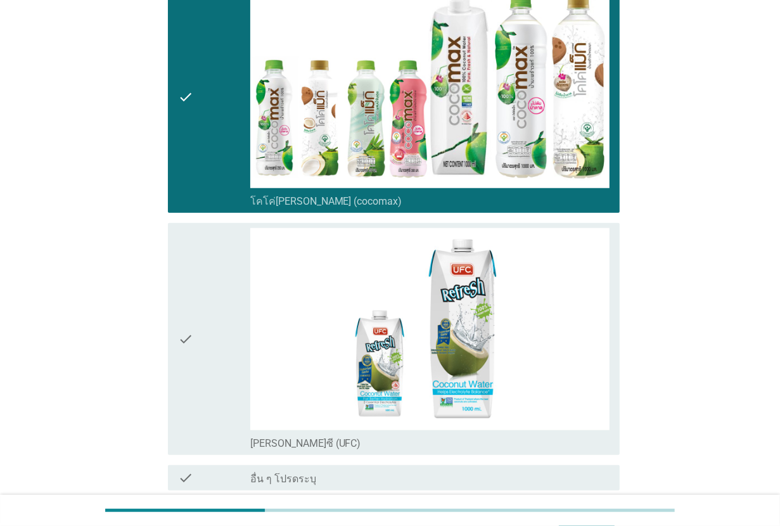
scroll to position [745, 0]
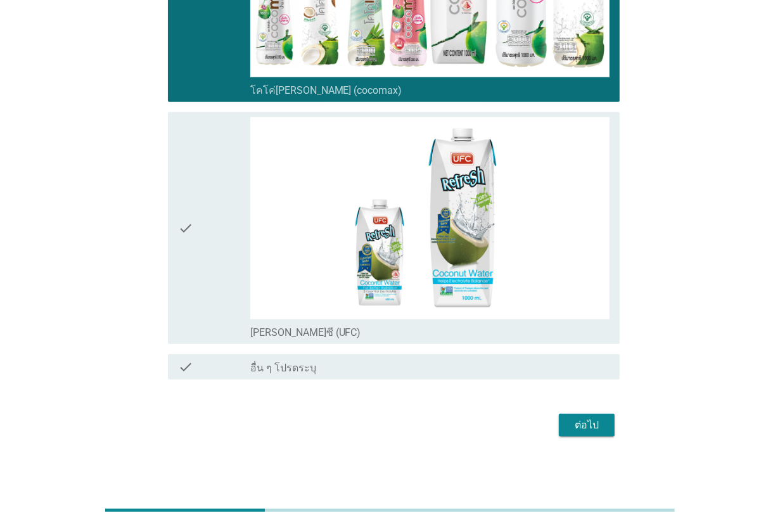
click at [567, 415] on button "ต่อไป" at bounding box center [587, 425] width 56 height 23
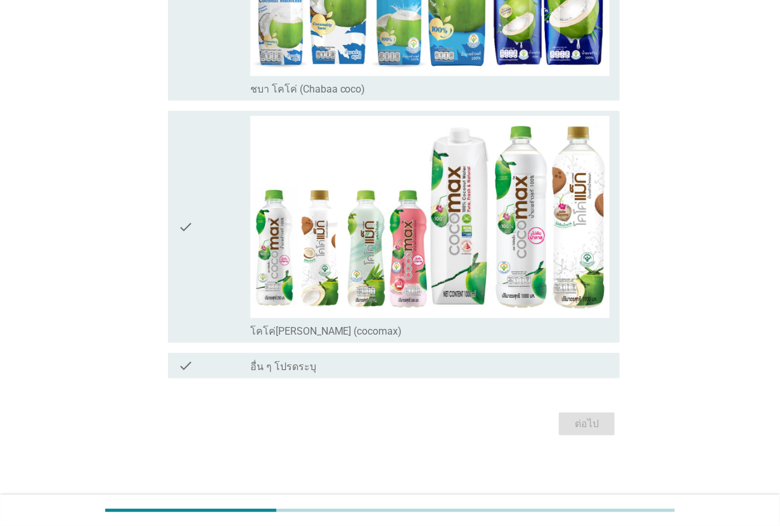
scroll to position [0, 0]
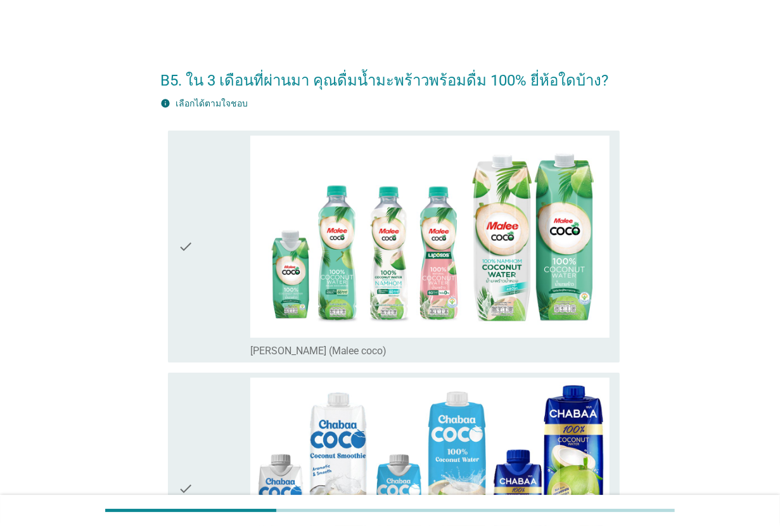
click at [249, 207] on div "check" at bounding box center [214, 247] width 72 height 222
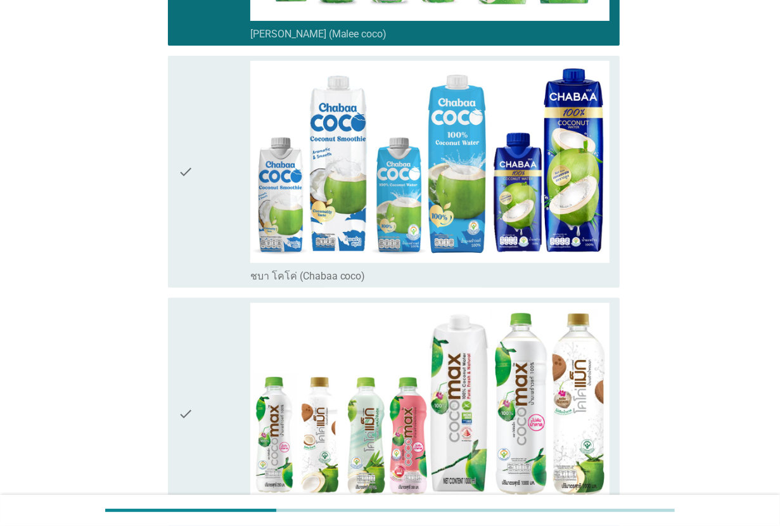
click at [249, 207] on div "check" at bounding box center [214, 172] width 72 height 222
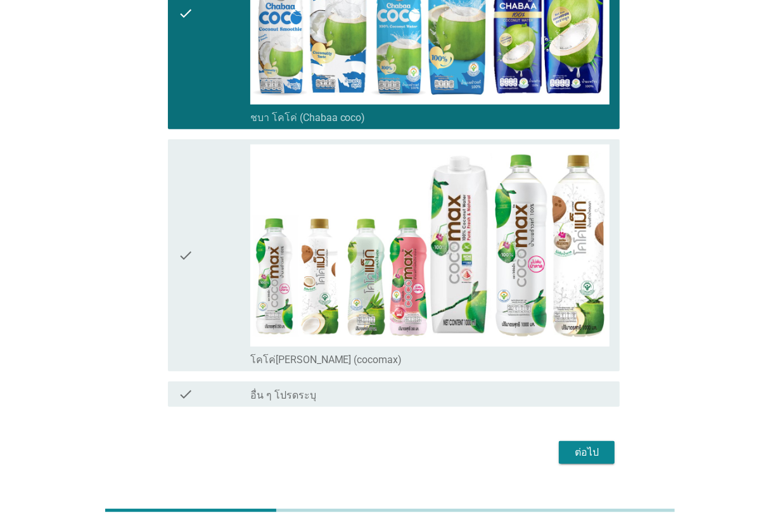
click at [249, 207] on div "check" at bounding box center [214, 256] width 72 height 222
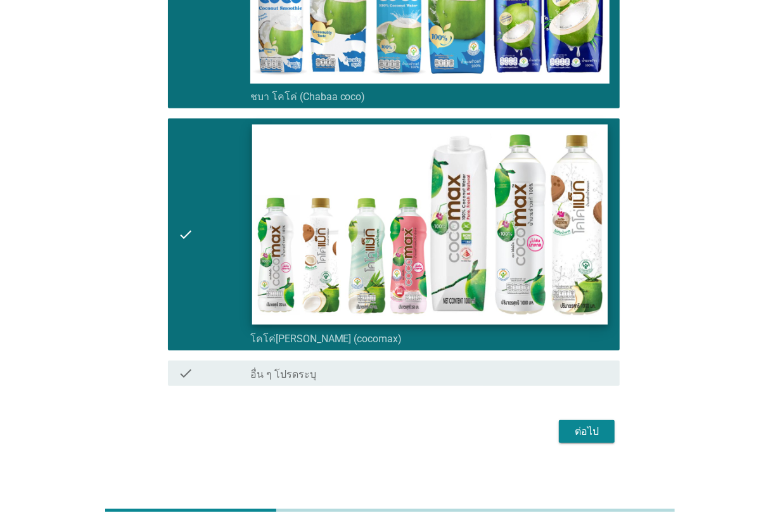
scroll to position [503, 0]
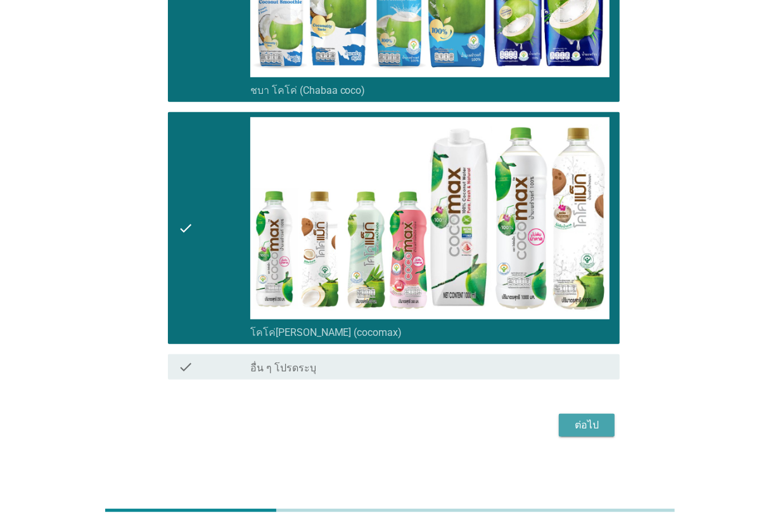
click at [578, 415] on button "ต่อไป" at bounding box center [587, 425] width 56 height 23
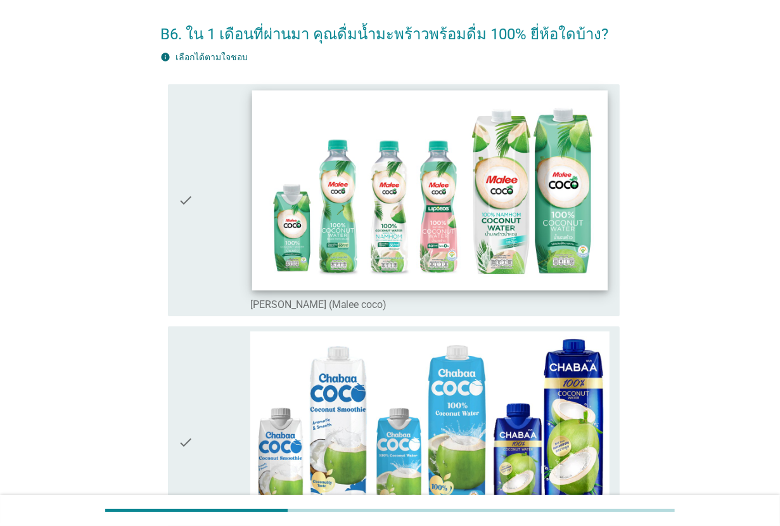
scroll to position [79, 0]
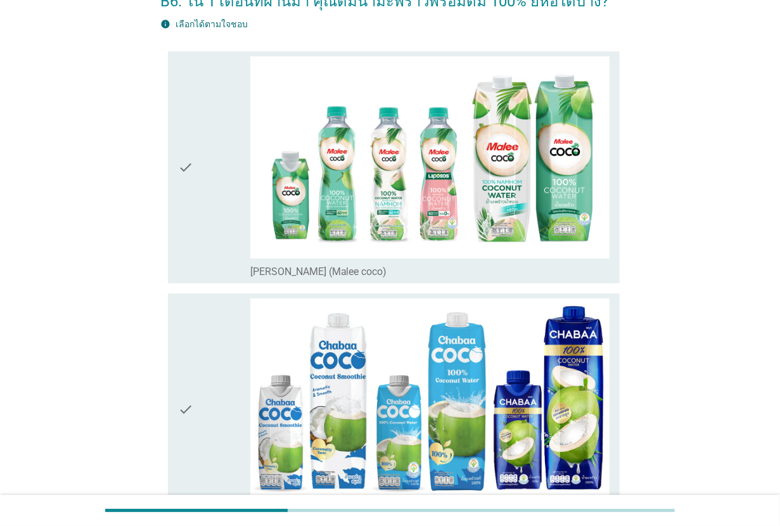
click at [216, 349] on div "check" at bounding box center [214, 410] width 72 height 222
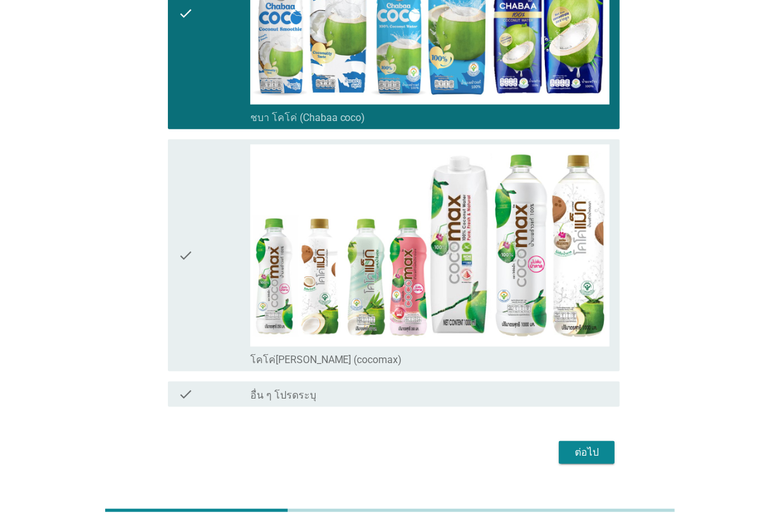
click at [216, 347] on div "check" at bounding box center [214, 256] width 72 height 222
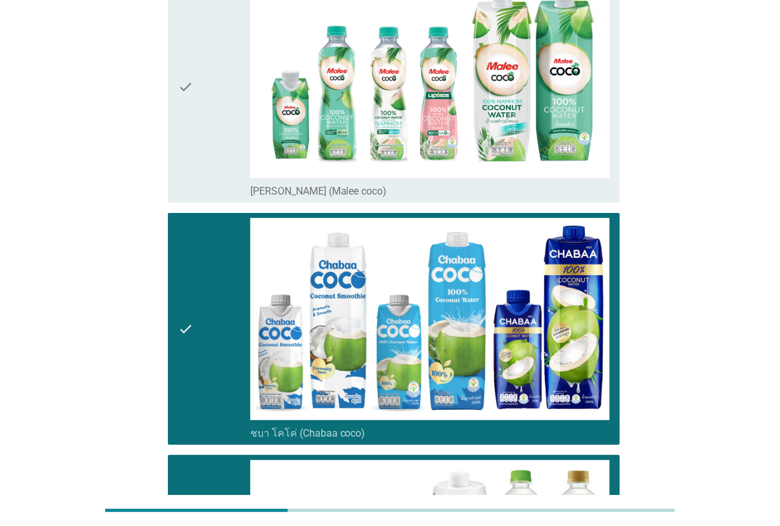
scroll to position [158, 0]
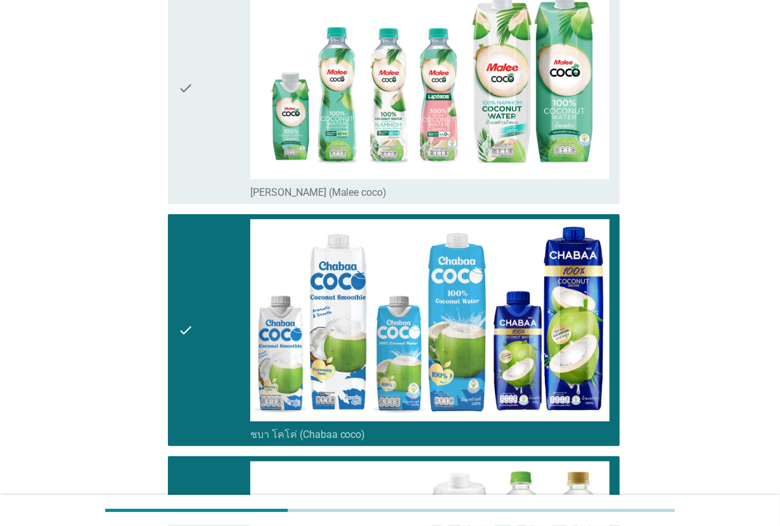
click at [220, 146] on div "check" at bounding box center [214, 88] width 72 height 222
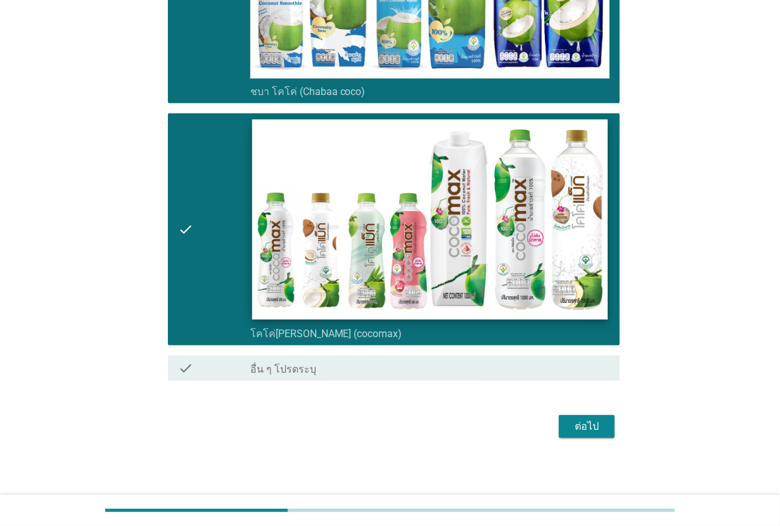
scroll to position [503, 0]
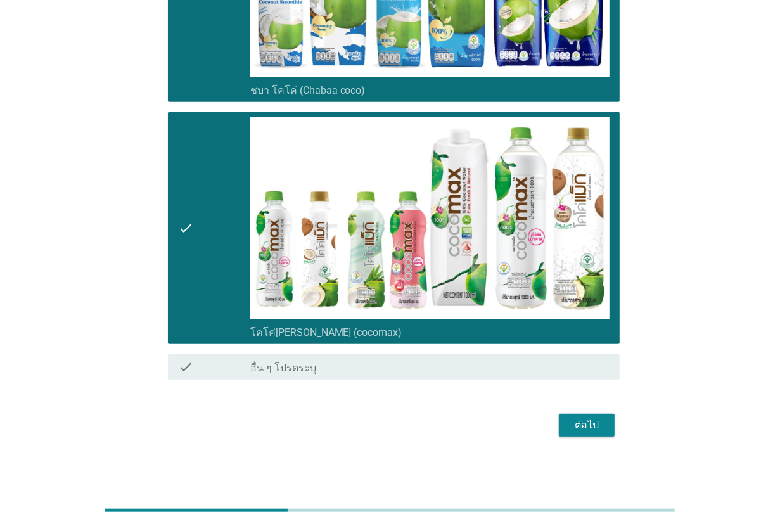
click at [581, 422] on div "ต่อไป" at bounding box center [587, 425] width 36 height 15
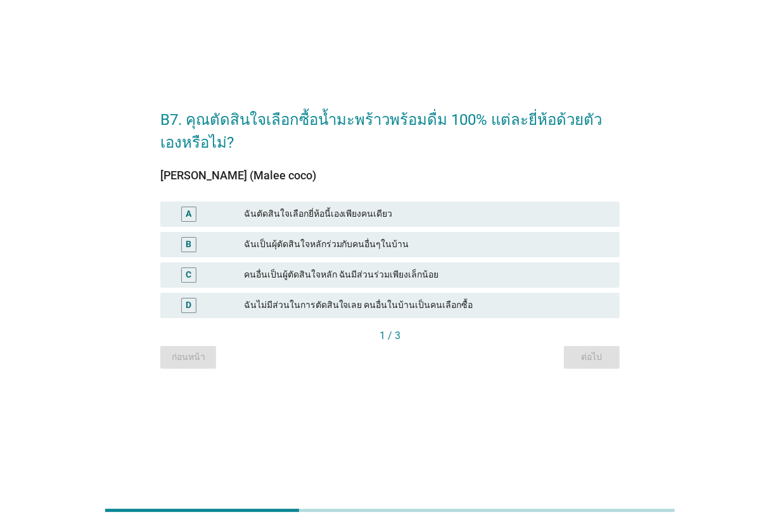
scroll to position [0, 0]
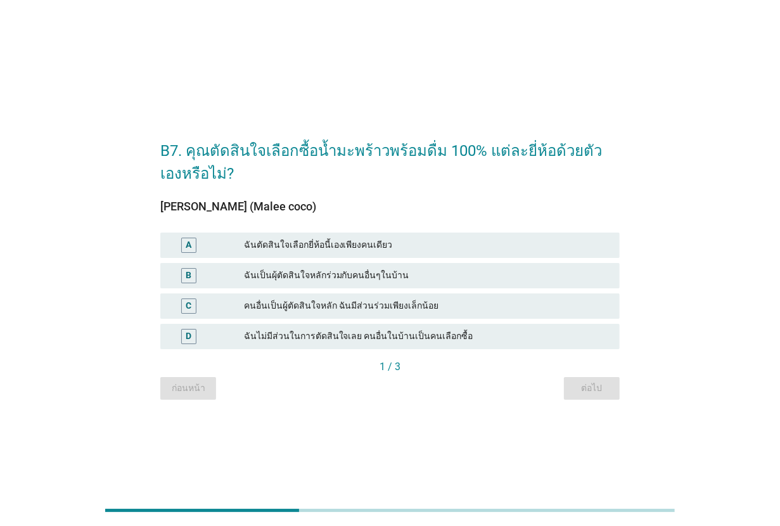
click at [385, 241] on div "ฉันตัดสินใจเลือกยี่ห้อนี้เองเพียงคนเดียว" at bounding box center [427, 245] width 366 height 15
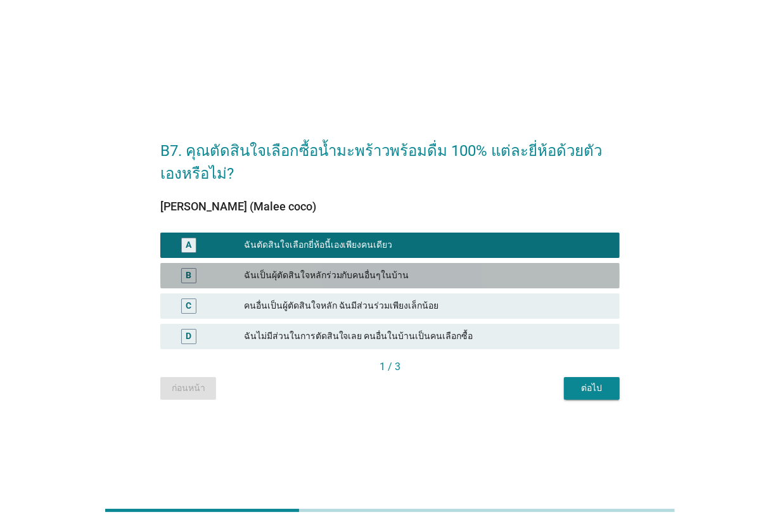
click at [387, 280] on div "ฉันเป็นผุ้ตัดสินใจหลักร่วมกับคนอื่นๆในบ้าน" at bounding box center [427, 275] width 366 height 15
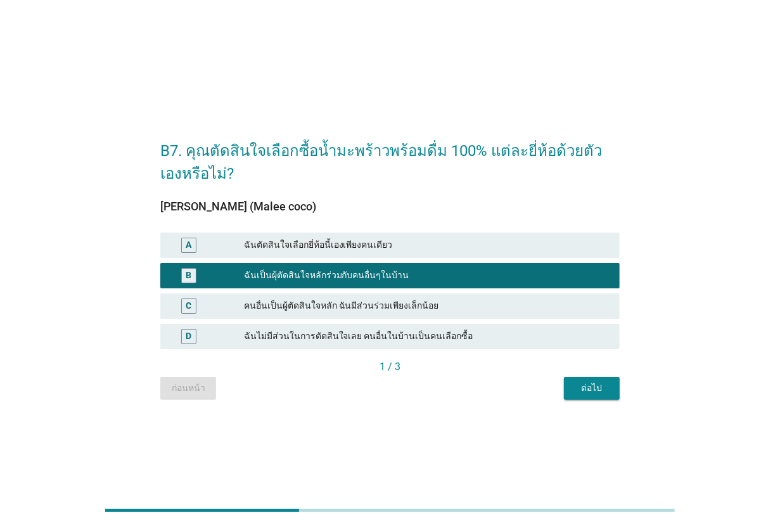
click at [404, 249] on div "ฉันตัดสินใจเลือกยี่ห้อนี้เองเพียงคนเดียว" at bounding box center [427, 245] width 366 height 15
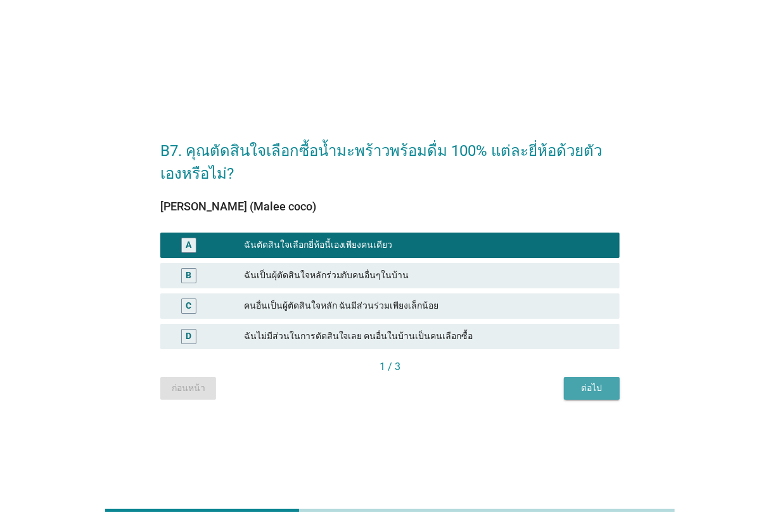
click at [606, 379] on button "ต่อไป" at bounding box center [592, 388] width 56 height 23
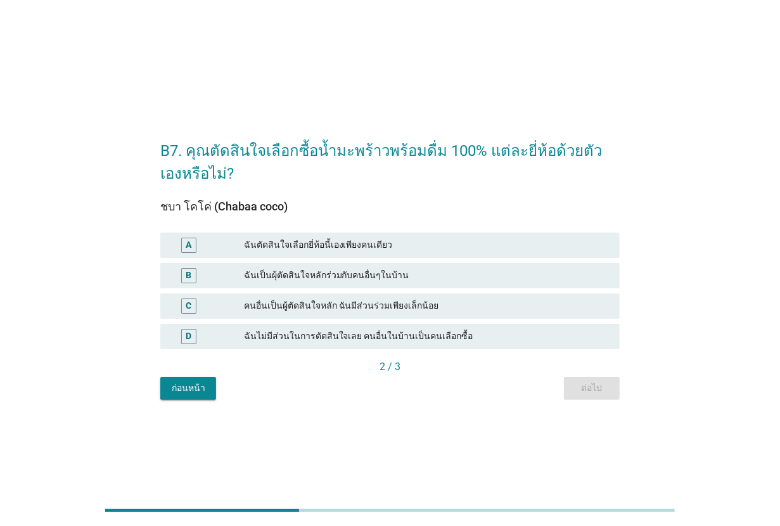
click at [328, 254] on div "A ฉันตัดสินใจเลือกยี่ห้อนี้เองเพียงคนเดียว" at bounding box center [390, 245] width 460 height 25
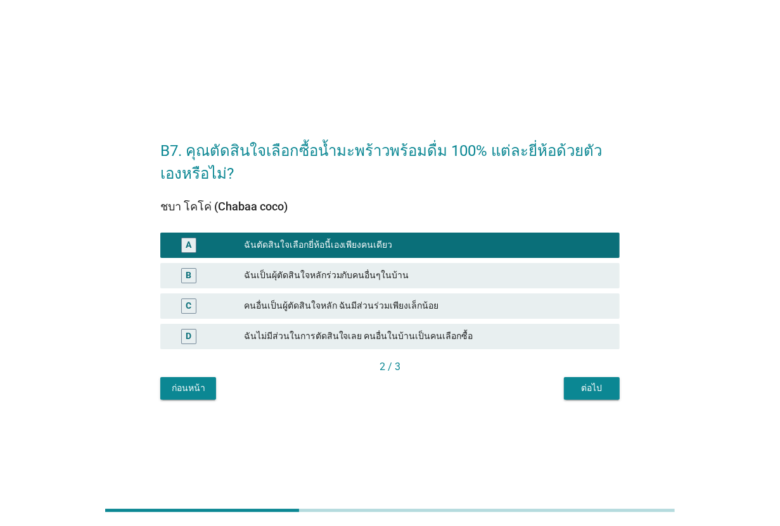
click at [597, 394] on div "ต่อไป" at bounding box center [592, 388] width 36 height 13
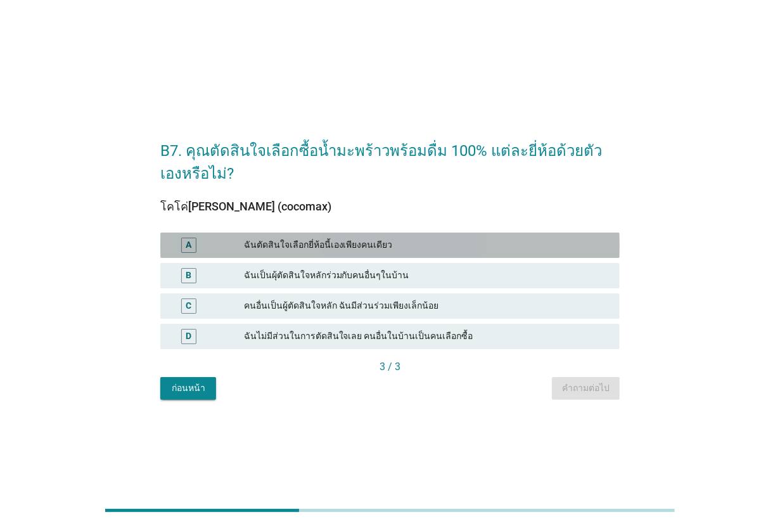
click at [365, 252] on div "ฉันตัดสินใจเลือกยี่ห้อนี้เองเพียงคนเดียว" at bounding box center [427, 245] width 366 height 15
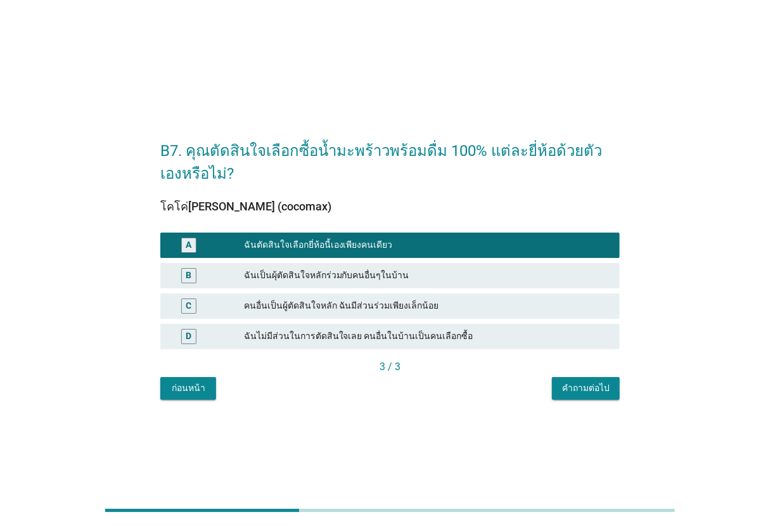
click at [555, 387] on button "คำถามต่อไป" at bounding box center [586, 388] width 68 height 23
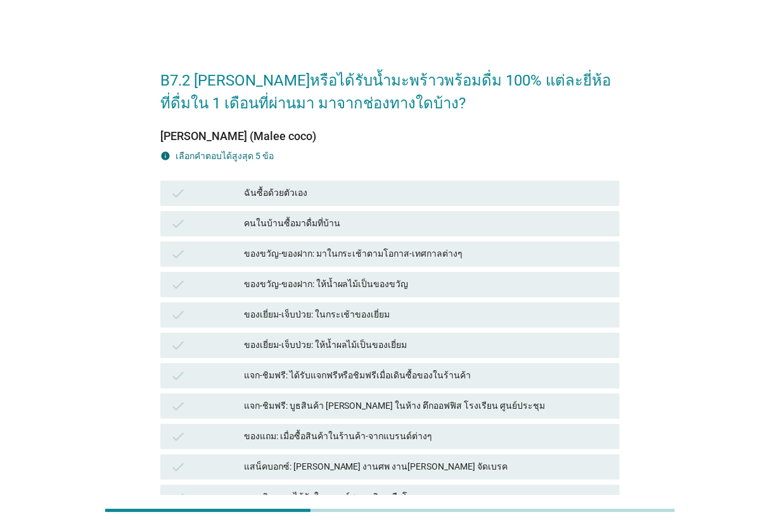
click at [349, 190] on div "ฉันซื้อด้วยตัวเอง" at bounding box center [427, 193] width 366 height 15
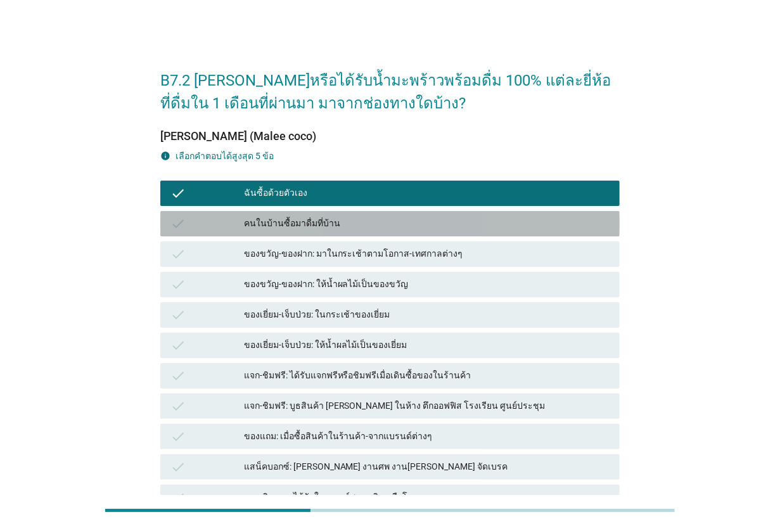
click at [352, 233] on div "check คนในบ้านซื้อมาดื่มที่บ้าน" at bounding box center [390, 223] width 460 height 25
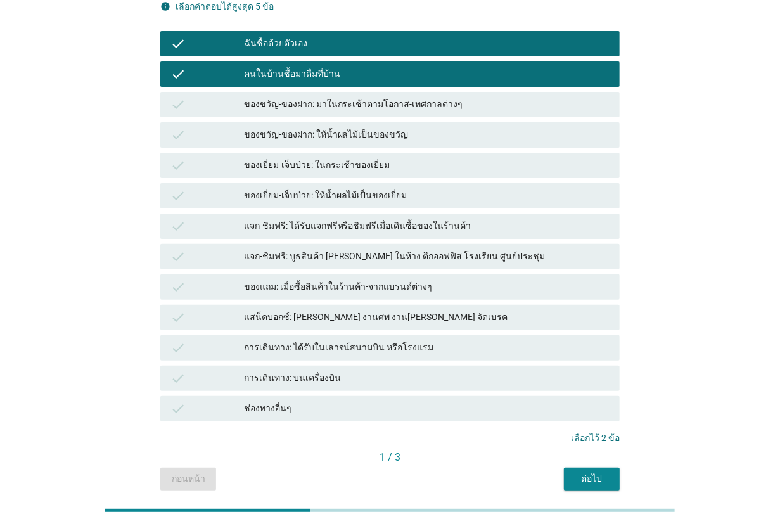
scroll to position [158, 0]
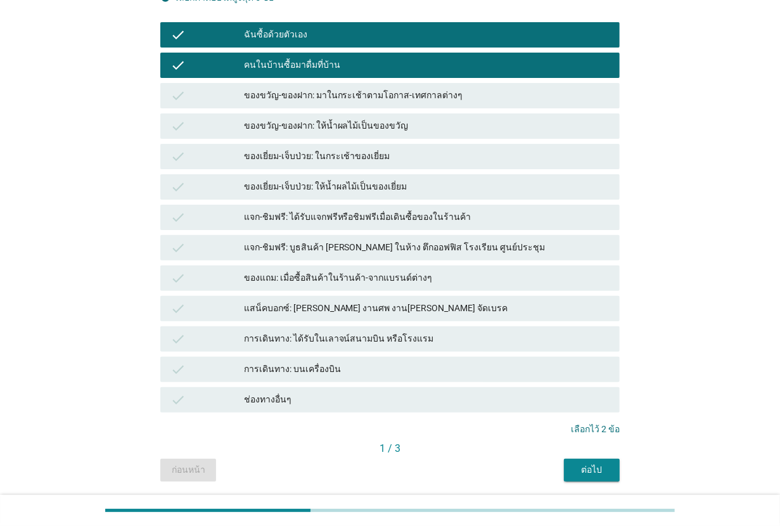
click at [350, 344] on div "การเดินทาง: ได้รับในเลาจน์สนามบิน หรือโรงแรม" at bounding box center [427, 339] width 366 height 15
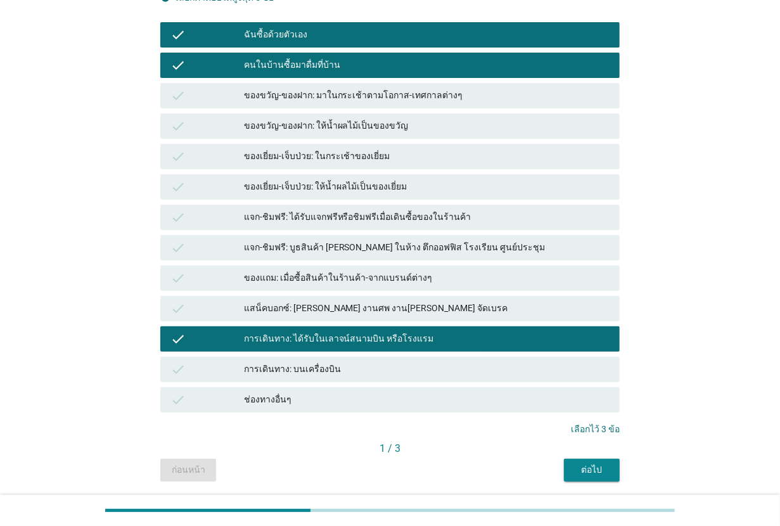
click at [378, 332] on div "การเดินทาง: ได้รับในเลาจน์สนามบิน หรือโรงแรม" at bounding box center [427, 339] width 366 height 15
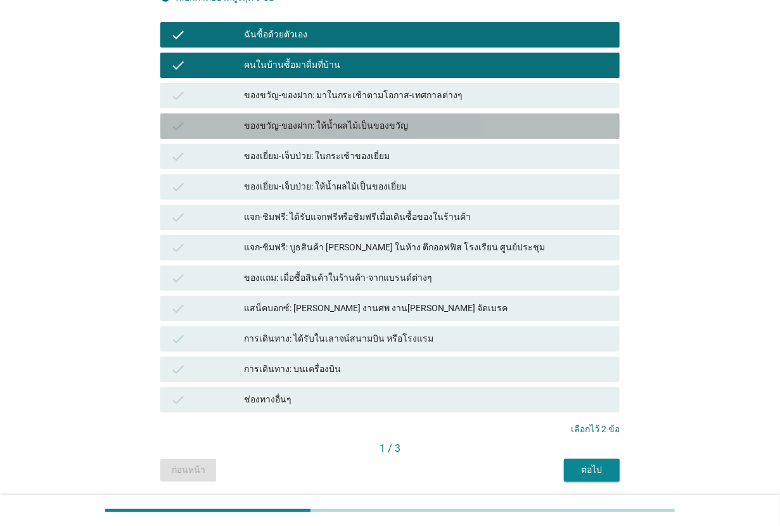
click at [372, 131] on div "ของขวัญ-ของฝาก: ให้น้ำผลไม้เป็นของขวัญ" at bounding box center [427, 126] width 366 height 15
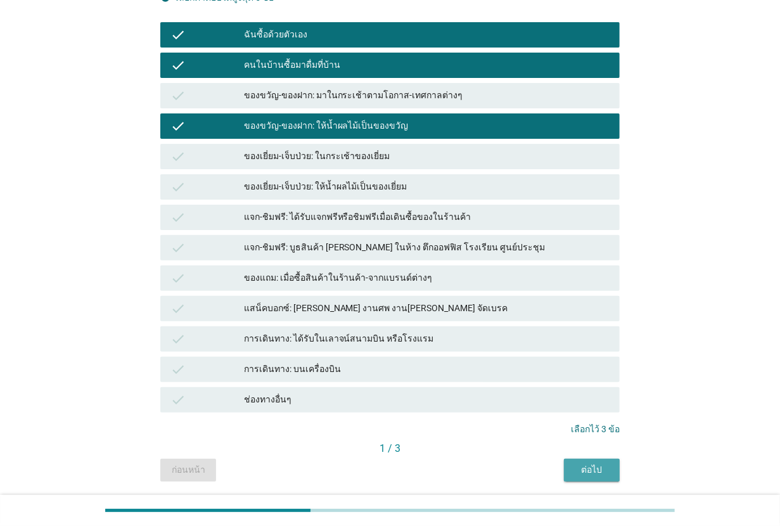
click at [584, 468] on div "ต่อไป" at bounding box center [592, 469] width 36 height 13
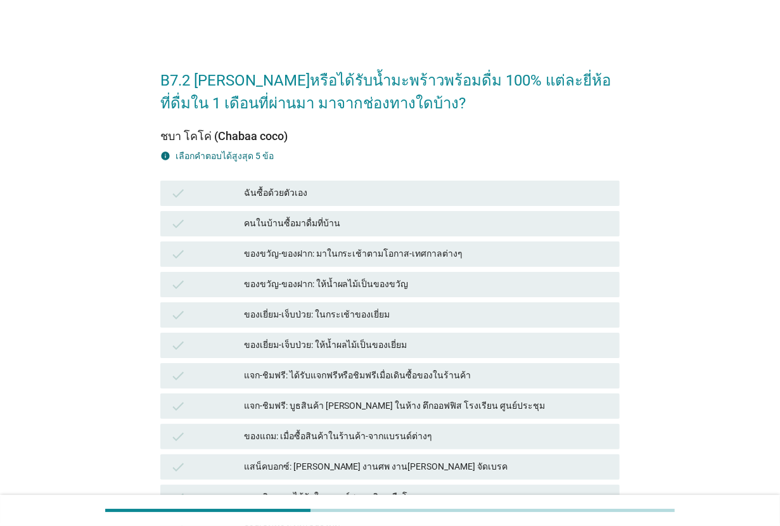
click at [295, 200] on div "ฉันซื้อด้วยตัวเอง" at bounding box center [427, 193] width 366 height 15
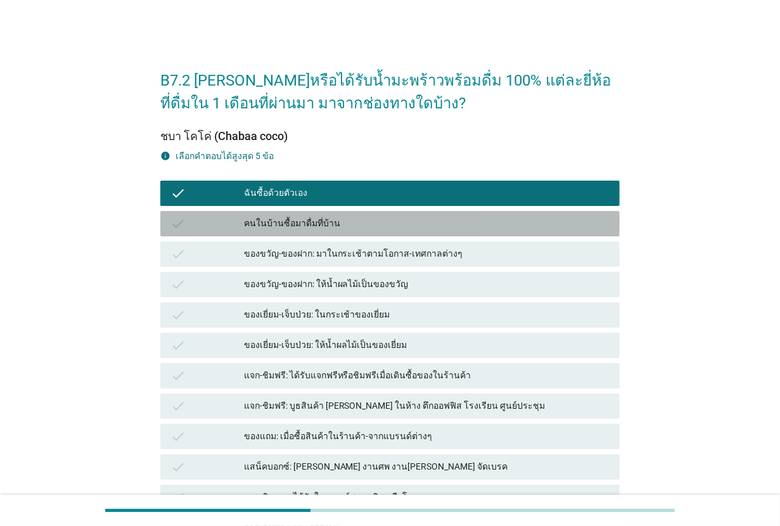
click at [299, 216] on div "คนในบ้านซื้อมาดื่มที่บ้าน" at bounding box center [427, 223] width 366 height 15
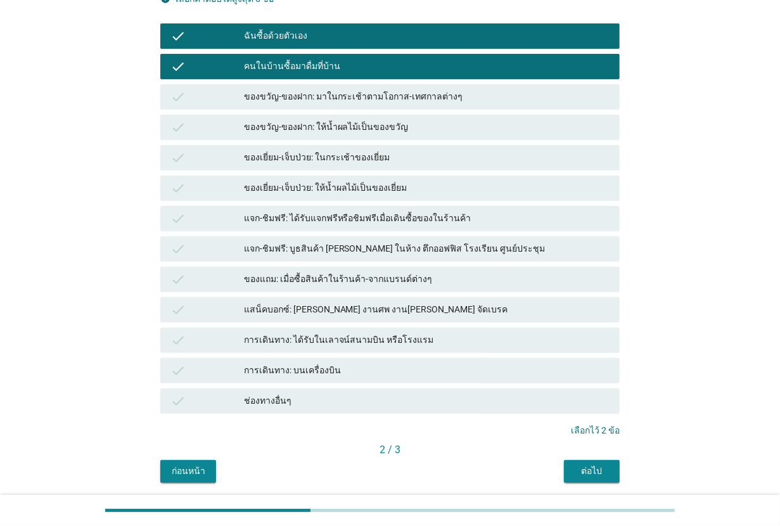
scroll to position [158, 0]
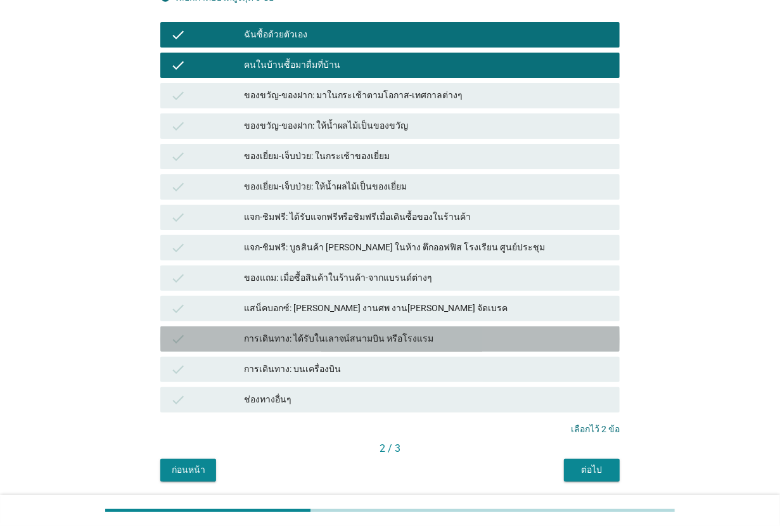
click at [305, 338] on div "การเดินทาง: ได้รับในเลาจน์สนามบิน หรือโรงแรม" at bounding box center [427, 339] width 366 height 15
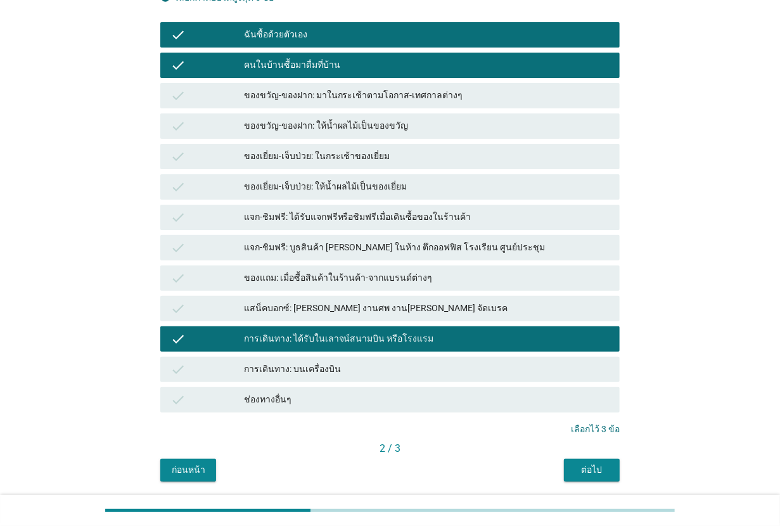
click at [591, 467] on div "ต่อไป" at bounding box center [592, 469] width 36 height 13
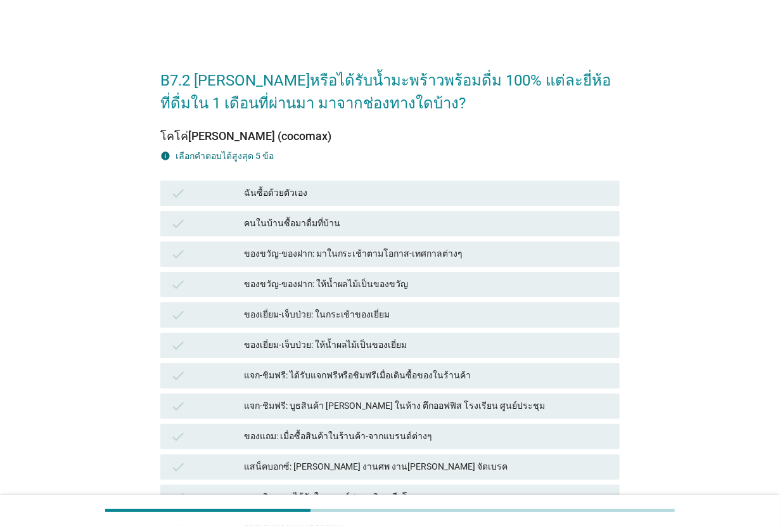
scroll to position [79, 0]
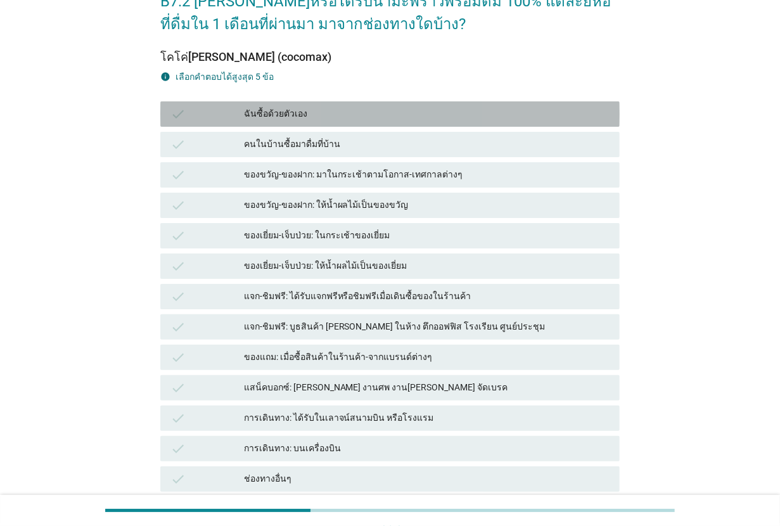
click at [324, 107] on div "ฉันซื้อด้วยตัวเอง" at bounding box center [427, 114] width 366 height 15
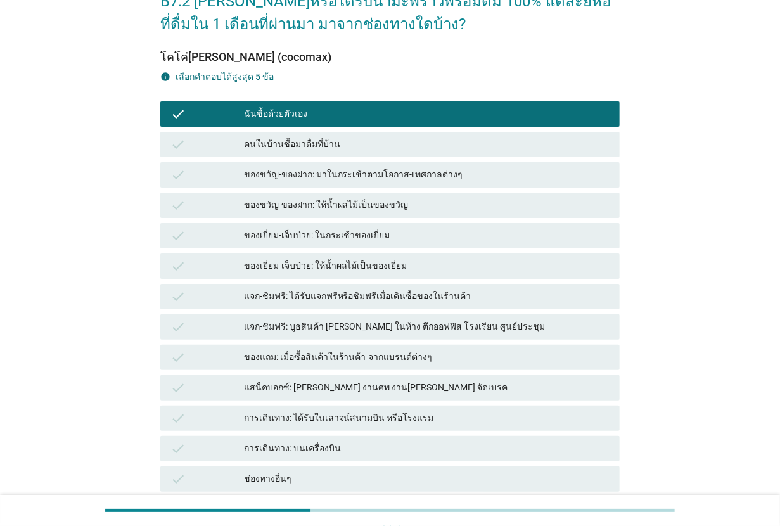
scroll to position [200, 0]
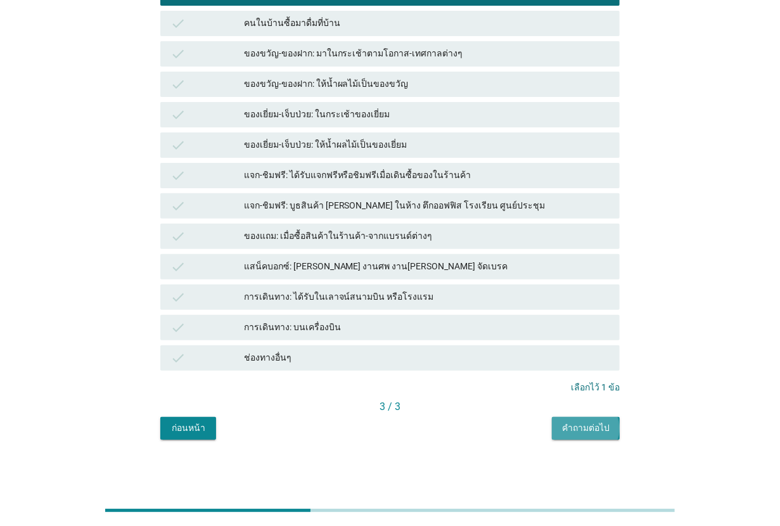
click at [558, 418] on button "คำถามต่อไป" at bounding box center [586, 428] width 68 height 23
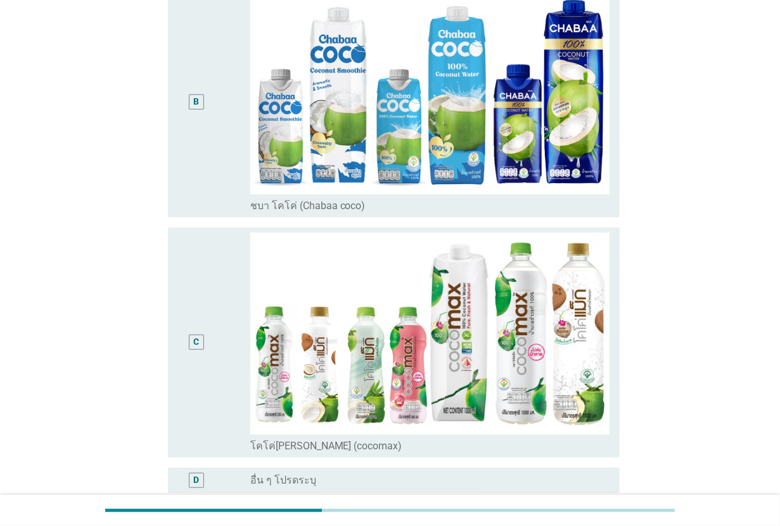
scroll to position [396, 0]
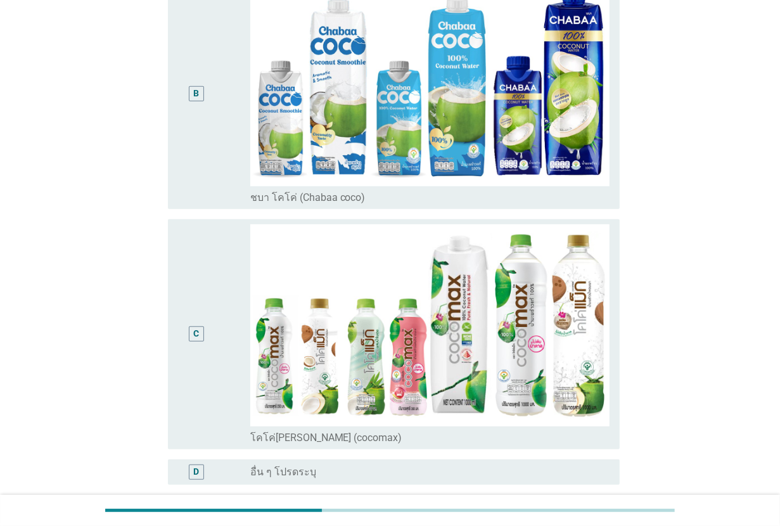
click at [378, 312] on img at bounding box center [429, 325] width 359 height 202
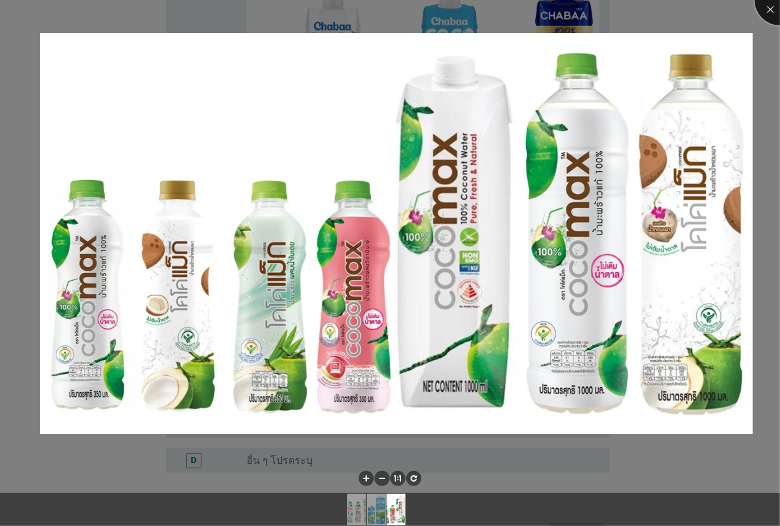
click at [766, 13] on div at bounding box center [780, 0] width 51 height 51
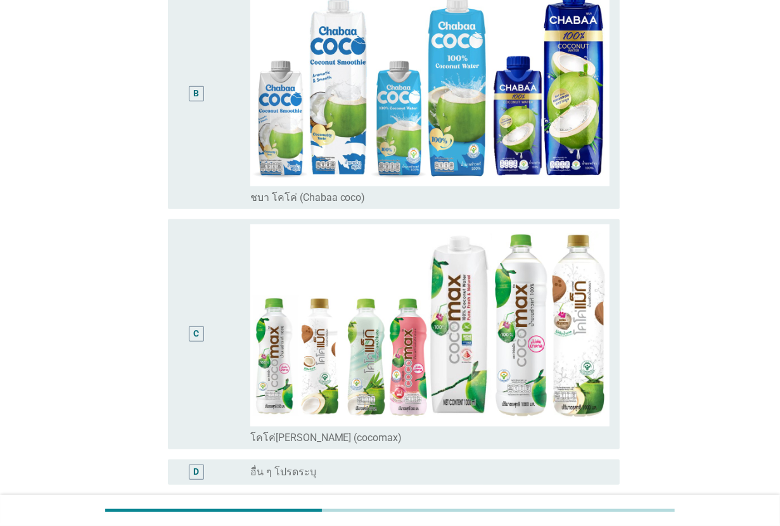
click at [205, 267] on div "C" at bounding box center [196, 334] width 36 height 220
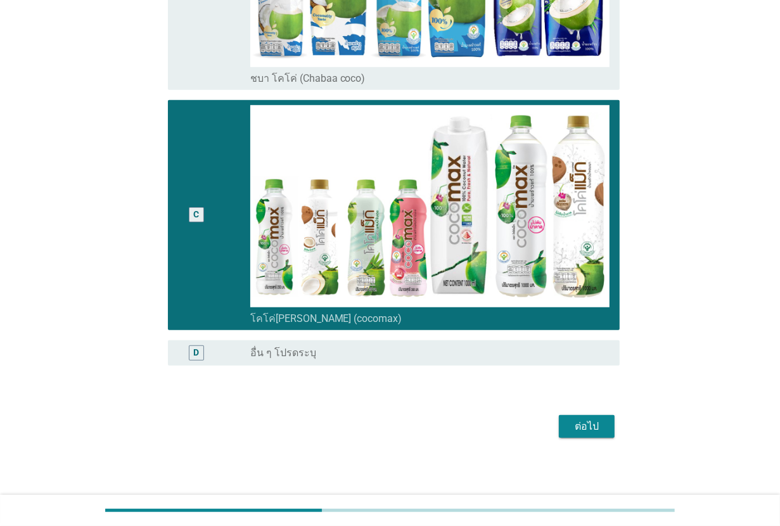
scroll to position [518, 0]
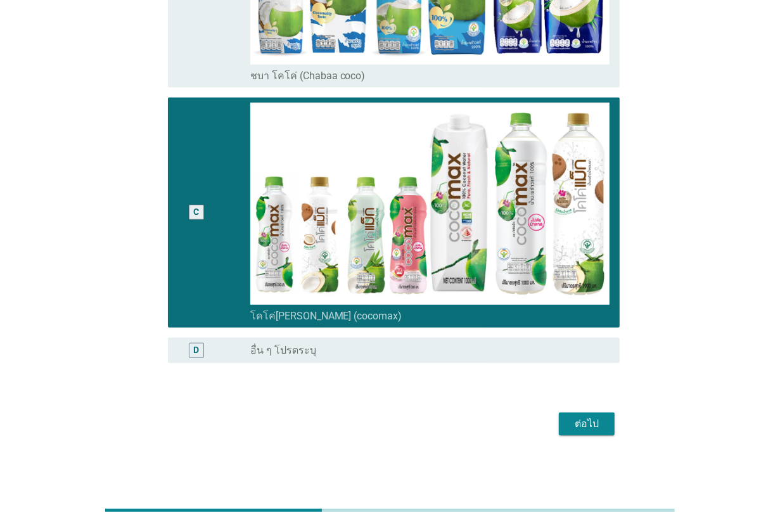
click at [603, 423] on div "ต่อไป" at bounding box center [587, 423] width 36 height 15
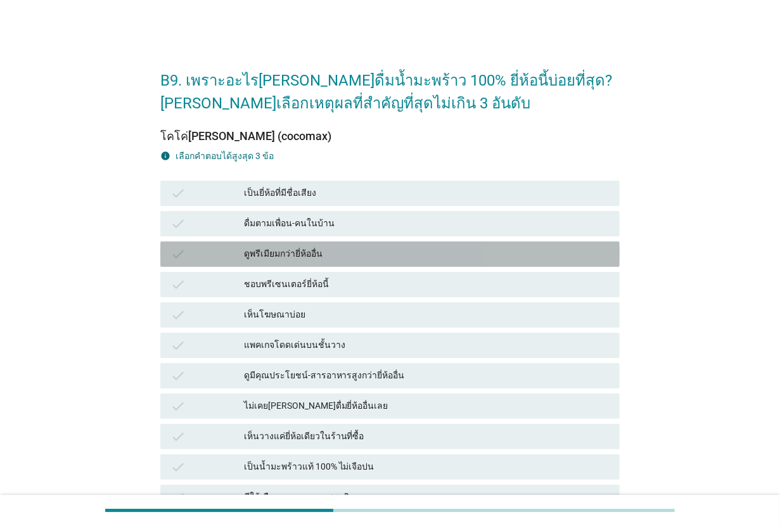
click at [304, 250] on div "ดูพรีเมียมกว่ายี่ห้ออื่น" at bounding box center [427, 254] width 366 height 15
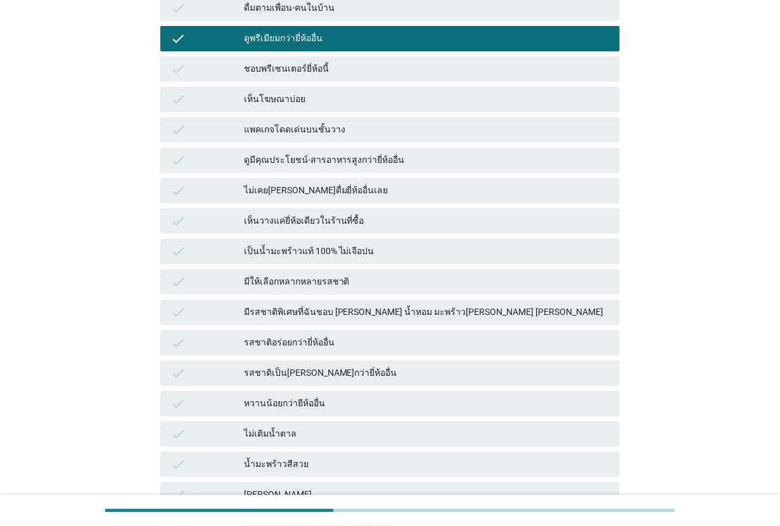
scroll to position [238, 0]
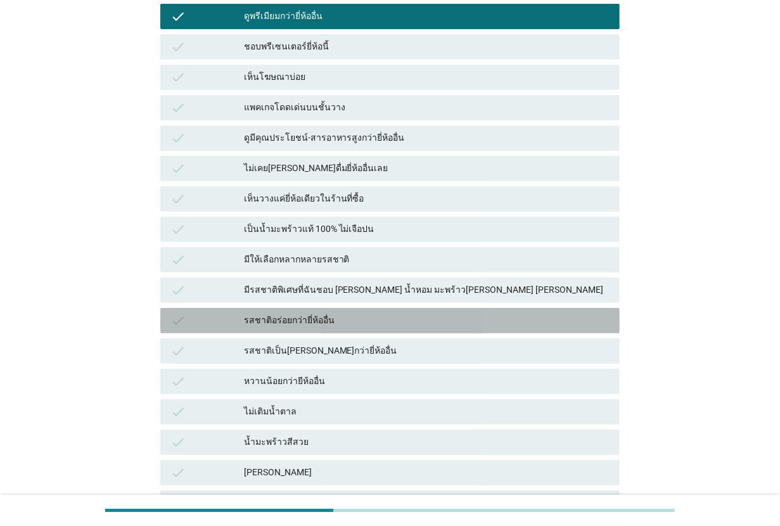
click at [311, 316] on div "รสชาติอร่อยกว่ายี่ห้ออื่น" at bounding box center [427, 320] width 366 height 15
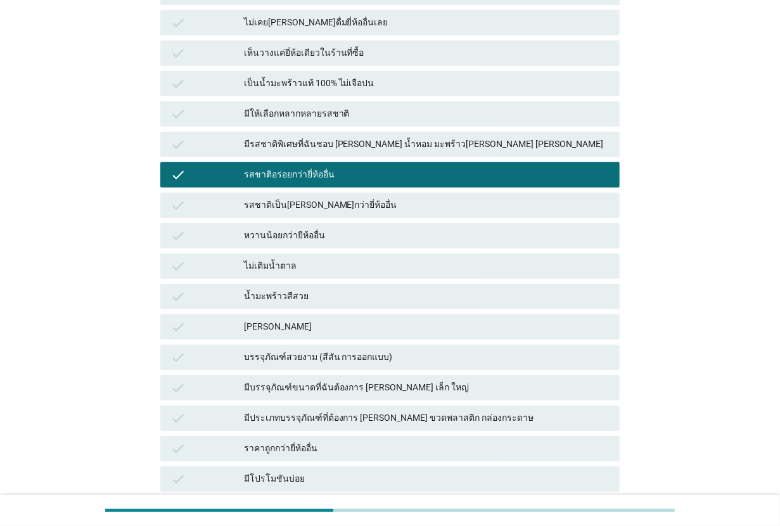
scroll to position [396, 0]
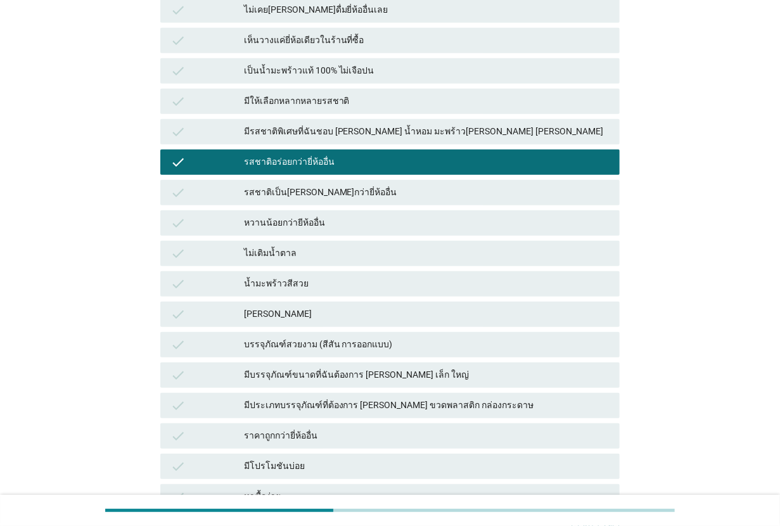
click at [318, 219] on div "หวานน้อยกว่ายีห้ออื่น" at bounding box center [427, 223] width 366 height 15
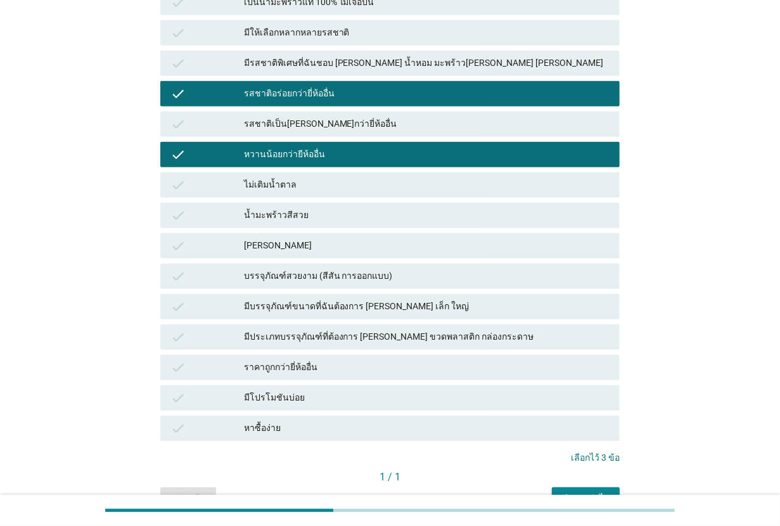
scroll to position [534, 0]
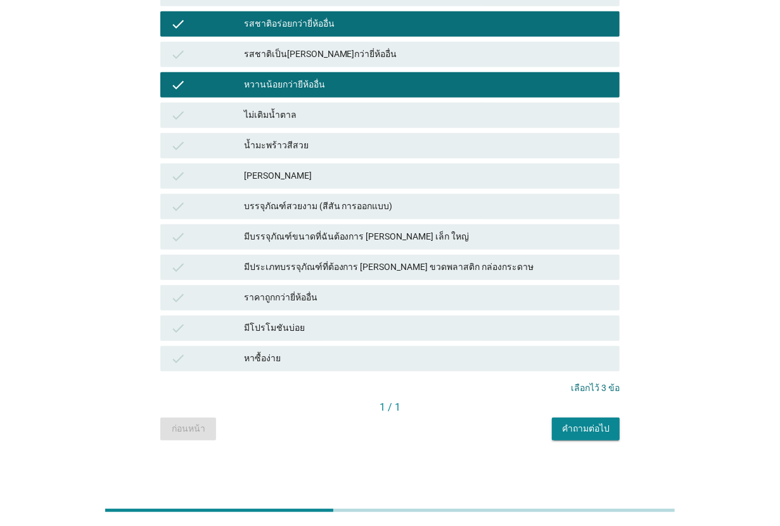
click at [590, 423] on div "คำถามต่อไป" at bounding box center [586, 428] width 48 height 13
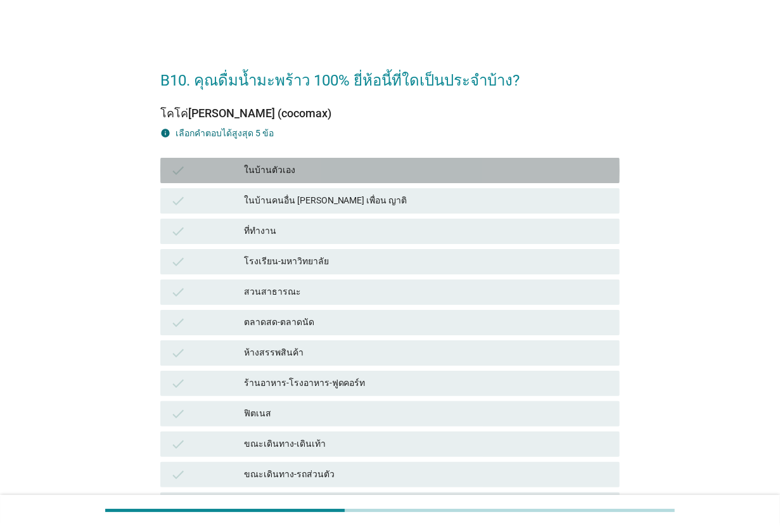
click at [283, 172] on div "ในบ้านตัวเอง" at bounding box center [427, 170] width 366 height 15
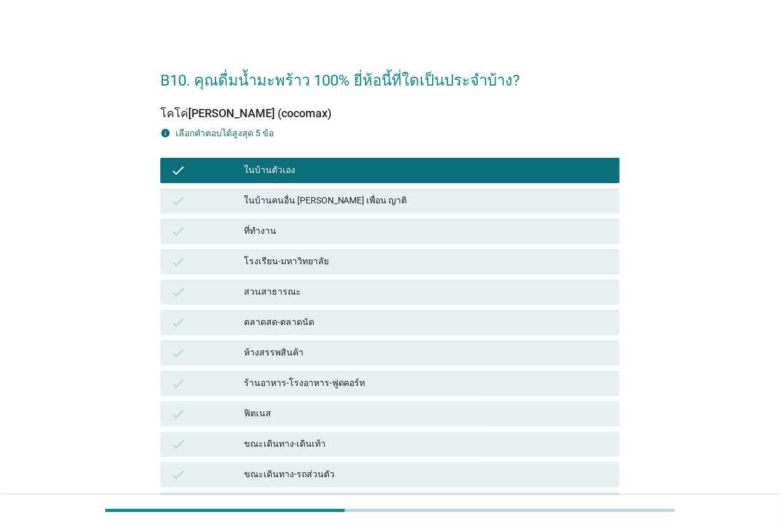
click at [290, 235] on div "ที่ทำงาน" at bounding box center [427, 231] width 366 height 15
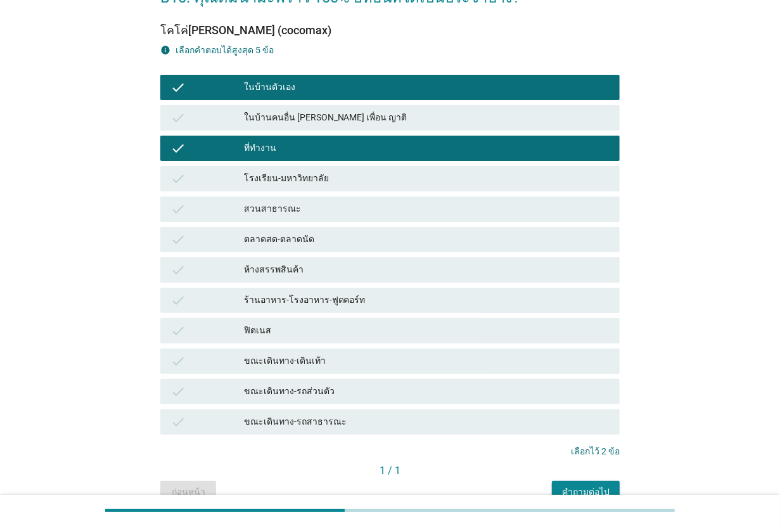
scroll to position [147, 0]
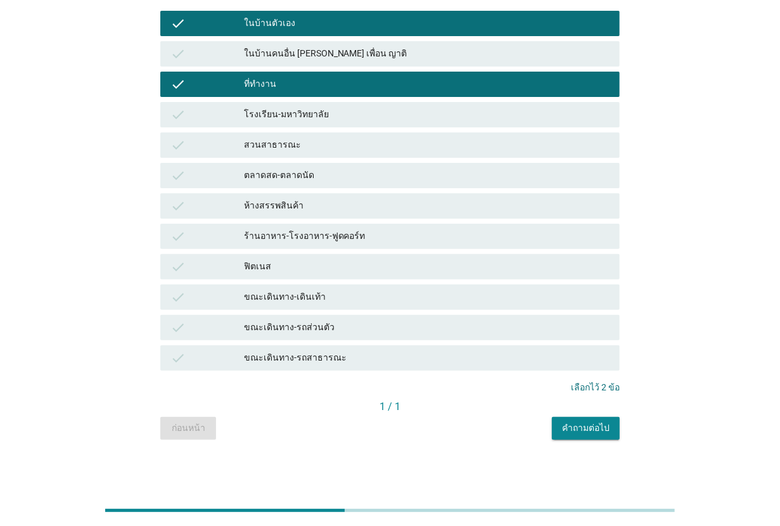
click at [328, 294] on div "ขณะเดินทาง-เดินเท้า" at bounding box center [427, 297] width 366 height 15
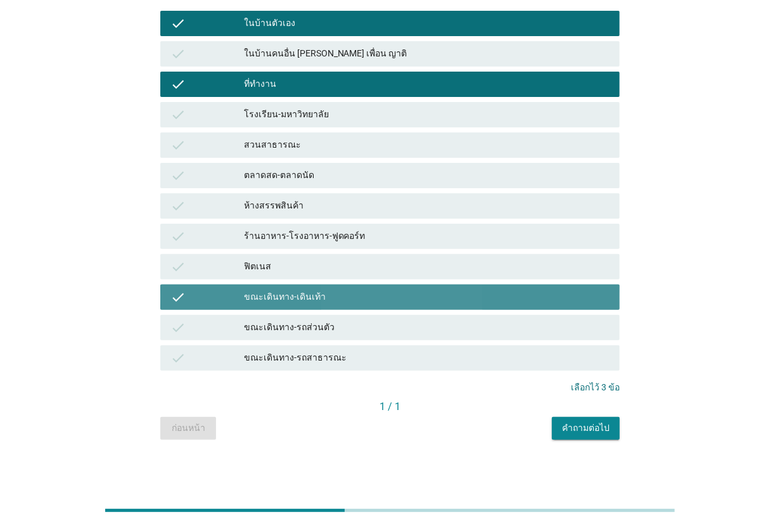
click at [328, 294] on div "ขณะเดินทาง-เดินเท้า" at bounding box center [427, 297] width 366 height 15
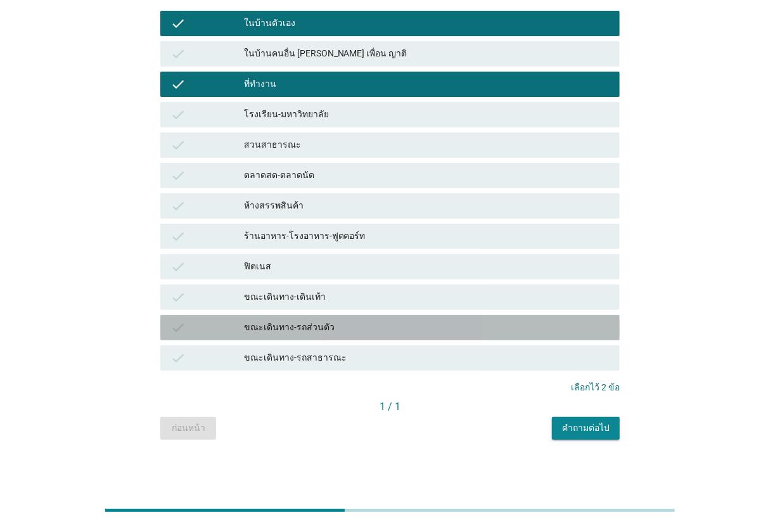
click at [336, 324] on div "ขณะเดินทาง-รถส่วนตัว" at bounding box center [427, 327] width 366 height 15
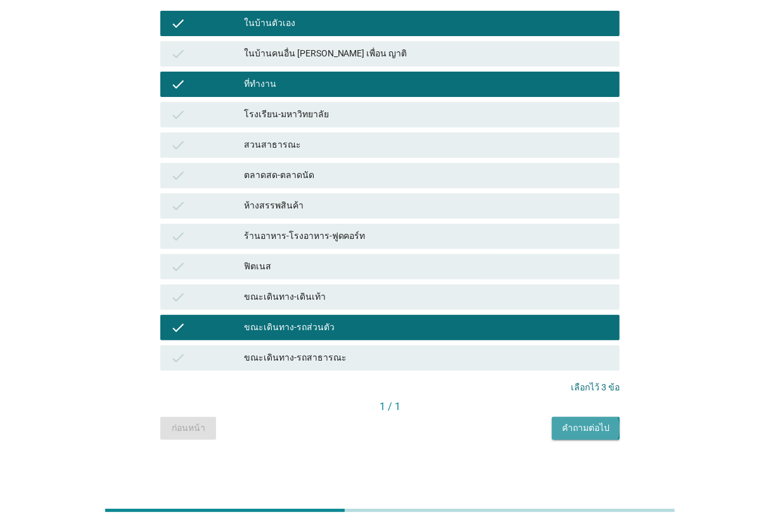
click at [575, 425] on div "คำถามต่อไป" at bounding box center [586, 428] width 48 height 13
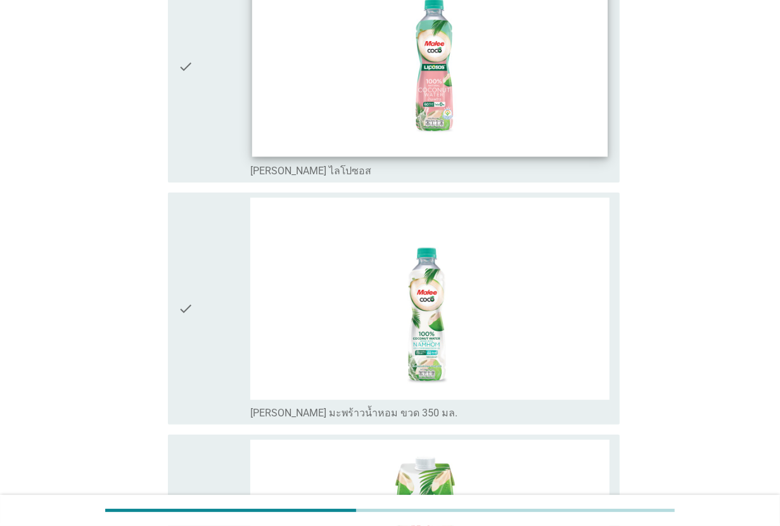
scroll to position [238, 0]
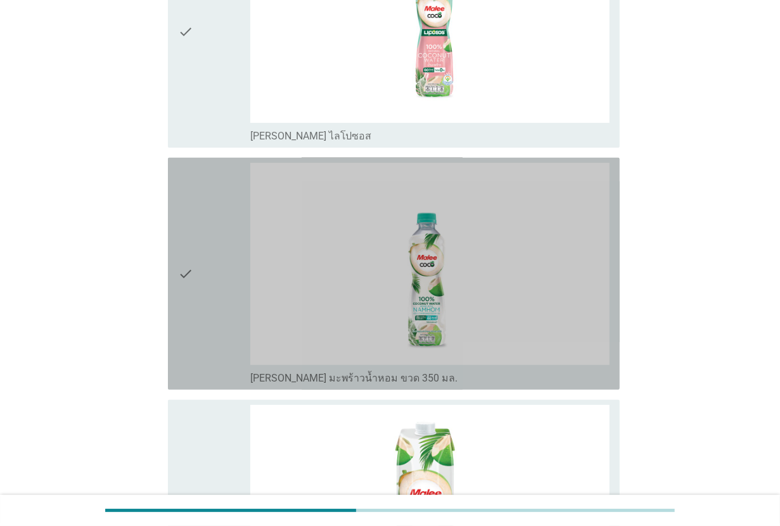
click at [214, 283] on div "check" at bounding box center [214, 274] width 72 height 222
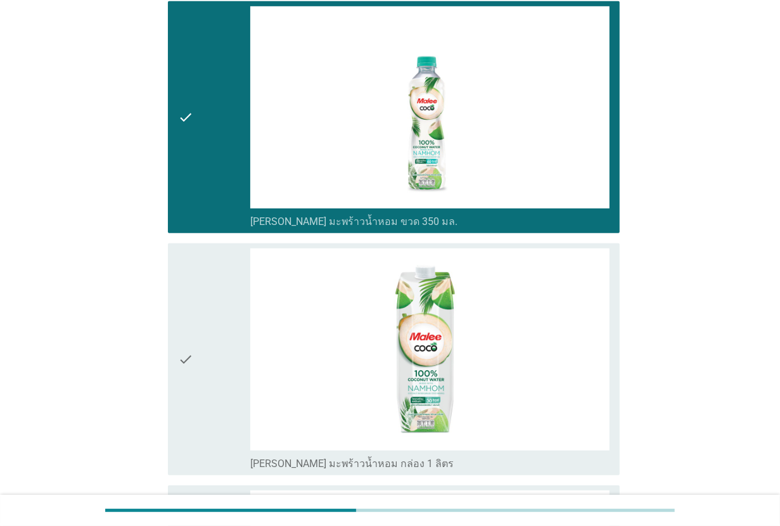
scroll to position [396, 0]
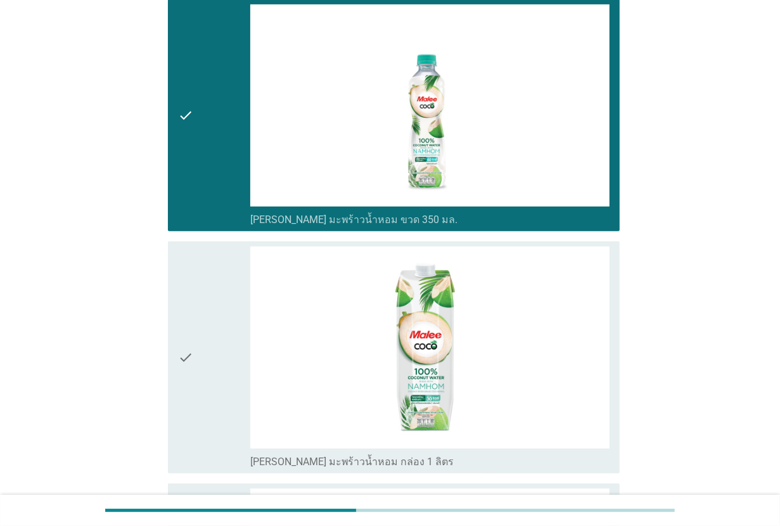
click at [214, 283] on div "check" at bounding box center [214, 358] width 72 height 222
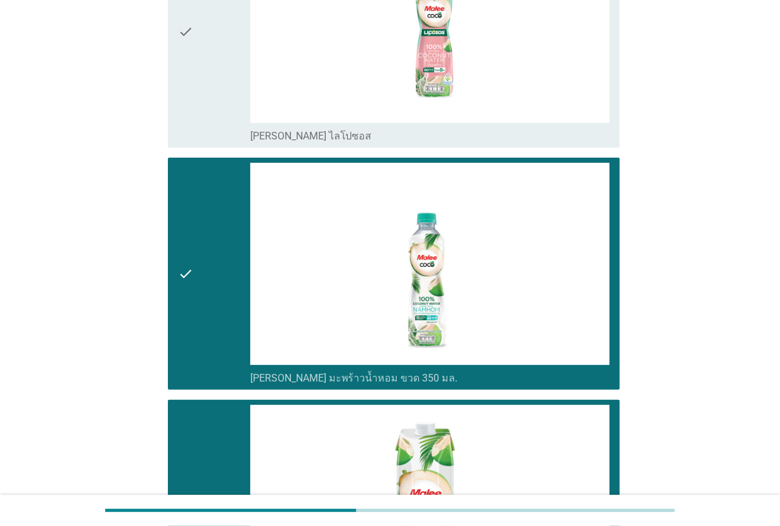
scroll to position [79, 0]
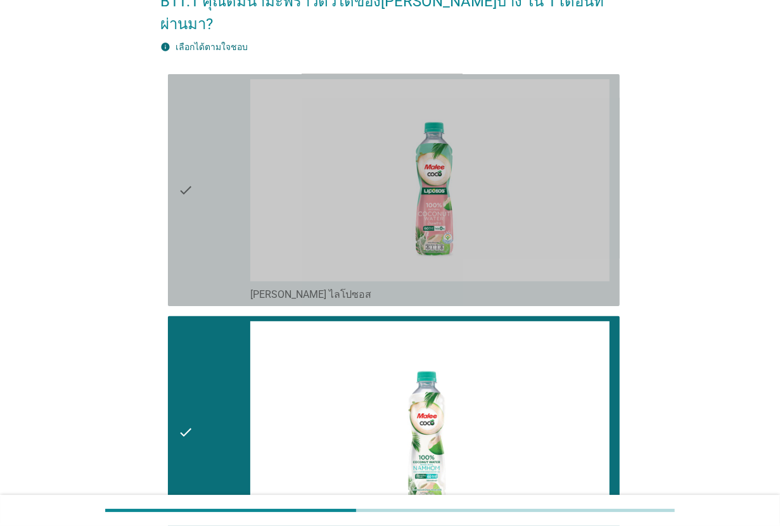
click at [197, 206] on div "check" at bounding box center [214, 190] width 72 height 222
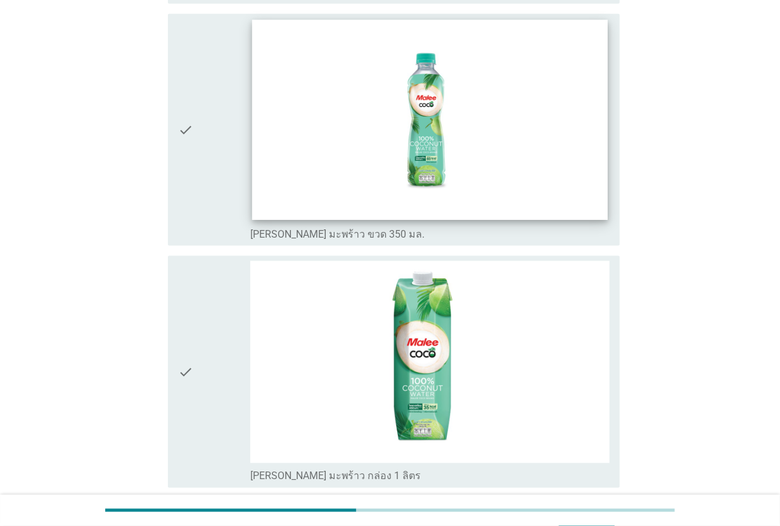
scroll to position [1109, 0]
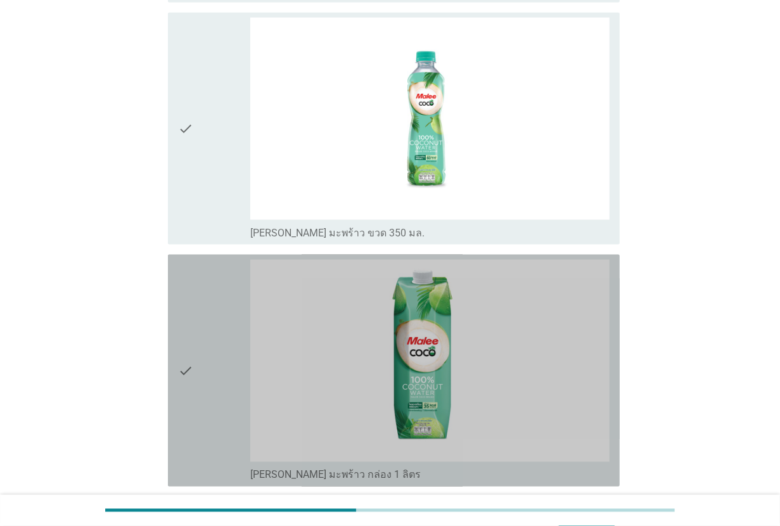
click at [201, 350] on div "check" at bounding box center [214, 371] width 72 height 222
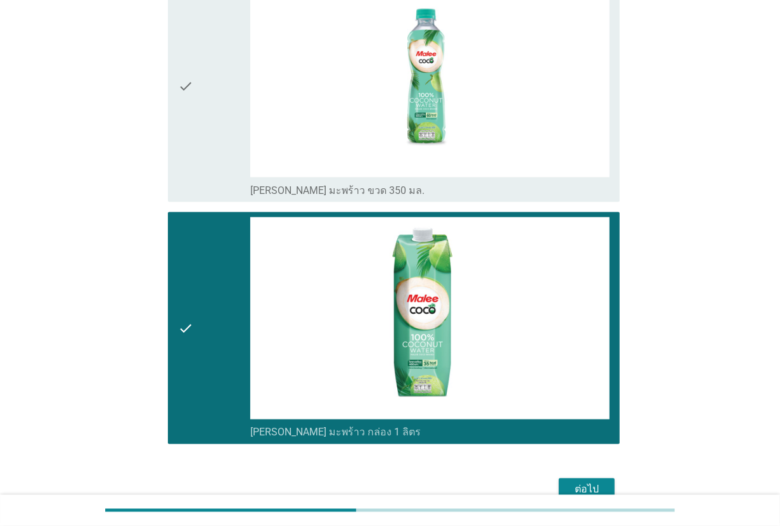
scroll to position [1193, 0]
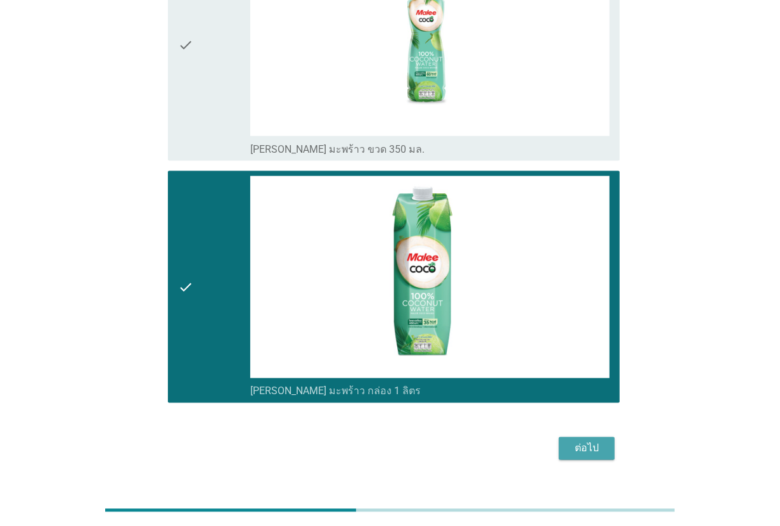
click at [604, 441] on div "ต่อไป" at bounding box center [587, 448] width 36 height 15
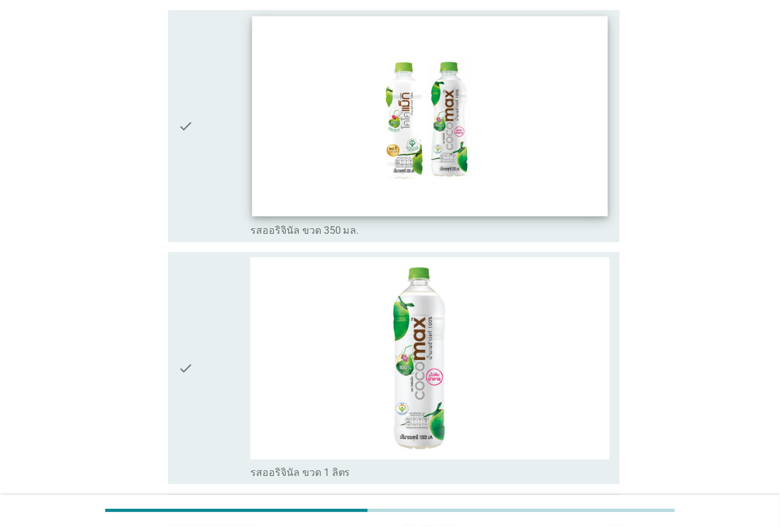
scroll to position [158, 0]
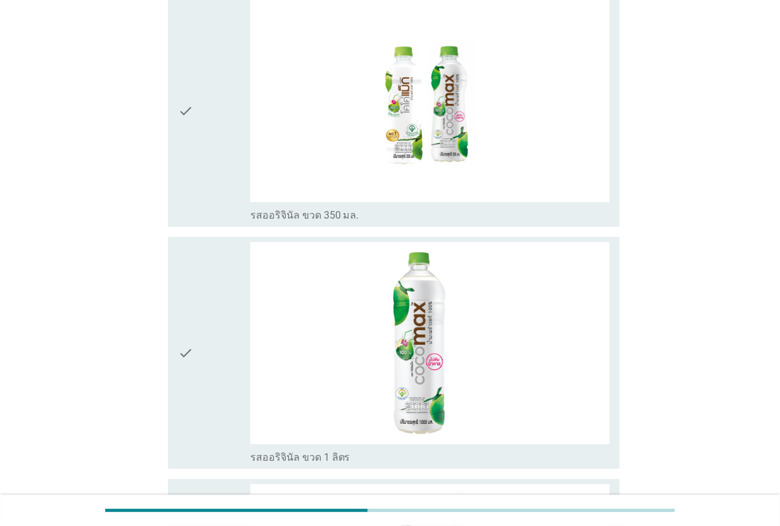
click at [220, 299] on div "check" at bounding box center [214, 353] width 72 height 222
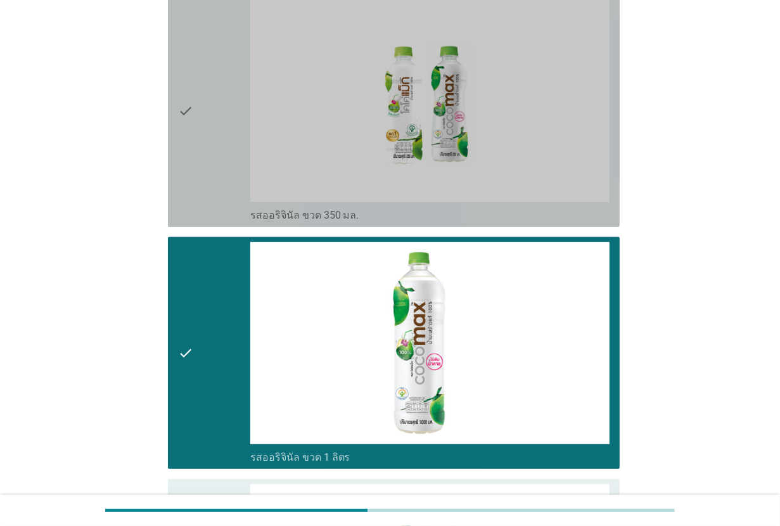
click at [227, 146] on div "check" at bounding box center [214, 111] width 72 height 222
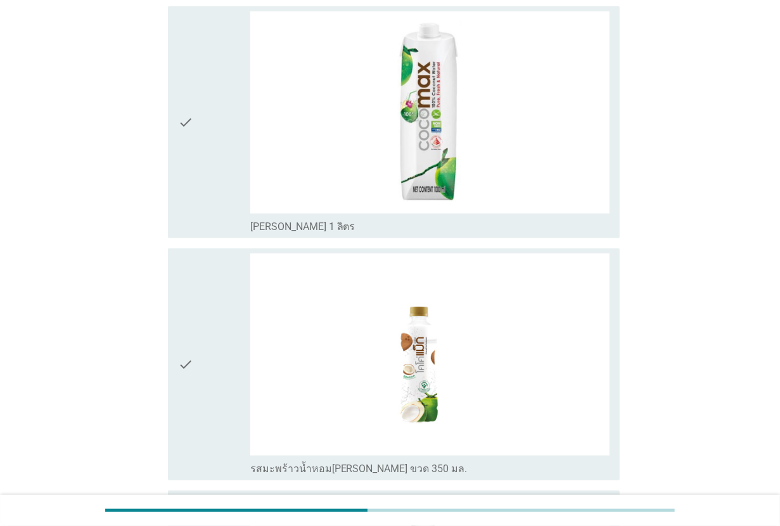
scroll to position [634, 0]
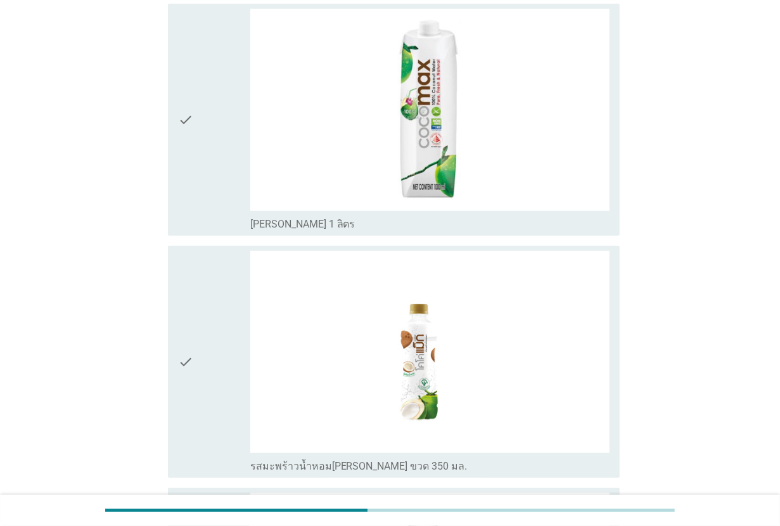
click at [223, 132] on div "check" at bounding box center [214, 120] width 72 height 222
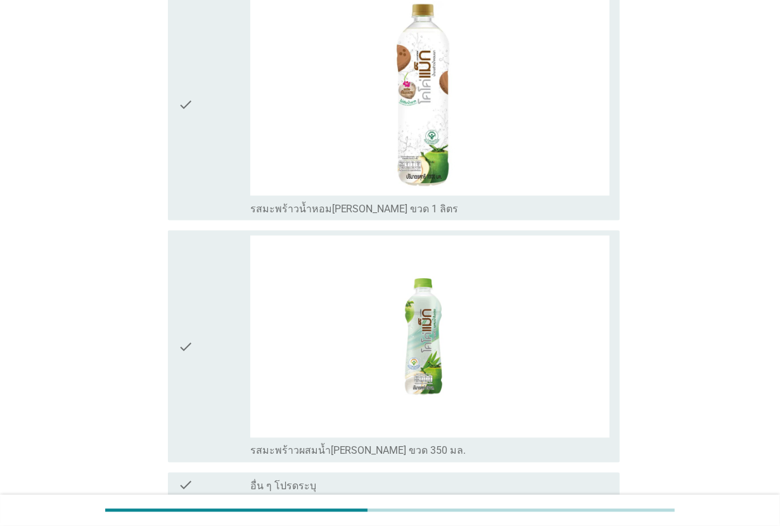
scroll to position [1109, 0]
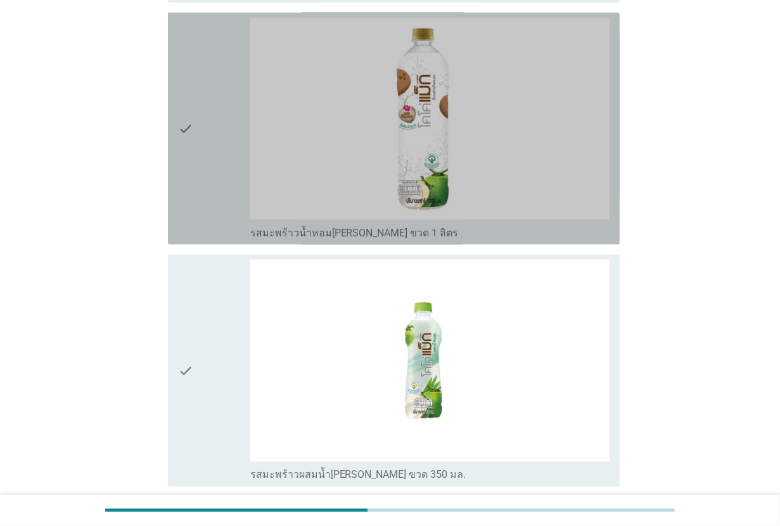
click at [223, 132] on div "check" at bounding box center [214, 129] width 72 height 222
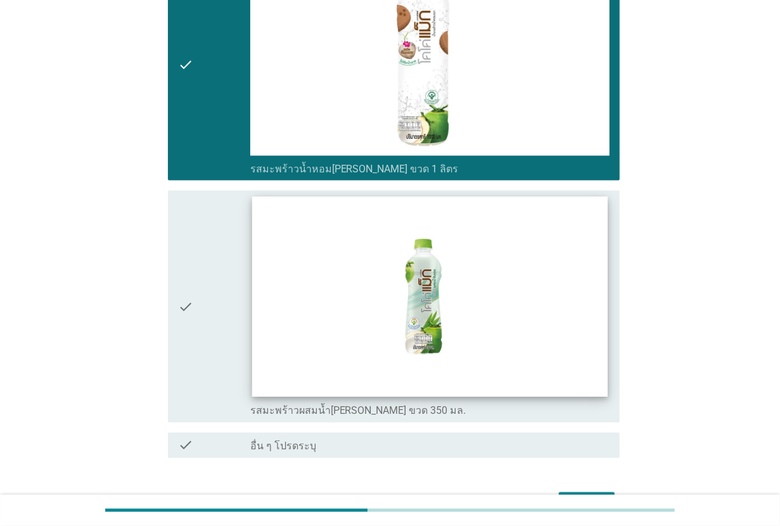
scroll to position [1228, 0]
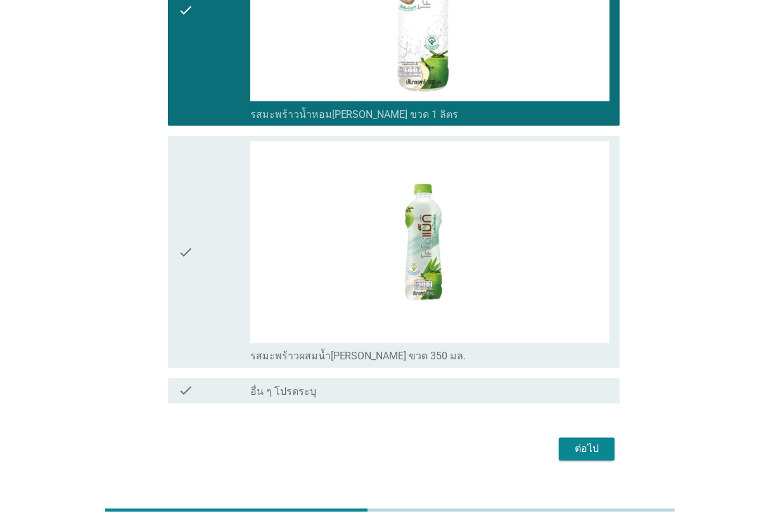
click at [577, 442] on div "ต่อไป" at bounding box center [587, 449] width 36 height 15
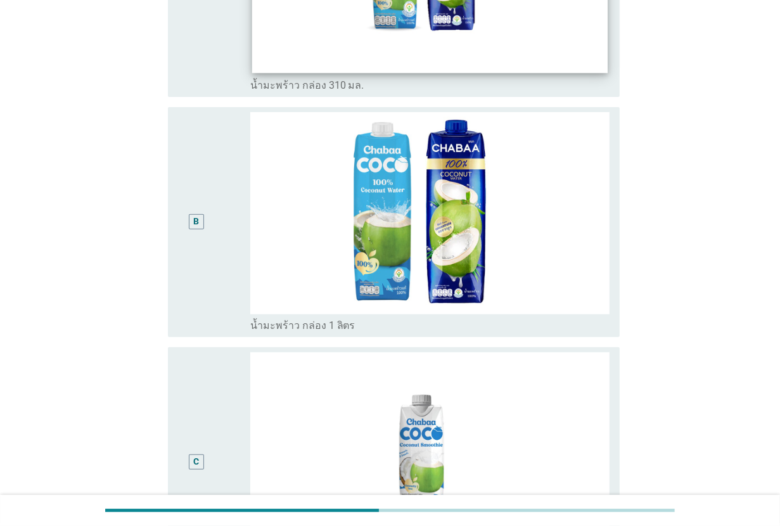
scroll to position [101, 0]
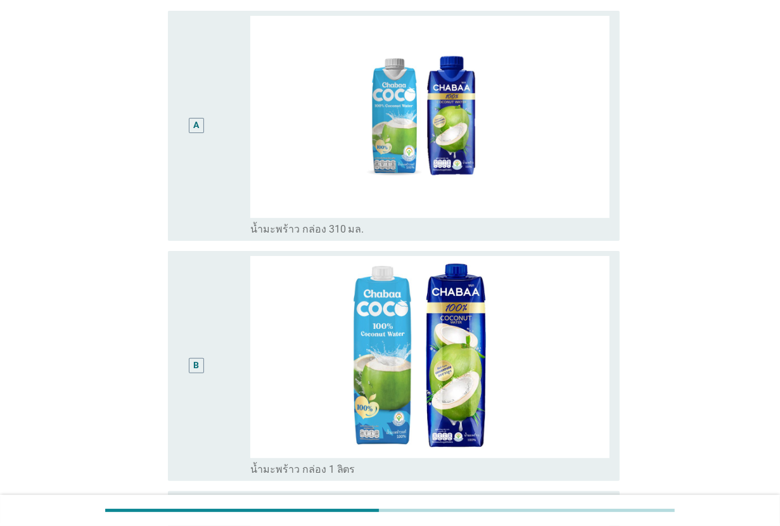
click at [209, 331] on div "B" at bounding box center [196, 366] width 36 height 220
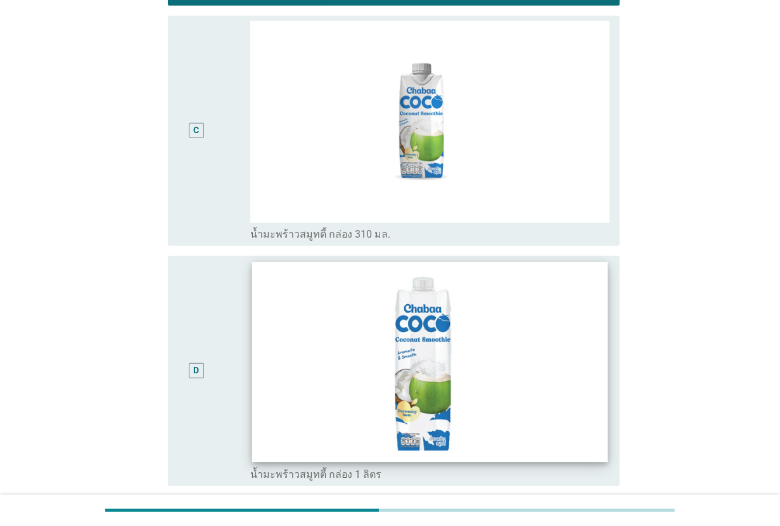
scroll to position [735, 0]
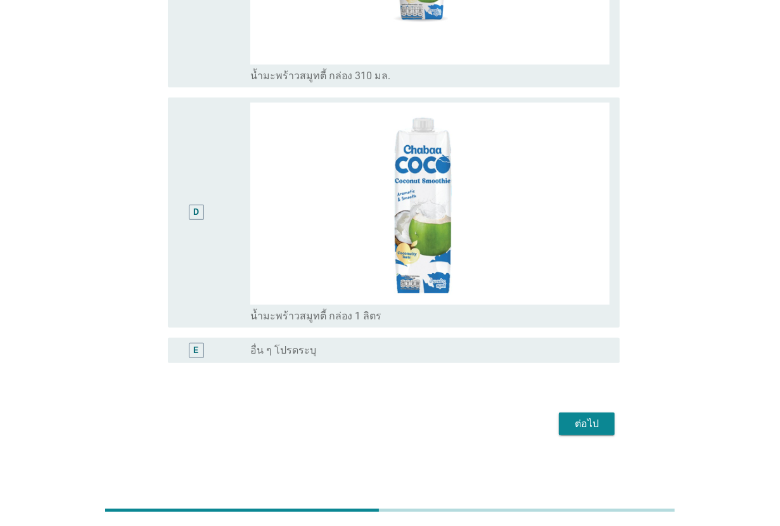
click at [583, 422] on div "ต่อไป" at bounding box center [587, 423] width 36 height 15
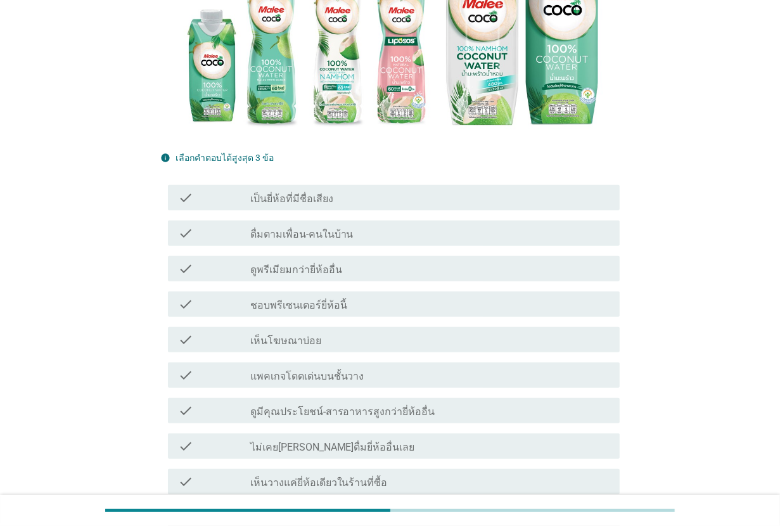
scroll to position [238, 0]
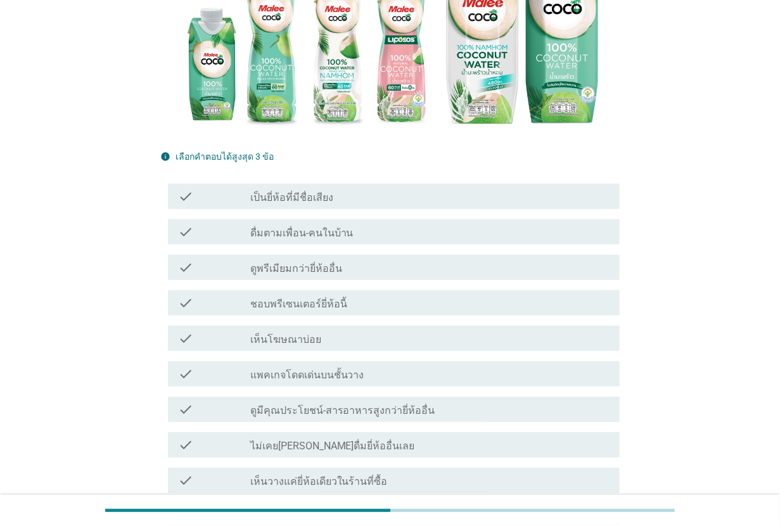
click at [371, 204] on div "check check_box_outline_blank เป็นยี่ห้อที่มีชื่อเสียง" at bounding box center [394, 196] width 452 height 25
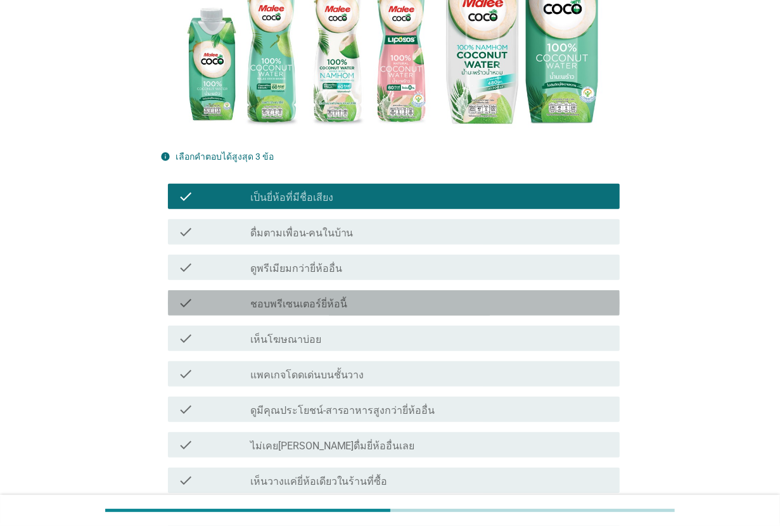
click at [368, 305] on div "check_box_outline_blank ชอบพรีเซนเตอร์ยี่ห้อนี้" at bounding box center [429, 302] width 359 height 15
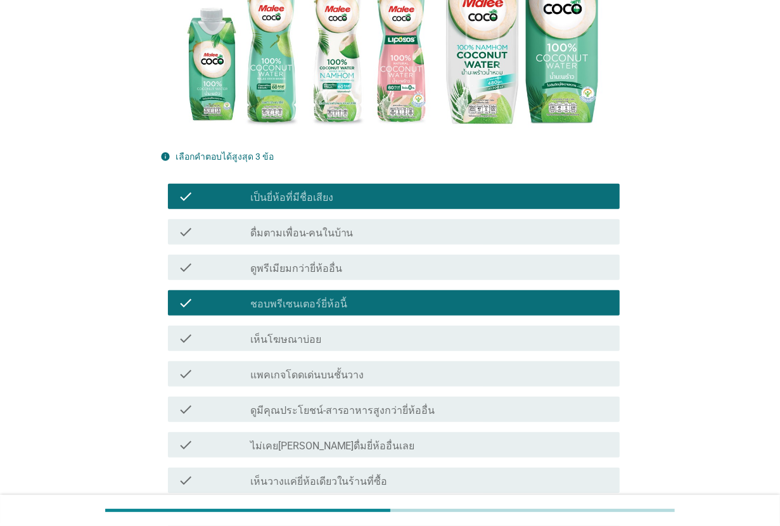
click at [366, 345] on div "check_box_outline_blank เห็นโฆษณาบ่อย" at bounding box center [429, 338] width 359 height 15
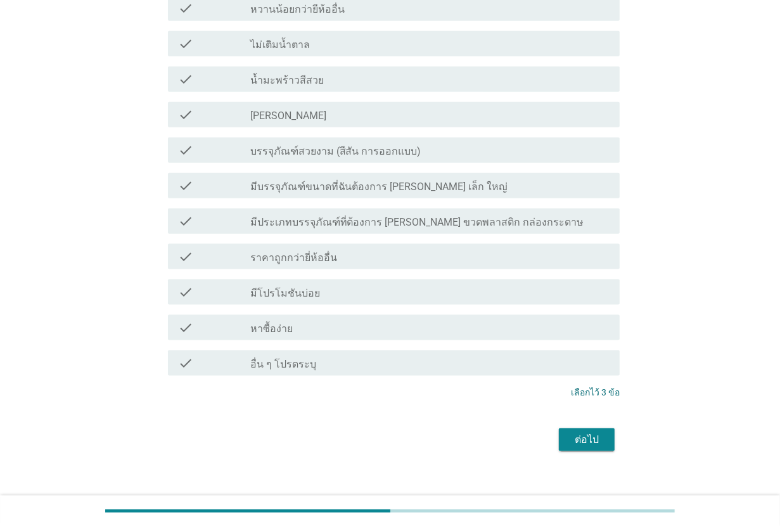
scroll to position [938, 0]
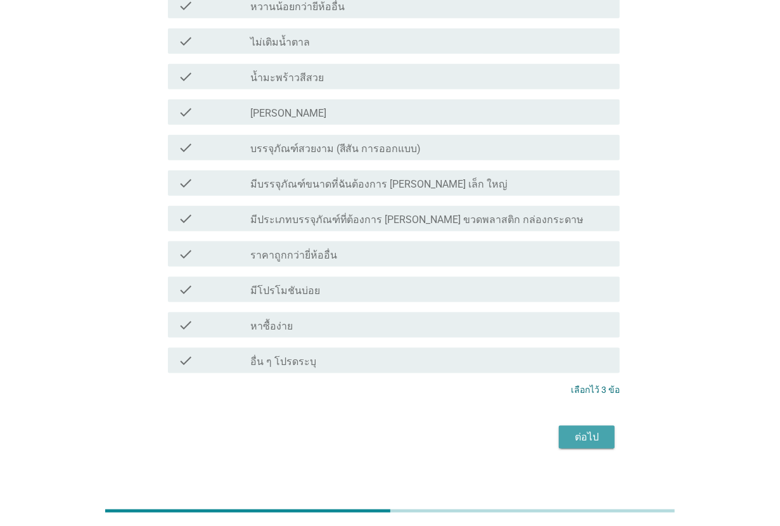
click at [576, 430] on div "ต่อไป" at bounding box center [587, 437] width 36 height 15
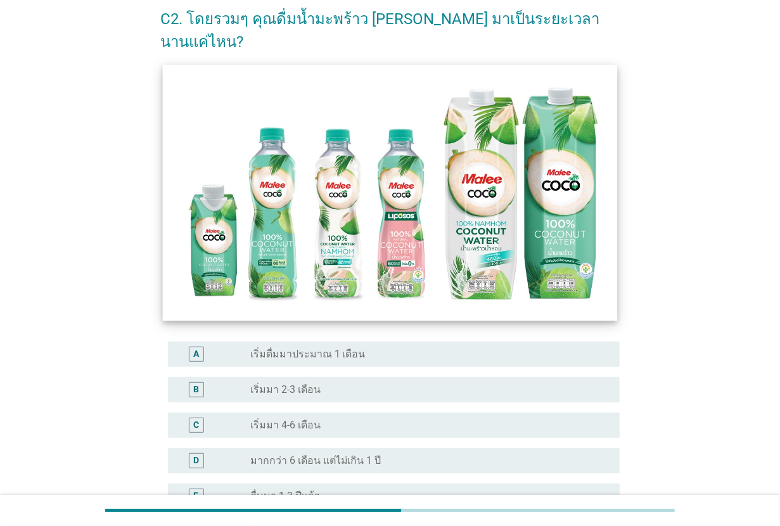
scroll to position [158, 0]
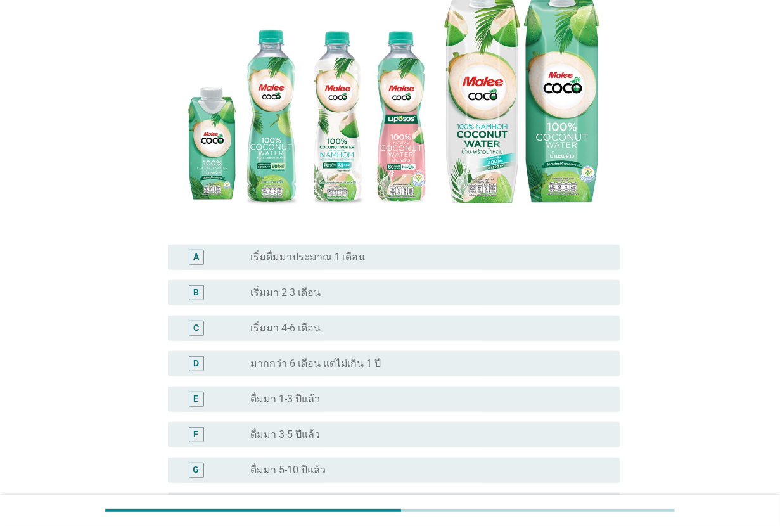
click at [337, 287] on div "radio_button_unchecked เริ่มมา 2-3 เดือน" at bounding box center [424, 293] width 349 height 13
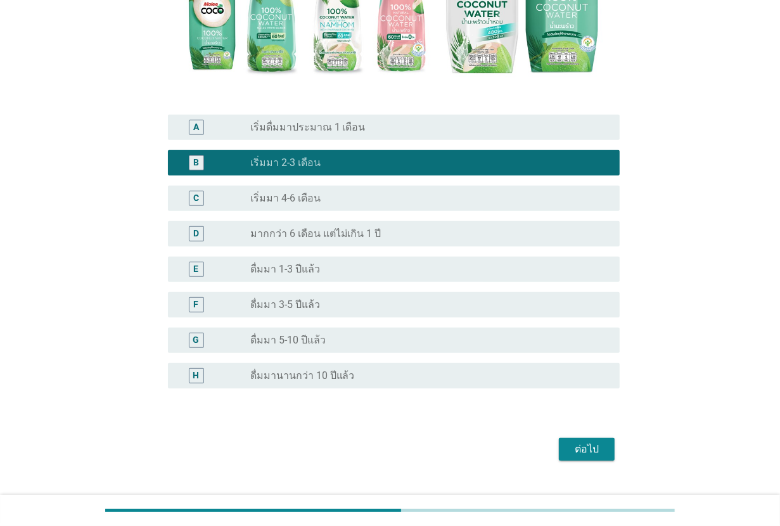
scroll to position [290, 0]
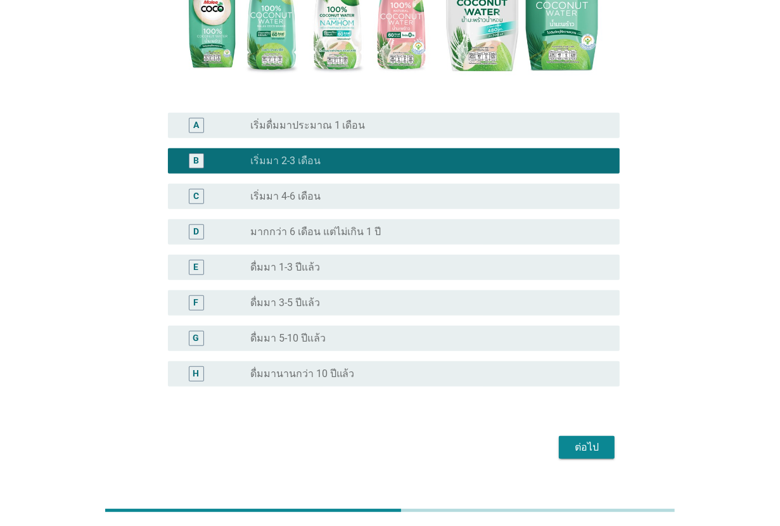
click at [591, 440] on div "ต่อไป" at bounding box center [587, 447] width 36 height 15
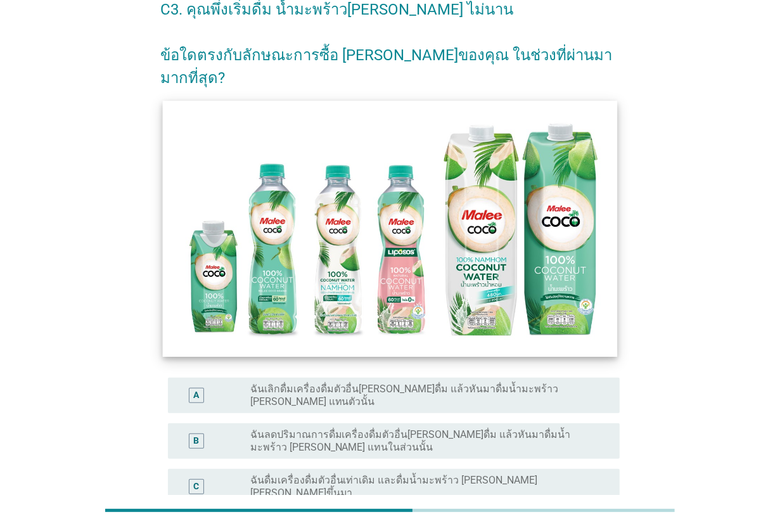
scroll to position [158, 0]
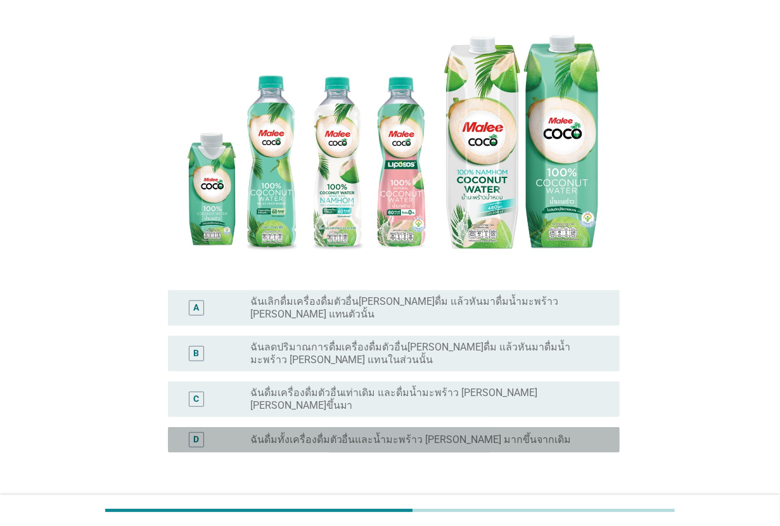
click at [354, 434] on label "ฉันดื่มทั้งเครื่องดื่มตัวอื่นและน้ำมะพร้าว [PERSON_NAME] มากขึ้นจากเดิม" at bounding box center [410, 440] width 321 height 13
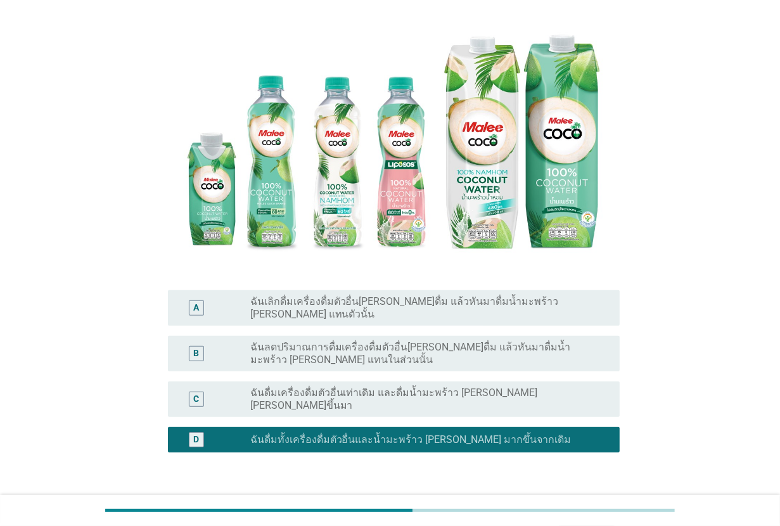
click at [576, 506] on div "ต่อไป" at bounding box center [587, 513] width 36 height 15
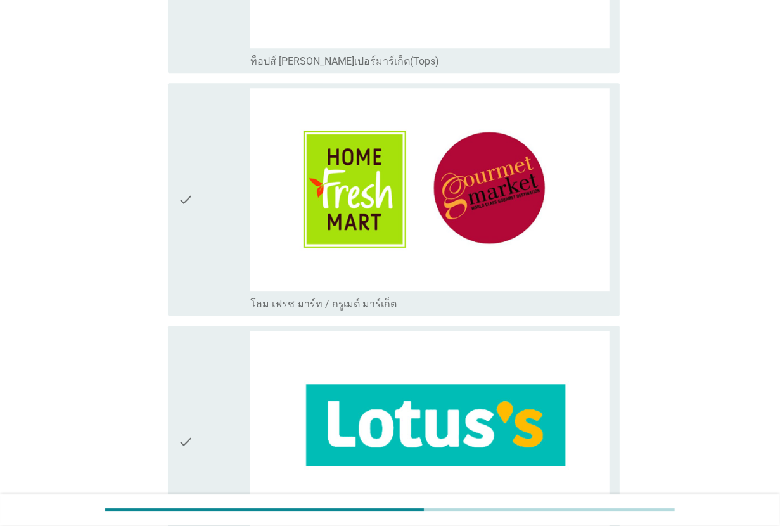
scroll to position [2377, 0]
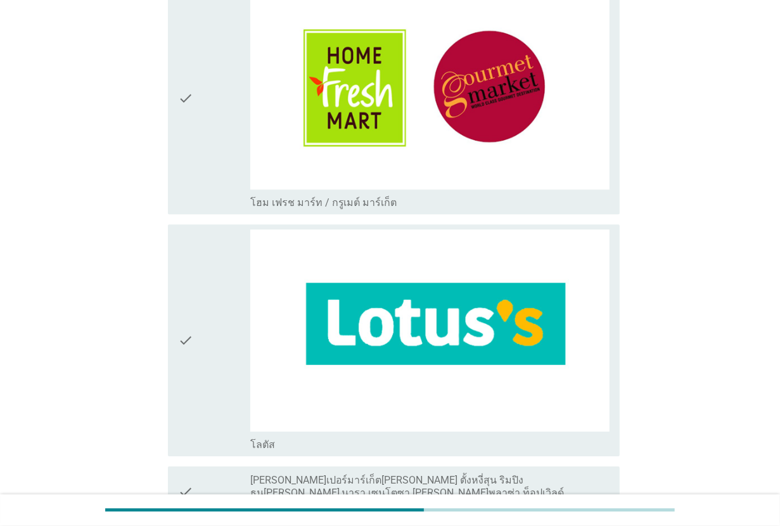
click at [438, 398] on img at bounding box center [429, 330] width 359 height 202
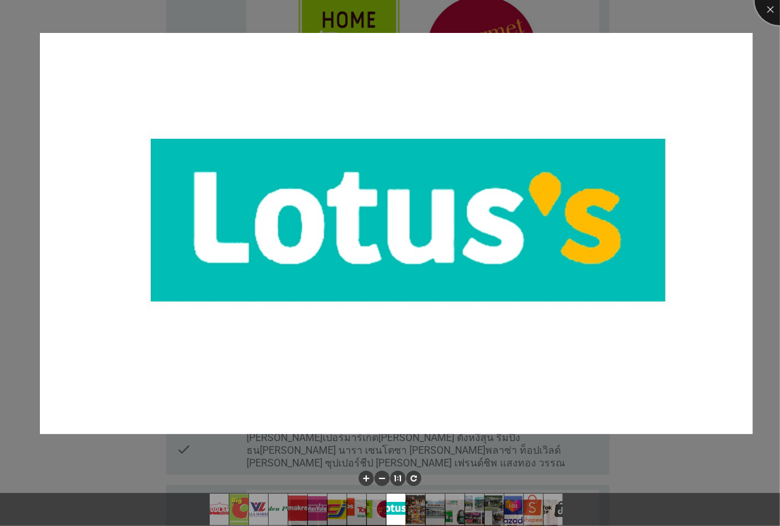
click at [777, 8] on div at bounding box center [780, 0] width 51 height 51
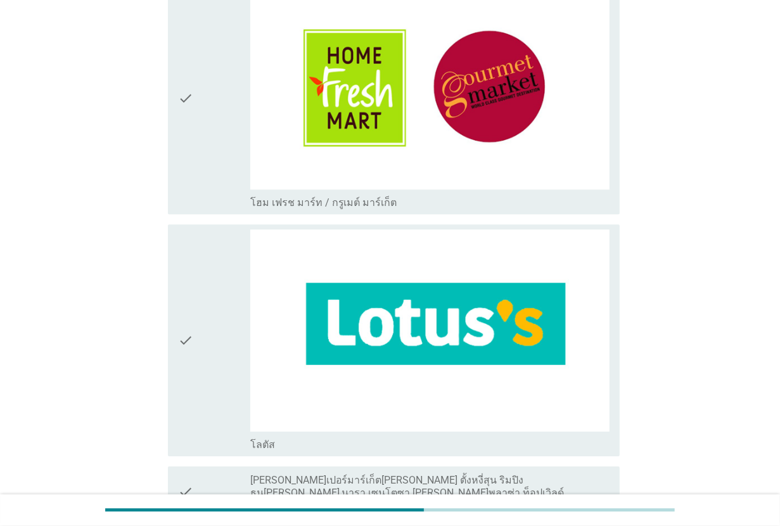
click at [191, 325] on icon "check" at bounding box center [185, 340] width 15 height 222
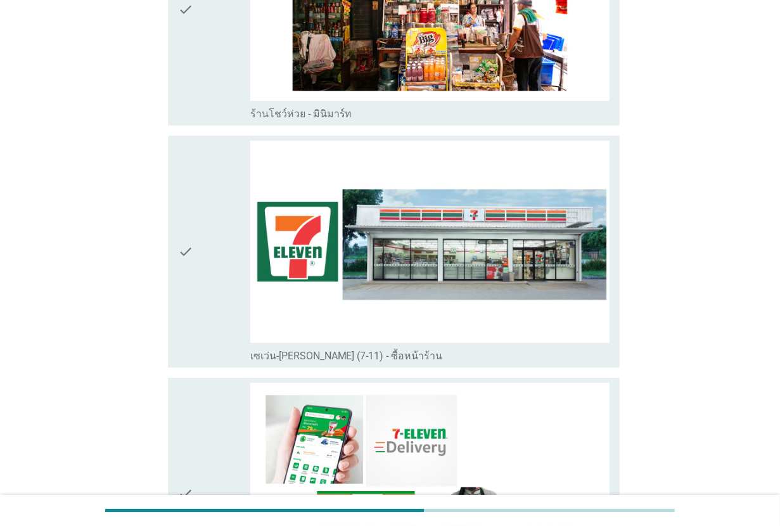
click at [198, 287] on div "check" at bounding box center [214, 252] width 72 height 222
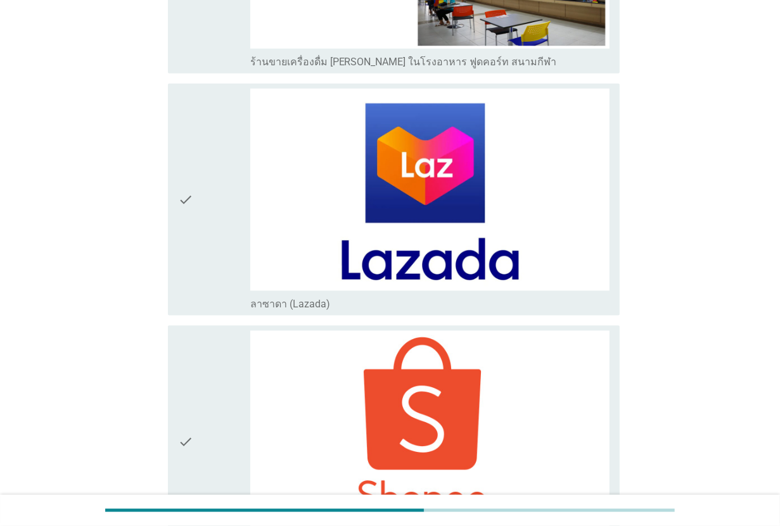
scroll to position [4121, 0]
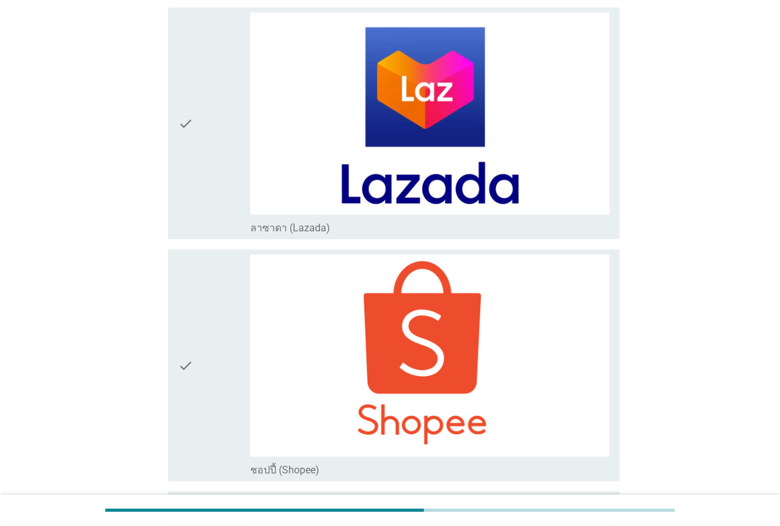
click at [208, 325] on div "check" at bounding box center [214, 366] width 72 height 222
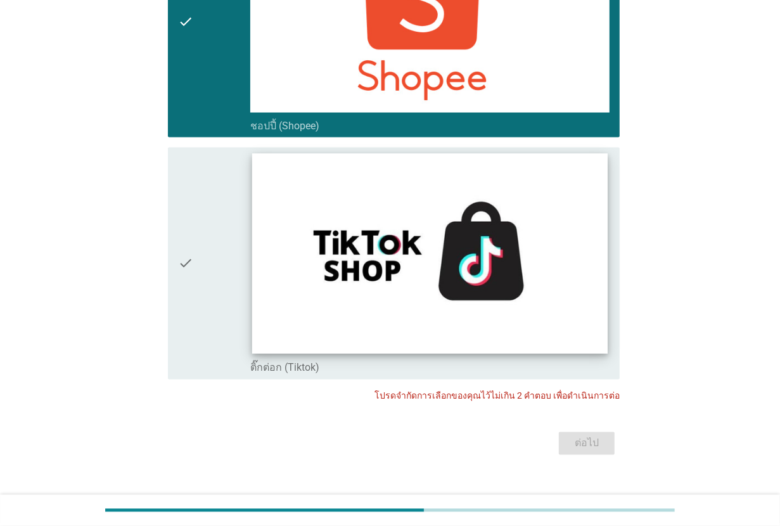
scroll to position [4466, 0]
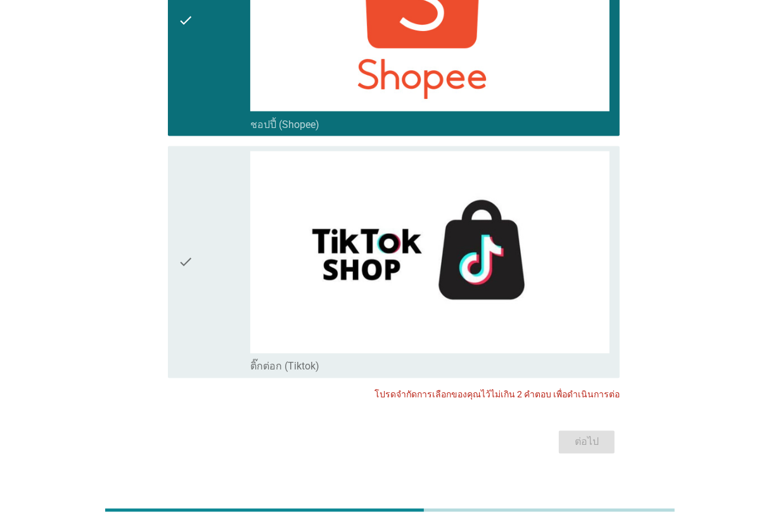
click at [604, 427] on div "ต่อไป" at bounding box center [390, 442] width 460 height 30
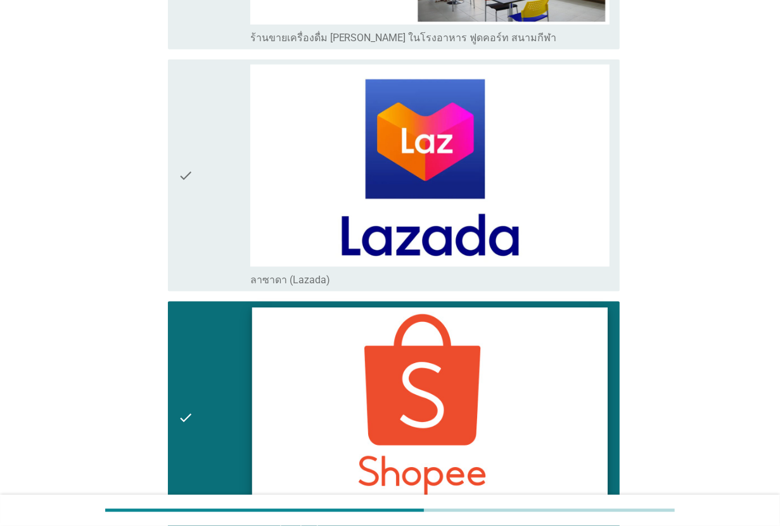
scroll to position [4070, 0]
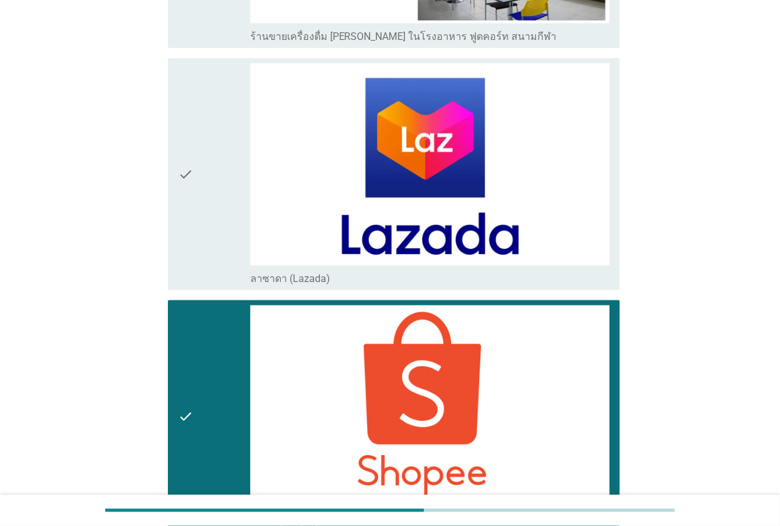
click at [179, 338] on icon "check" at bounding box center [185, 417] width 15 height 222
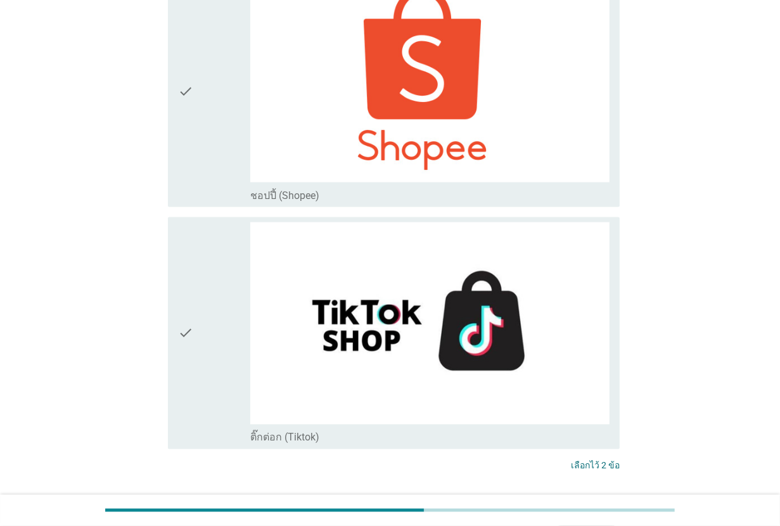
scroll to position [4466, 0]
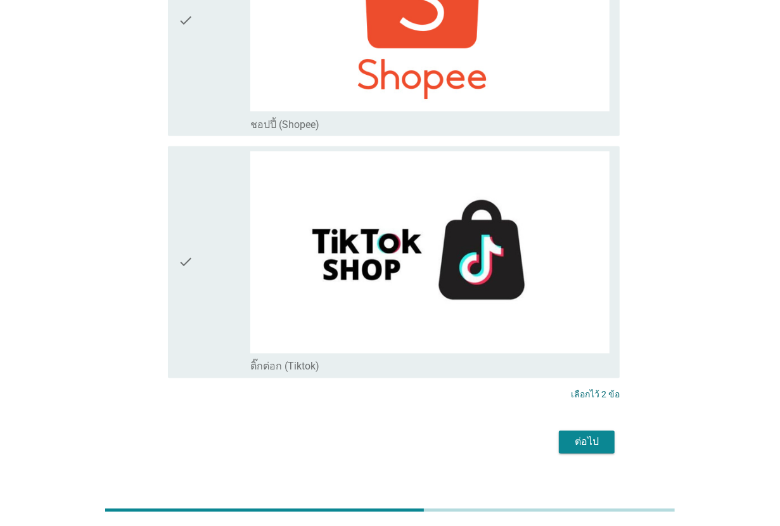
click at [581, 435] on div "ต่อไป" at bounding box center [587, 442] width 36 height 15
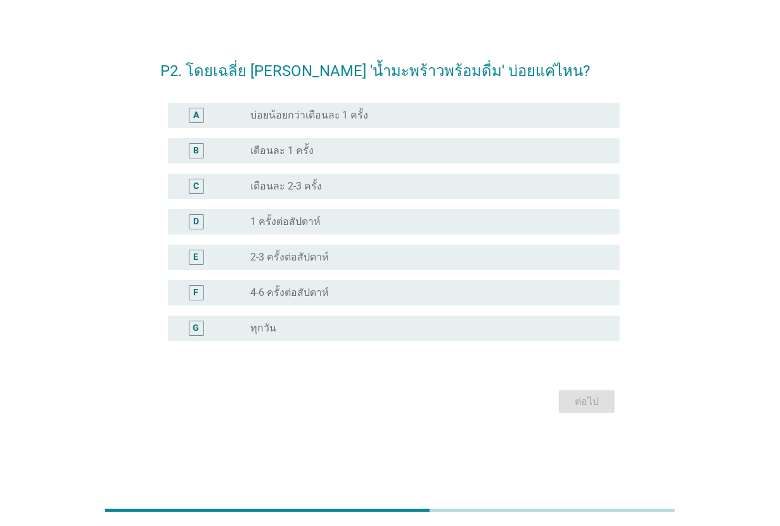
scroll to position [0, 0]
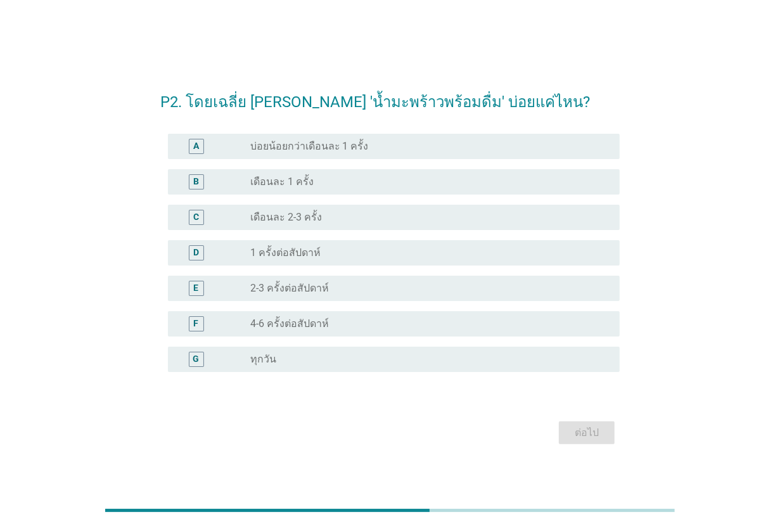
click at [363, 361] on div "radio_button_unchecked ทุกวัน" at bounding box center [424, 359] width 349 height 13
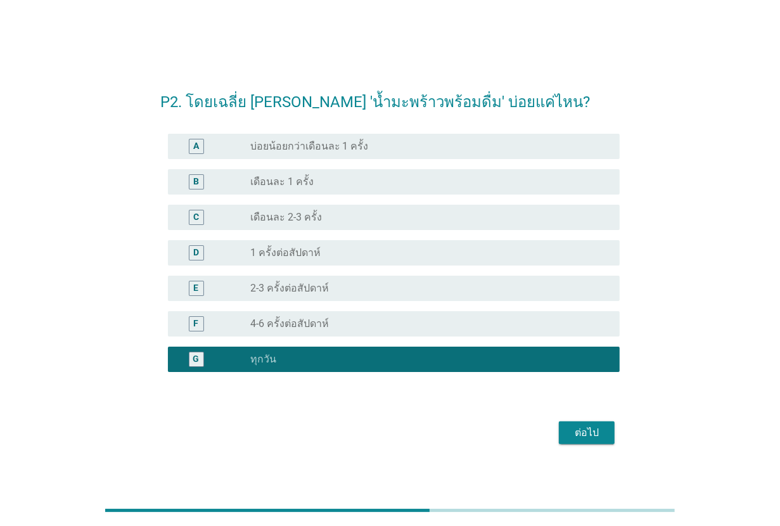
click at [571, 430] on div "ต่อไป" at bounding box center [587, 432] width 36 height 15
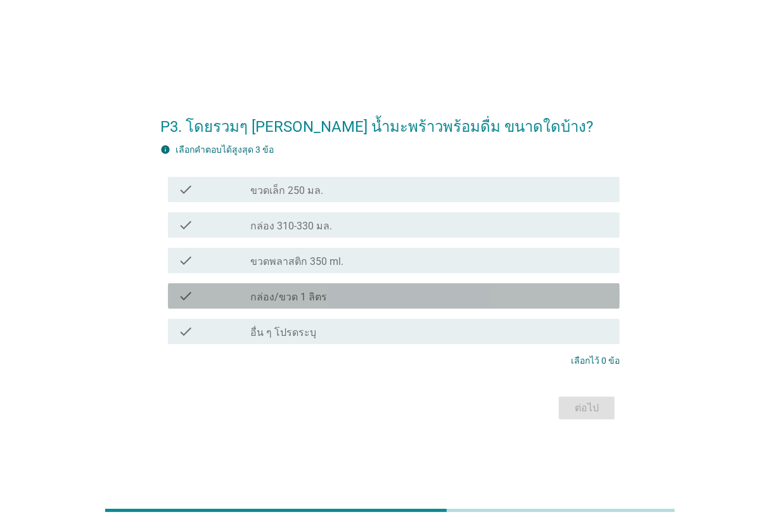
click at [334, 288] on div "check_box_outline_blank กล่อง/ขวด 1 ลิตร" at bounding box center [429, 295] width 359 height 15
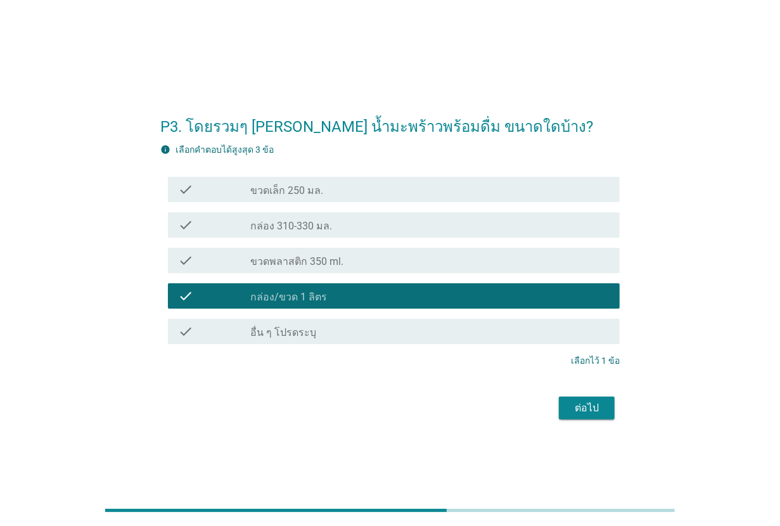
click at [596, 417] on button "ต่อไป" at bounding box center [587, 408] width 56 height 23
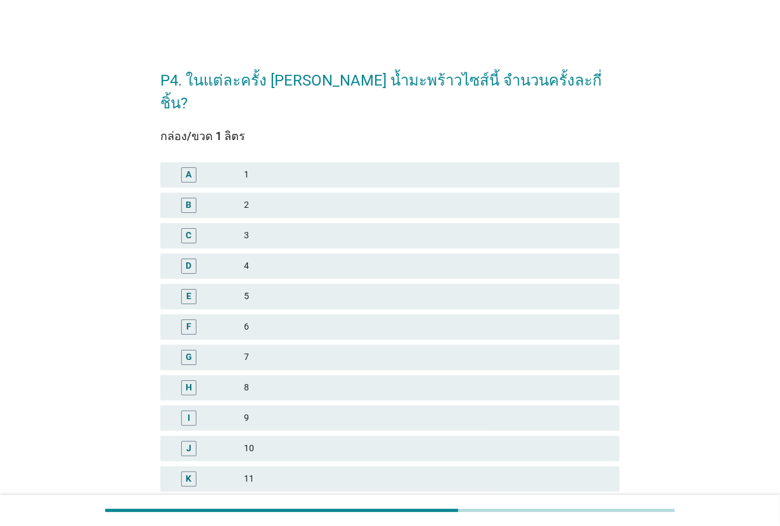
click at [366, 198] on div "2" at bounding box center [427, 205] width 366 height 15
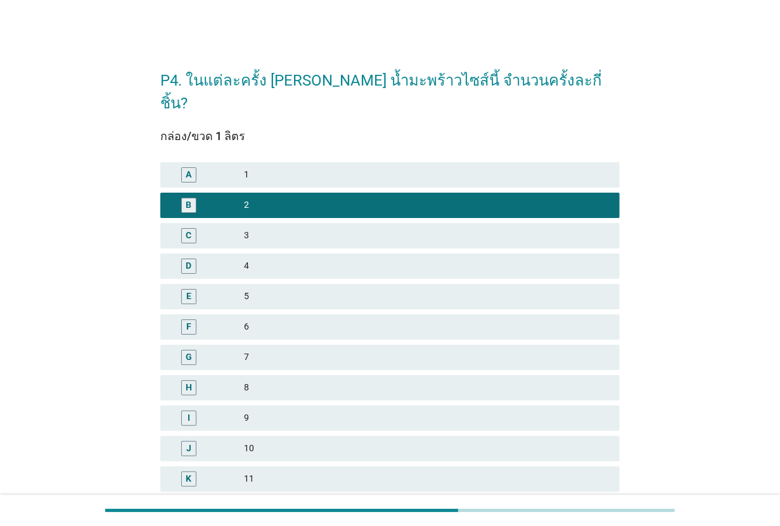
scroll to position [201, 0]
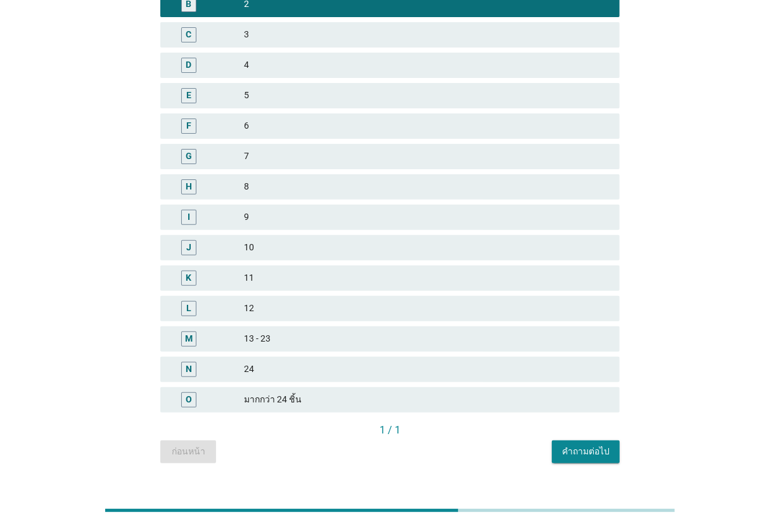
click at [574, 441] on button "คำถามต่อไป" at bounding box center [586, 452] width 68 height 23
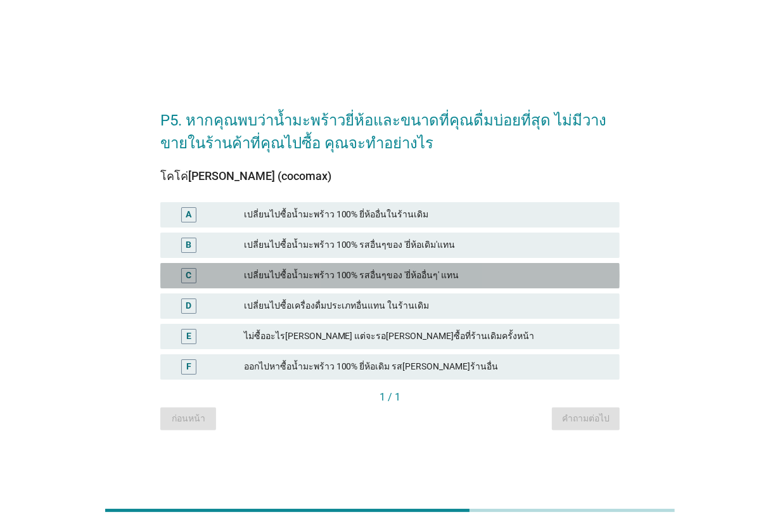
click at [401, 284] on div "C เปลี่ยนไปซื้อน้ำมะพร้าว 100% รสอื่นๆของ 'ยี่ห้ออื่นๆ' แทน" at bounding box center [390, 275] width 460 height 25
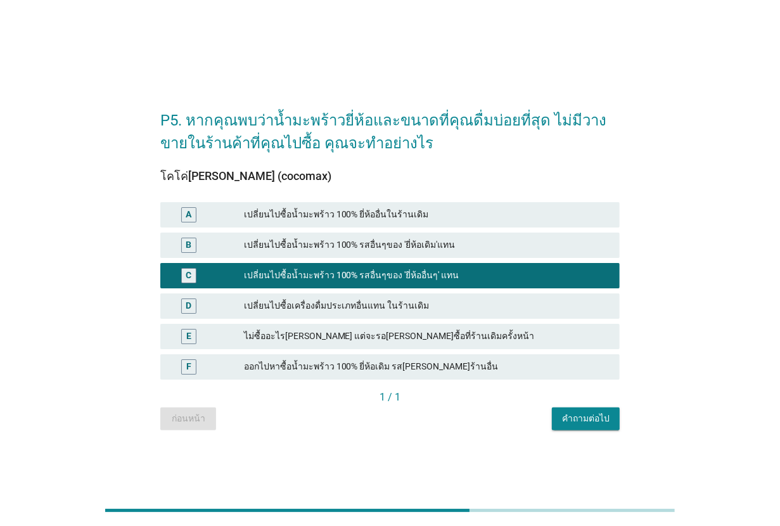
click at [401, 247] on div "เปลี่ยนไปซื้อน้ำมะพร้าว 100% รสอื่นๆของ 'ยี่ห้อเดิม'แทน" at bounding box center [427, 245] width 366 height 15
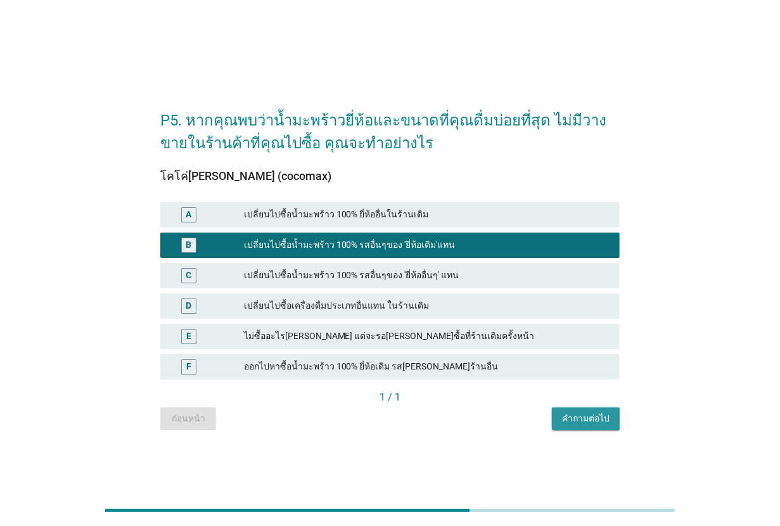
click at [587, 415] on div "คำถามต่อไป" at bounding box center [586, 418] width 48 height 13
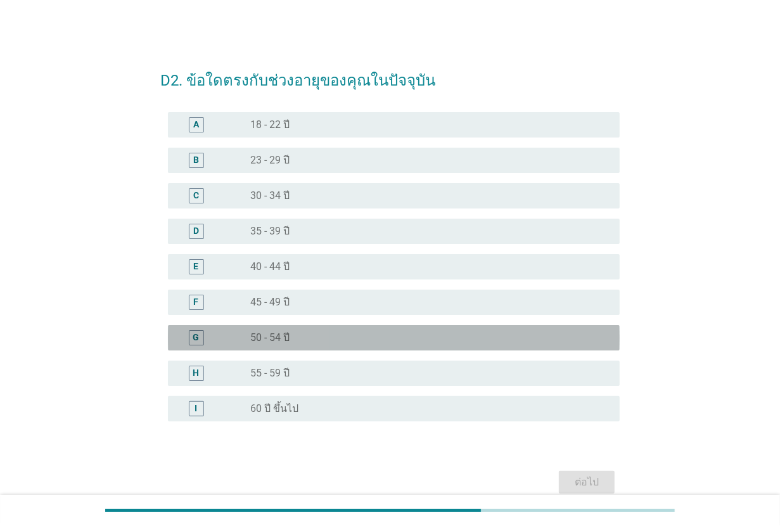
click at [299, 333] on div "radio_button_unchecked 50 - 54 ปี" at bounding box center [424, 338] width 349 height 13
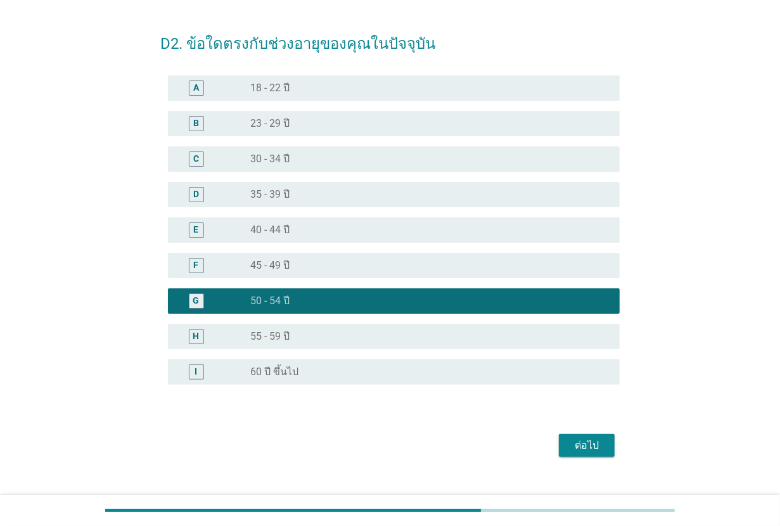
scroll to position [58, 0]
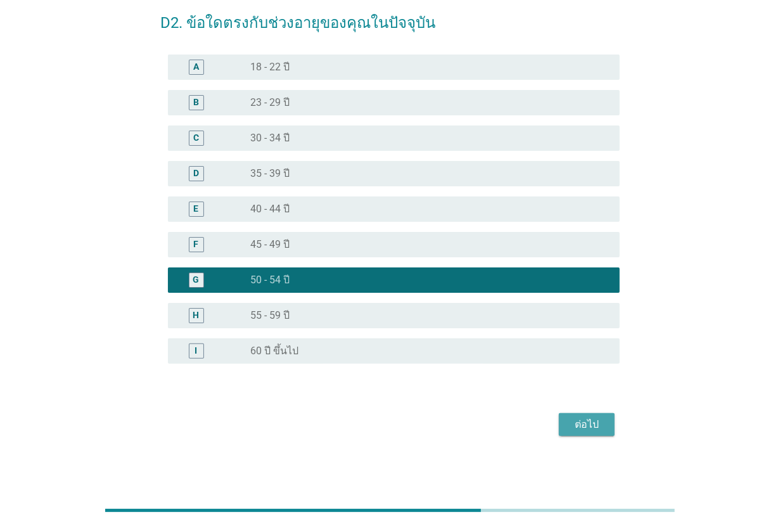
click at [597, 431] on div "ต่อไป" at bounding box center [587, 424] width 36 height 15
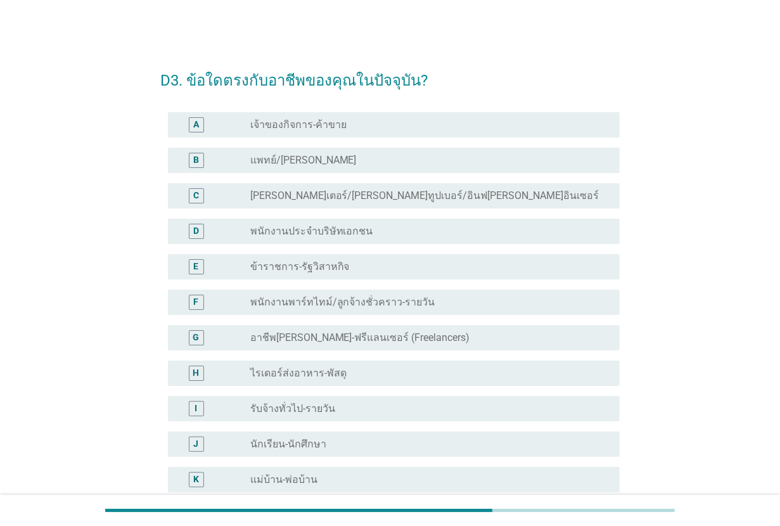
scroll to position [79, 0]
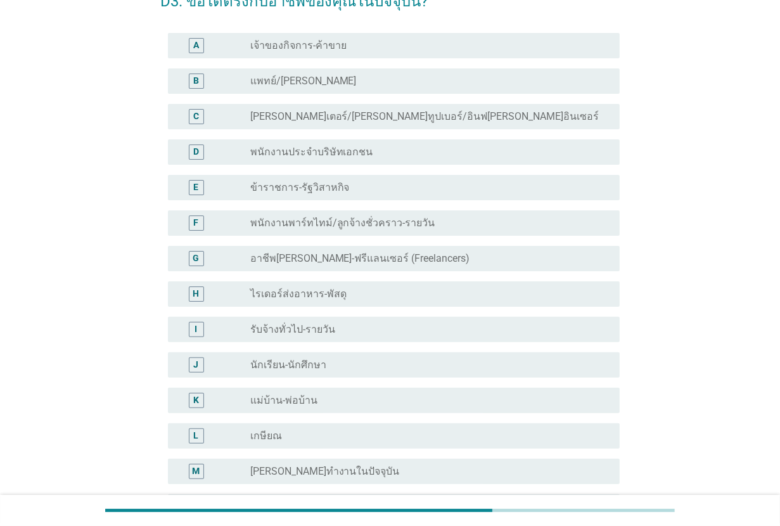
click at [366, 154] on div "radio_button_unchecked พนักงานประจำบริษัทเอกชน" at bounding box center [424, 152] width 349 height 13
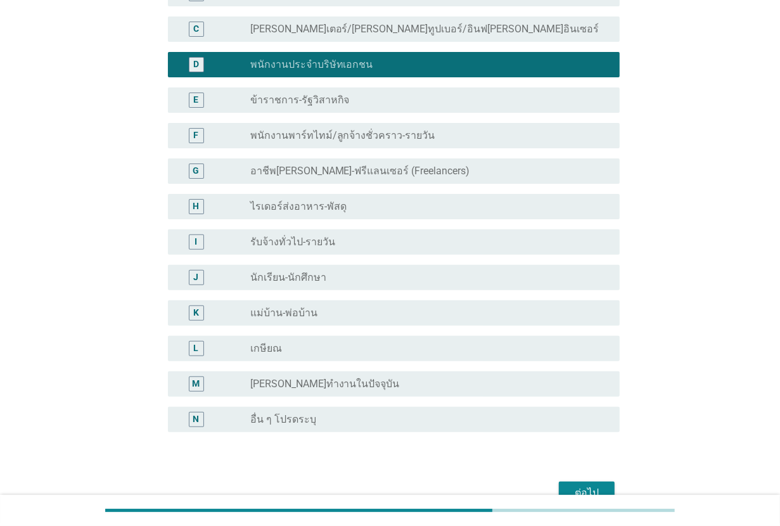
scroll to position [235, 0]
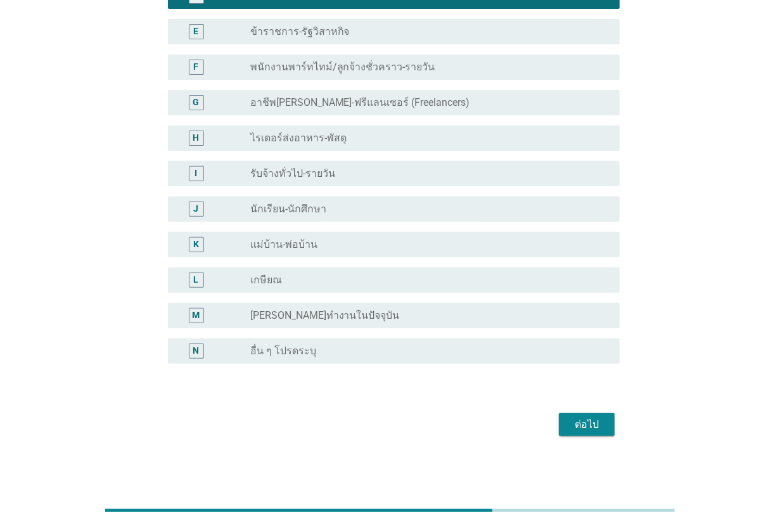
click at [575, 415] on button "ต่อไป" at bounding box center [587, 424] width 56 height 23
